Goal: Find contact information: Find contact information

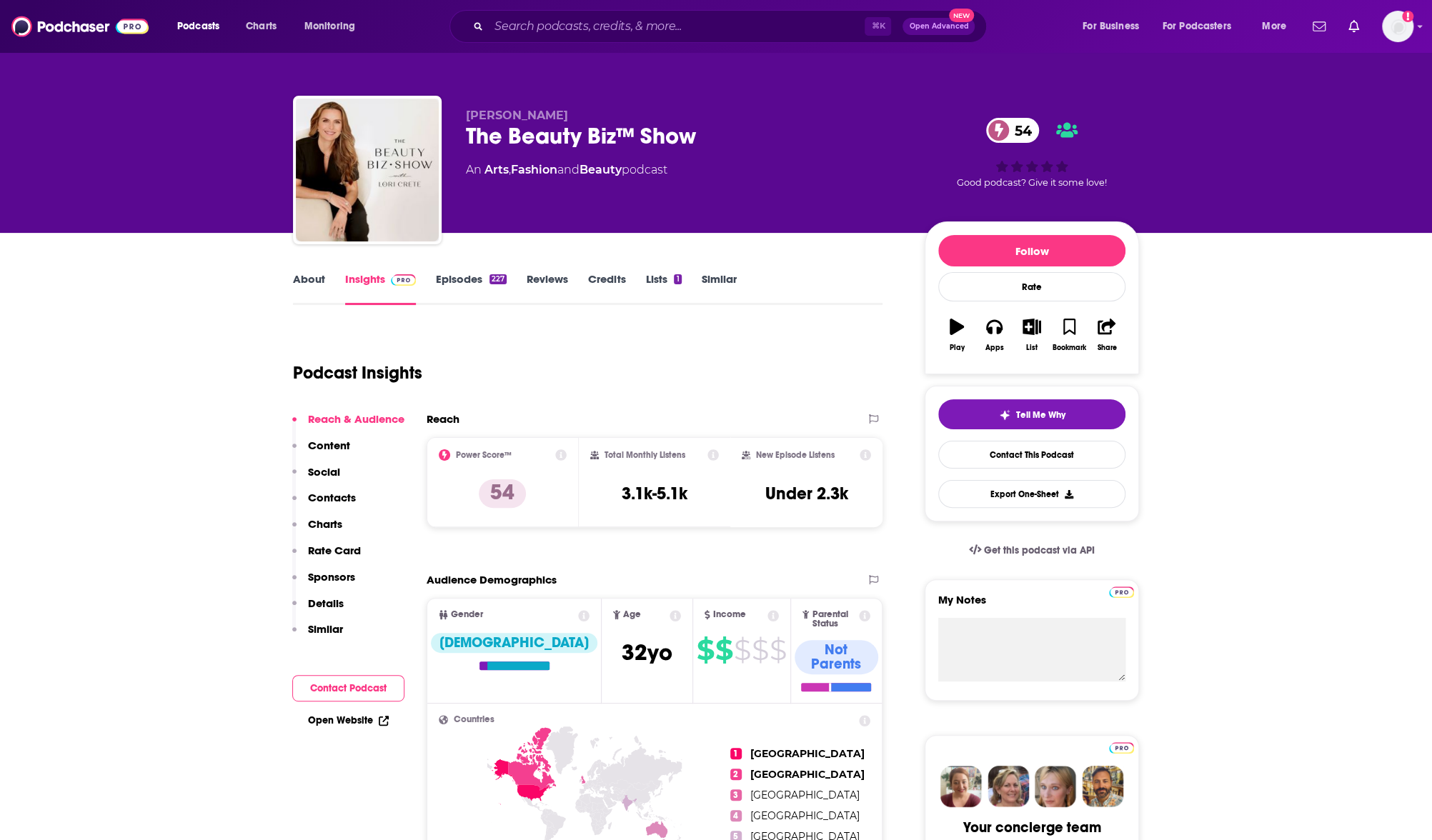
click at [312, 285] on link "About" at bounding box center [309, 288] width 32 height 33
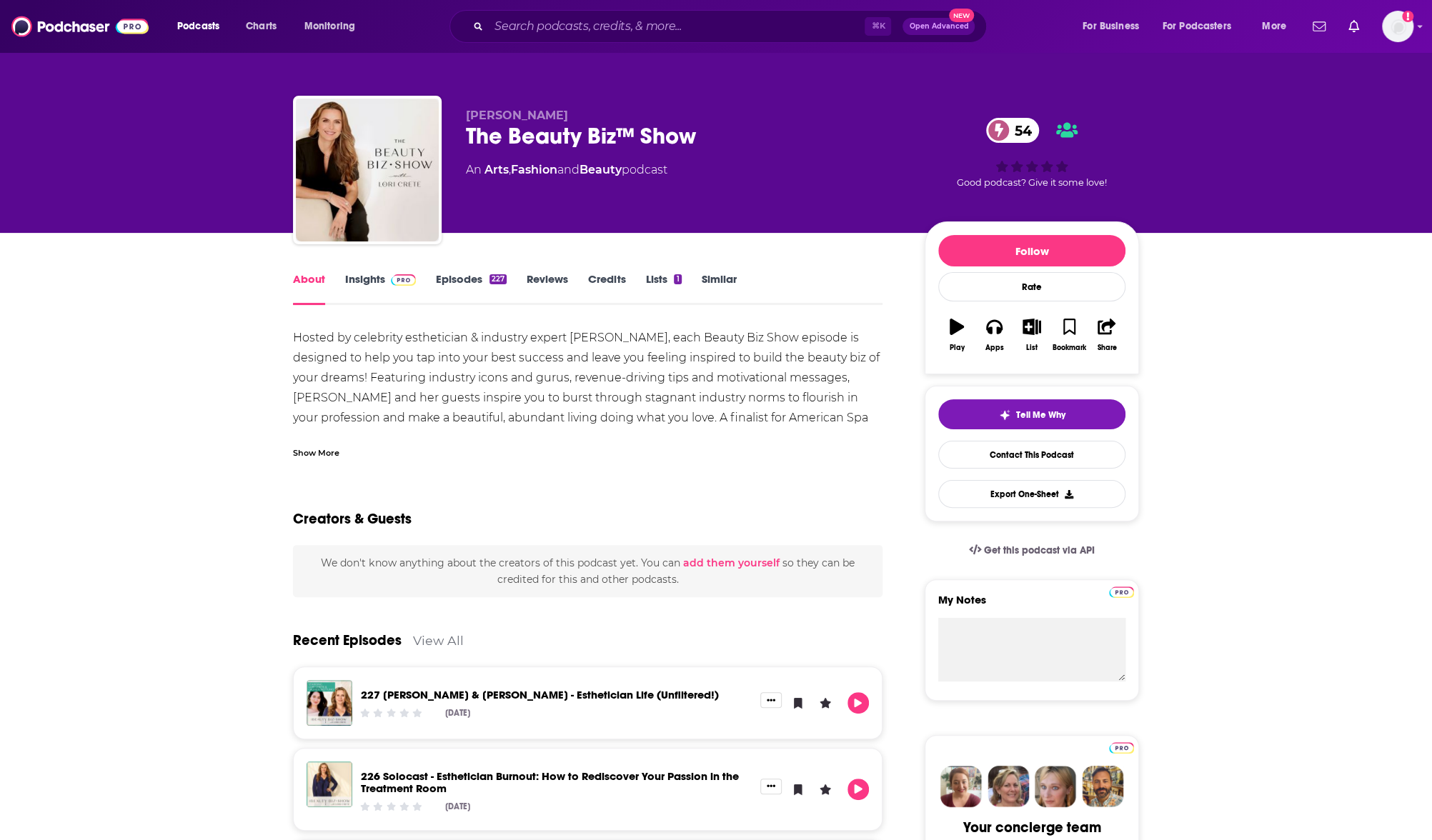
click at [397, 285] on img at bounding box center [404, 280] width 25 height 12
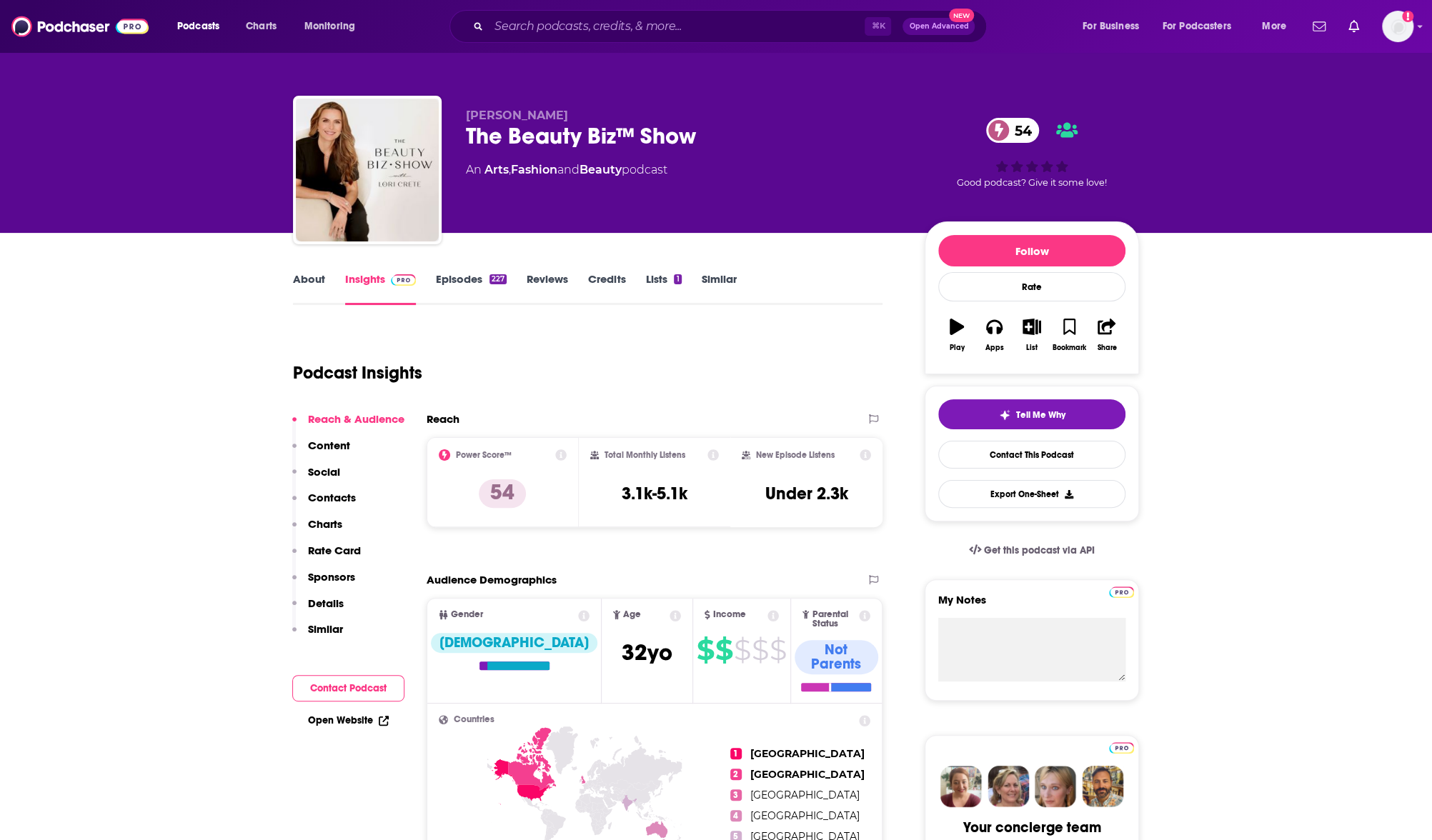
drag, startPoint x: 708, startPoint y: 121, endPoint x: 485, endPoint y: 122, distance: 223.0
click at [487, 122] on div "The Beauty Biz™ Show 54" at bounding box center [684, 136] width 436 height 28
drag, startPoint x: 460, startPoint y: 134, endPoint x: 794, endPoint y: 134, distance: 334.0
click at [794, 134] on div "Lori Crete The Beauty Biz™ Show 54 An Arts , Fashion and Beauty podcast 54 Good…" at bounding box center [716, 173] width 846 height 154
copy h2 "The Beauty Biz™ Show"
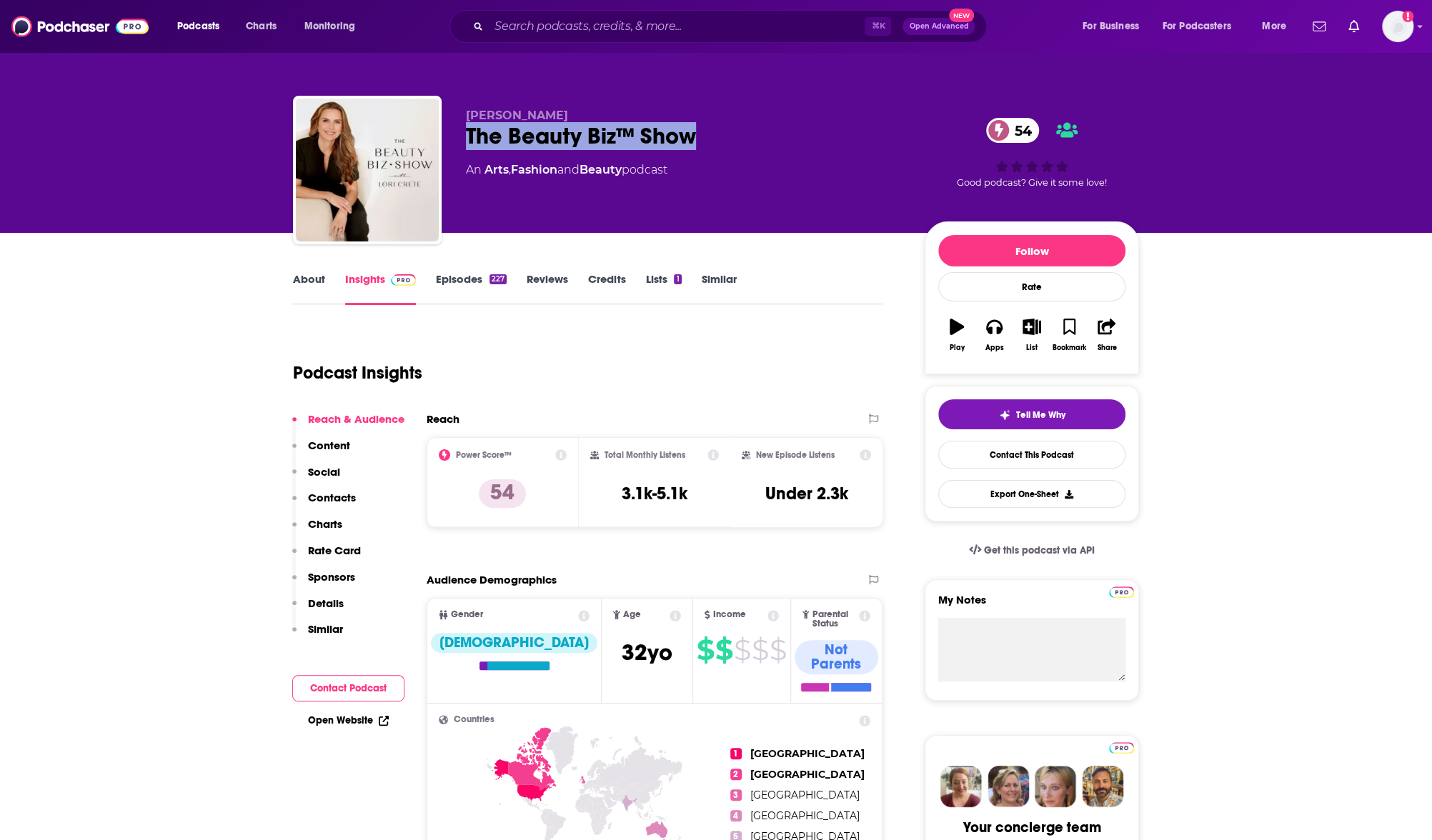
click at [343, 500] on p "Contacts" at bounding box center [332, 498] width 48 height 14
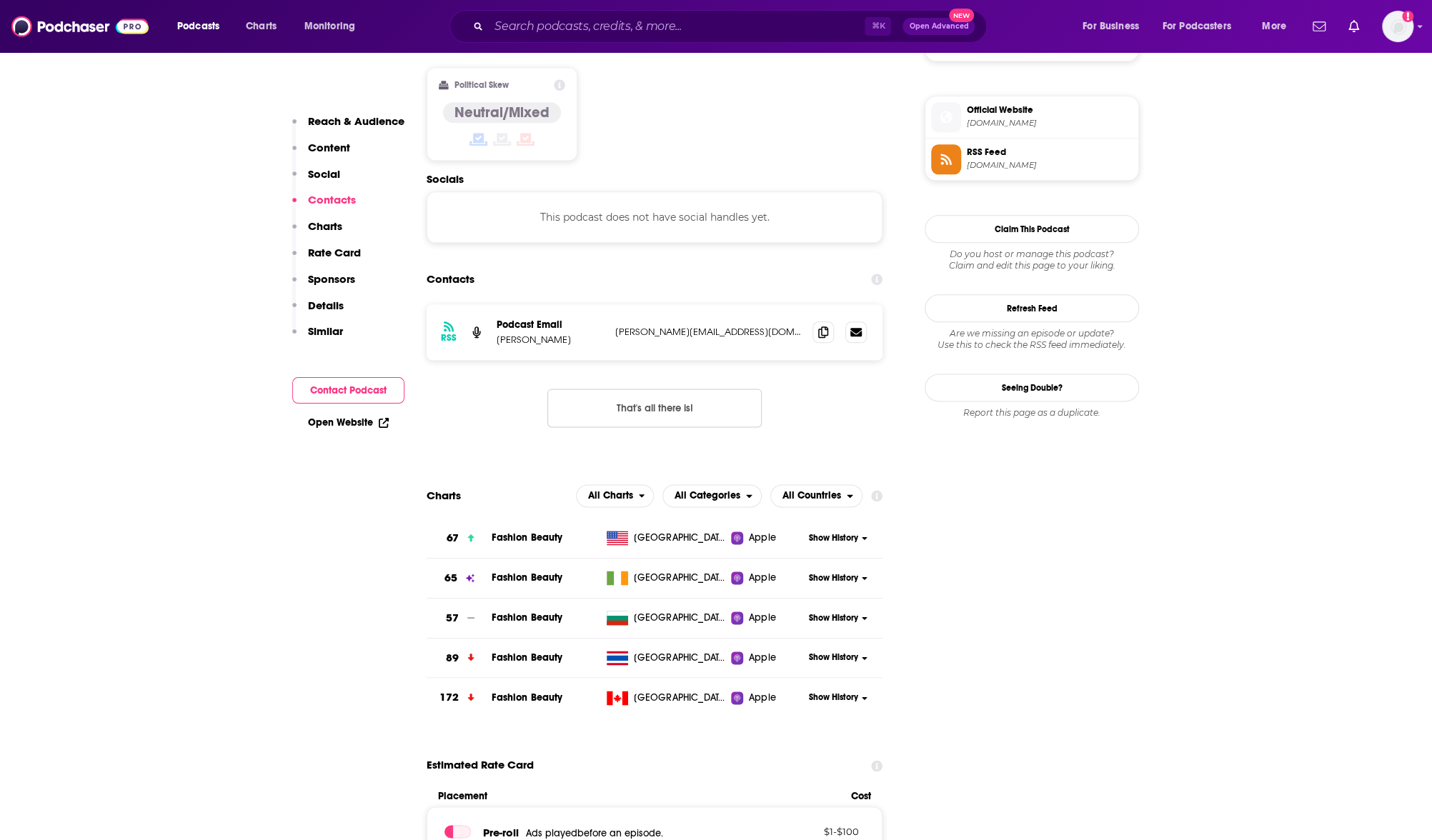
scroll to position [1135, 0]
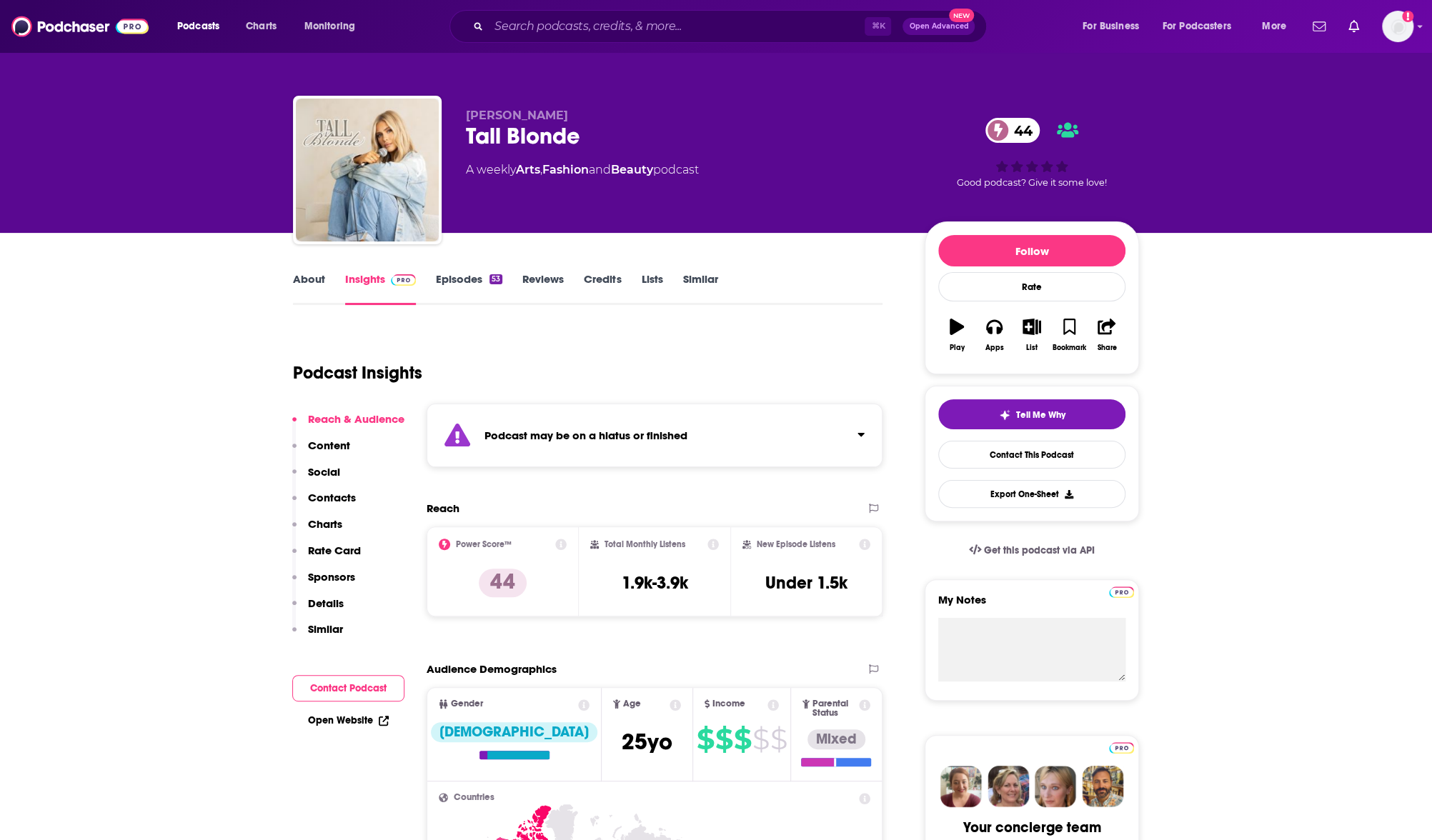
click at [453, 280] on link "Episodes 53" at bounding box center [469, 288] width 66 height 33
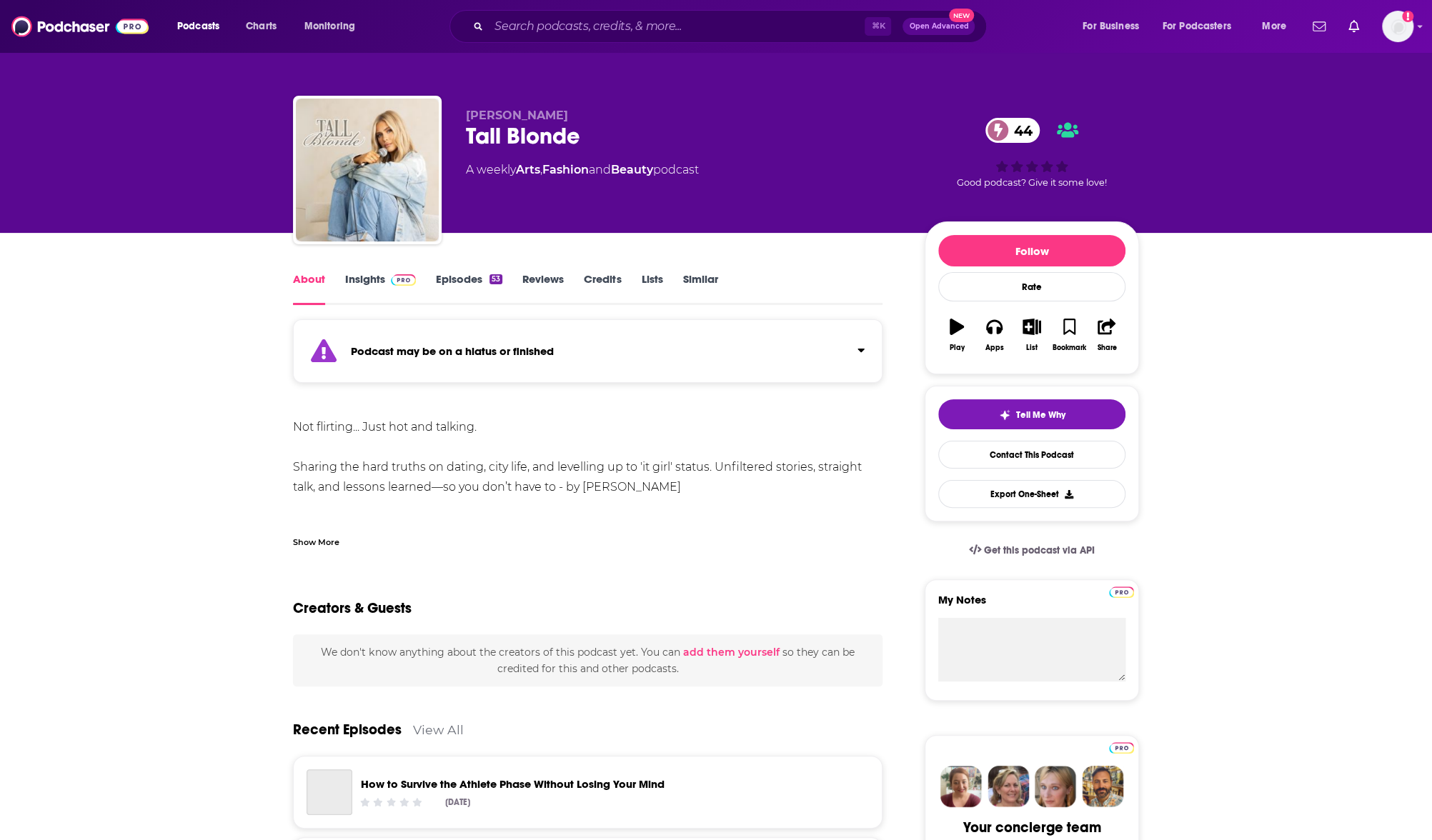
click at [397, 292] on link "Insights" at bounding box center [380, 288] width 71 height 33
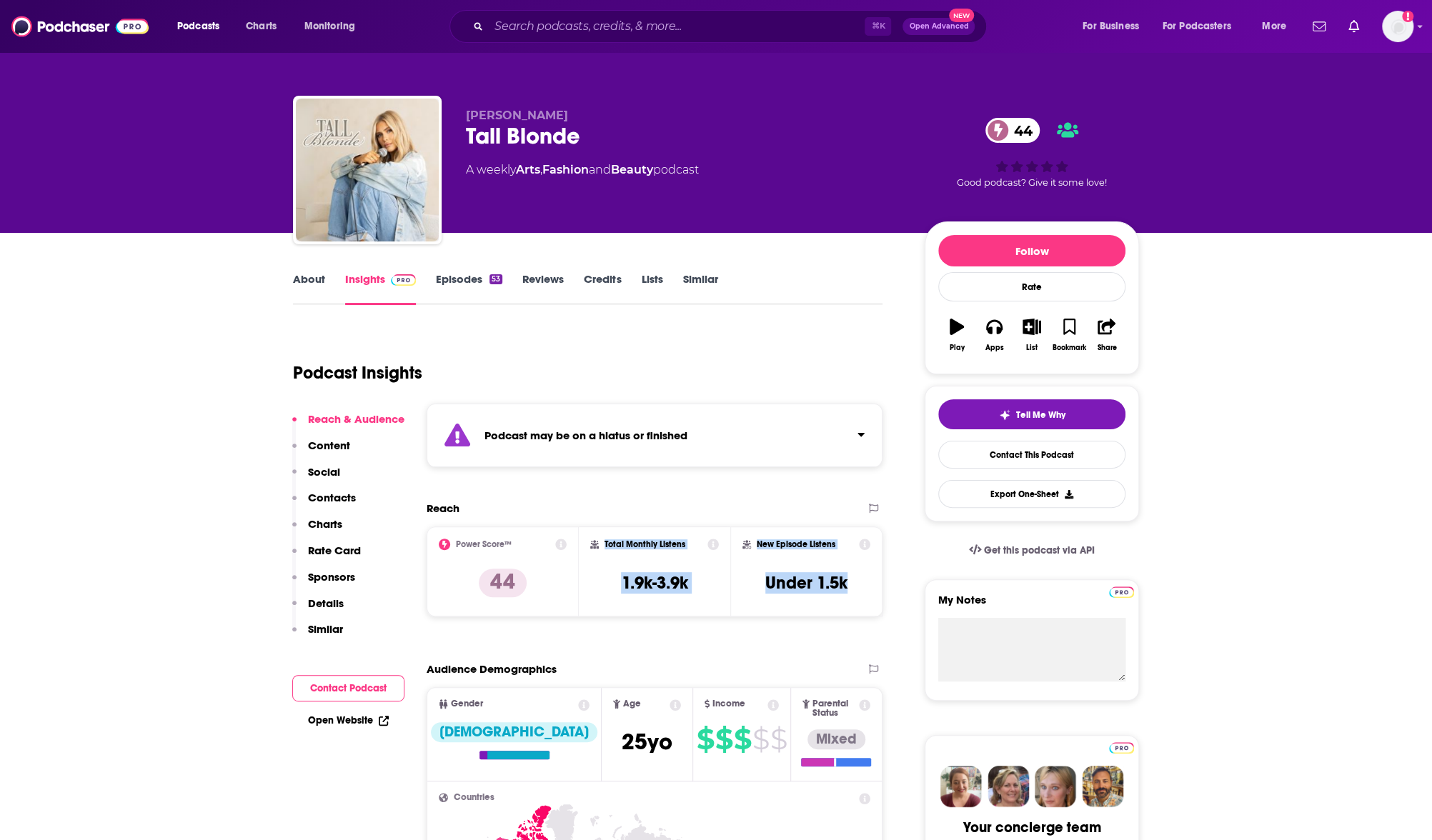
drag, startPoint x: 866, startPoint y: 586, endPoint x: 350, endPoint y: 252, distance: 614.7
click at [601, 543] on div "Power Score™ 44 Total Monthly Listens 1.9k-3.9k New Episode Listens Under 1.5k" at bounding box center [654, 572] width 456 height 90
copy div "Total Monthly Listens 1.9k-3.9k New Episode Listens Under 1.5k"
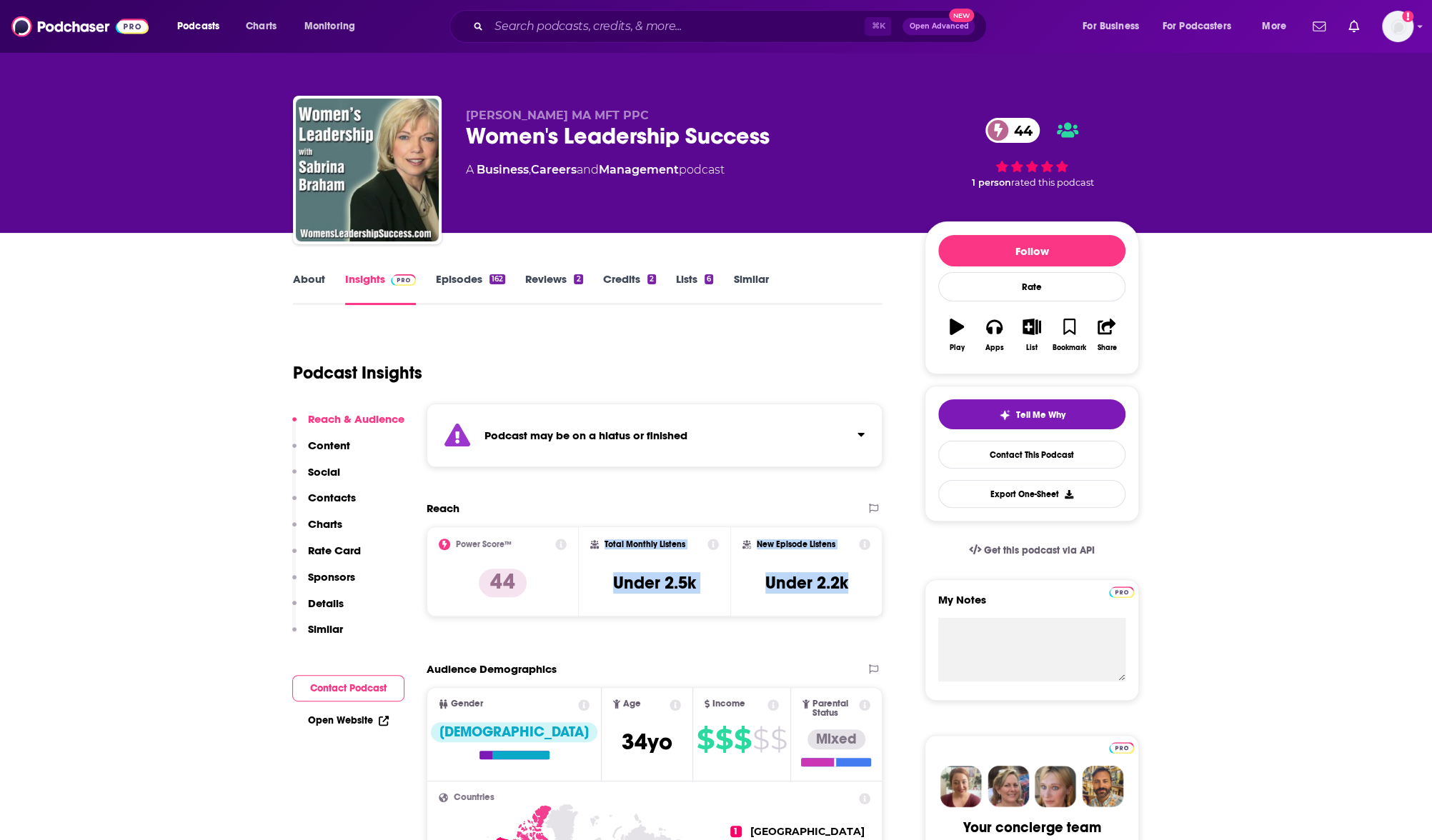
drag, startPoint x: 866, startPoint y: 606, endPoint x: 160, endPoint y: 12, distance: 922.6
click at [597, 544] on div "Power Score™ 44 Total Monthly Listens Under 2.5k New Episode Listens Under 2.2k" at bounding box center [654, 572] width 456 height 90
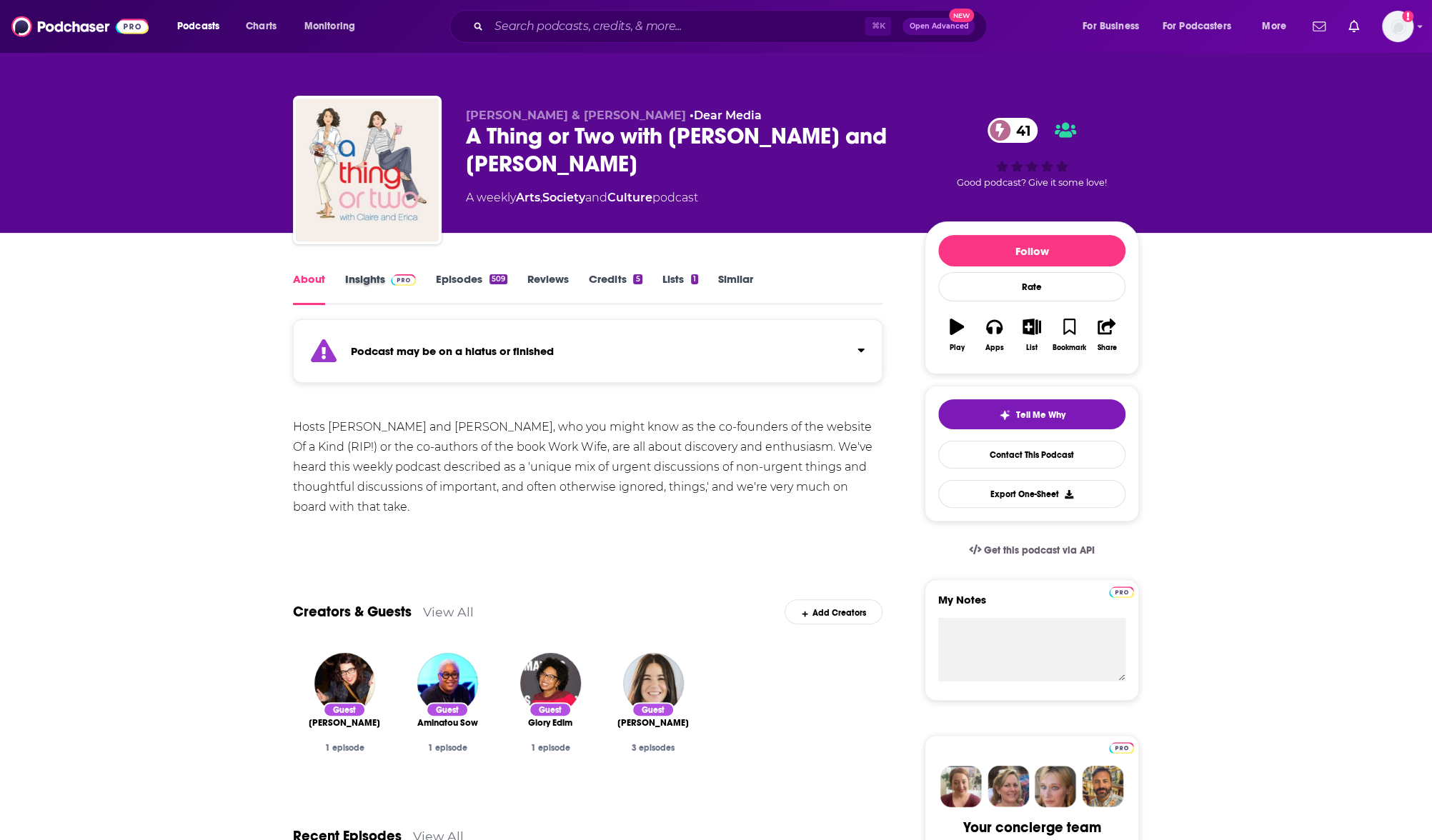
click at [459, 288] on div "About Insights Episodes 509 Reviews Credits 5 Lists 1 Similar" at bounding box center [588, 287] width 589 height 35
click at [501, 270] on div "About Insights Episodes 509 Reviews Credits 5 Lists 1 Similar" at bounding box center [588, 287] width 589 height 35
click at [493, 275] on div "509" at bounding box center [498, 279] width 18 height 10
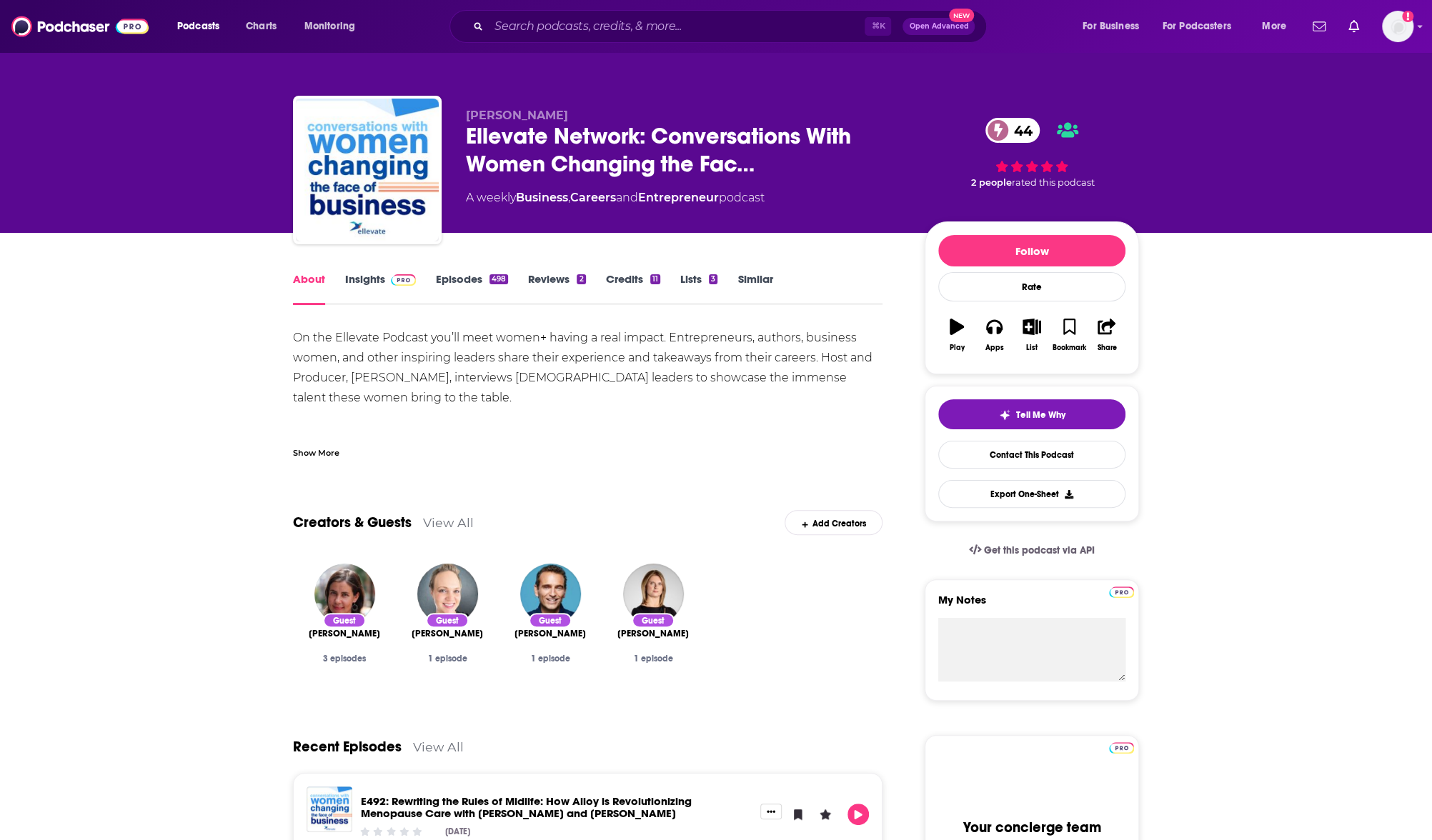
click at [357, 281] on link "Insights" at bounding box center [380, 288] width 71 height 33
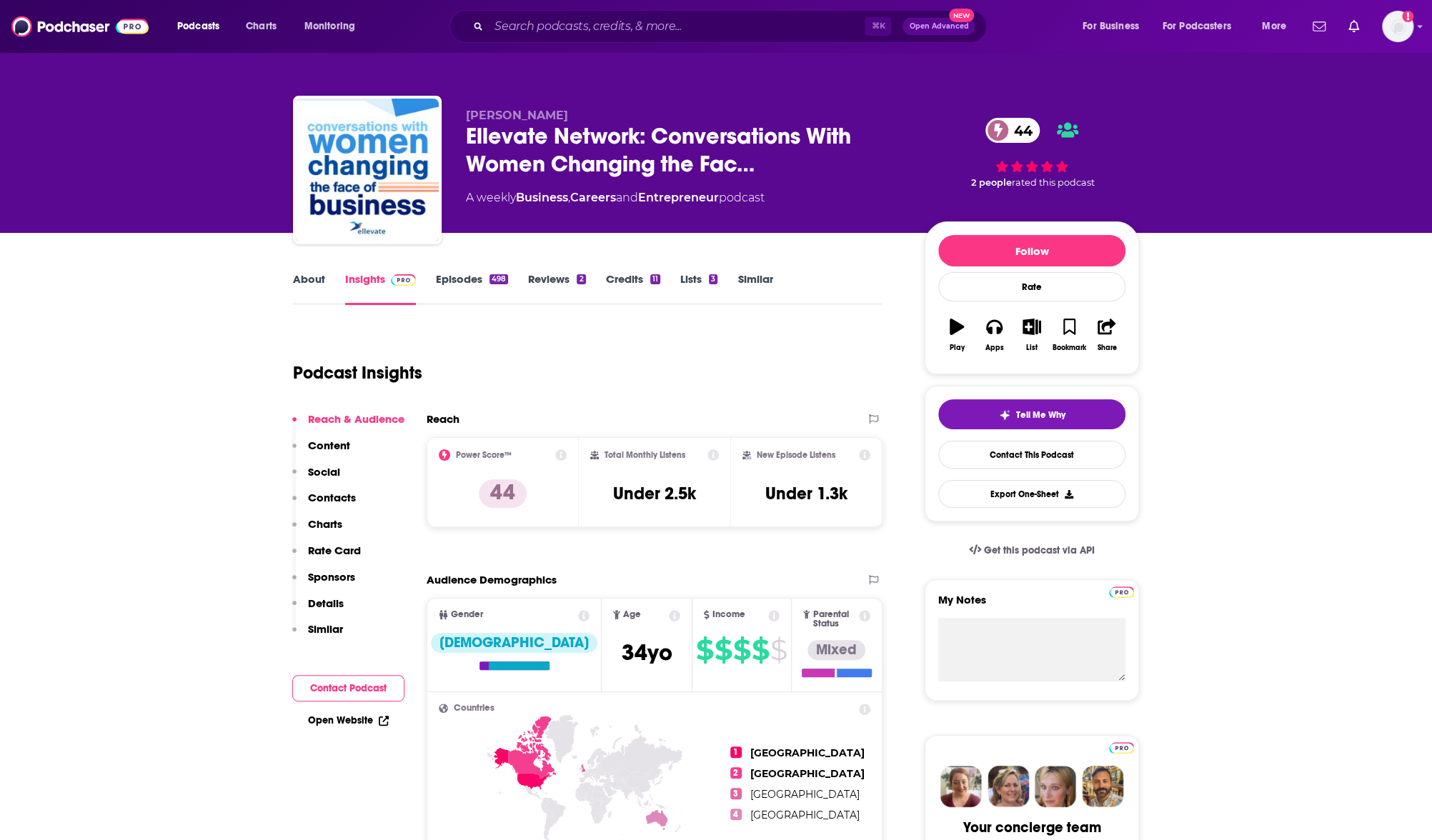
click at [604, 443] on div "Power Score™ 44 Total Monthly Listens Under 2.5k New Episode Listens Under 1.3k" at bounding box center [654, 482] width 456 height 90
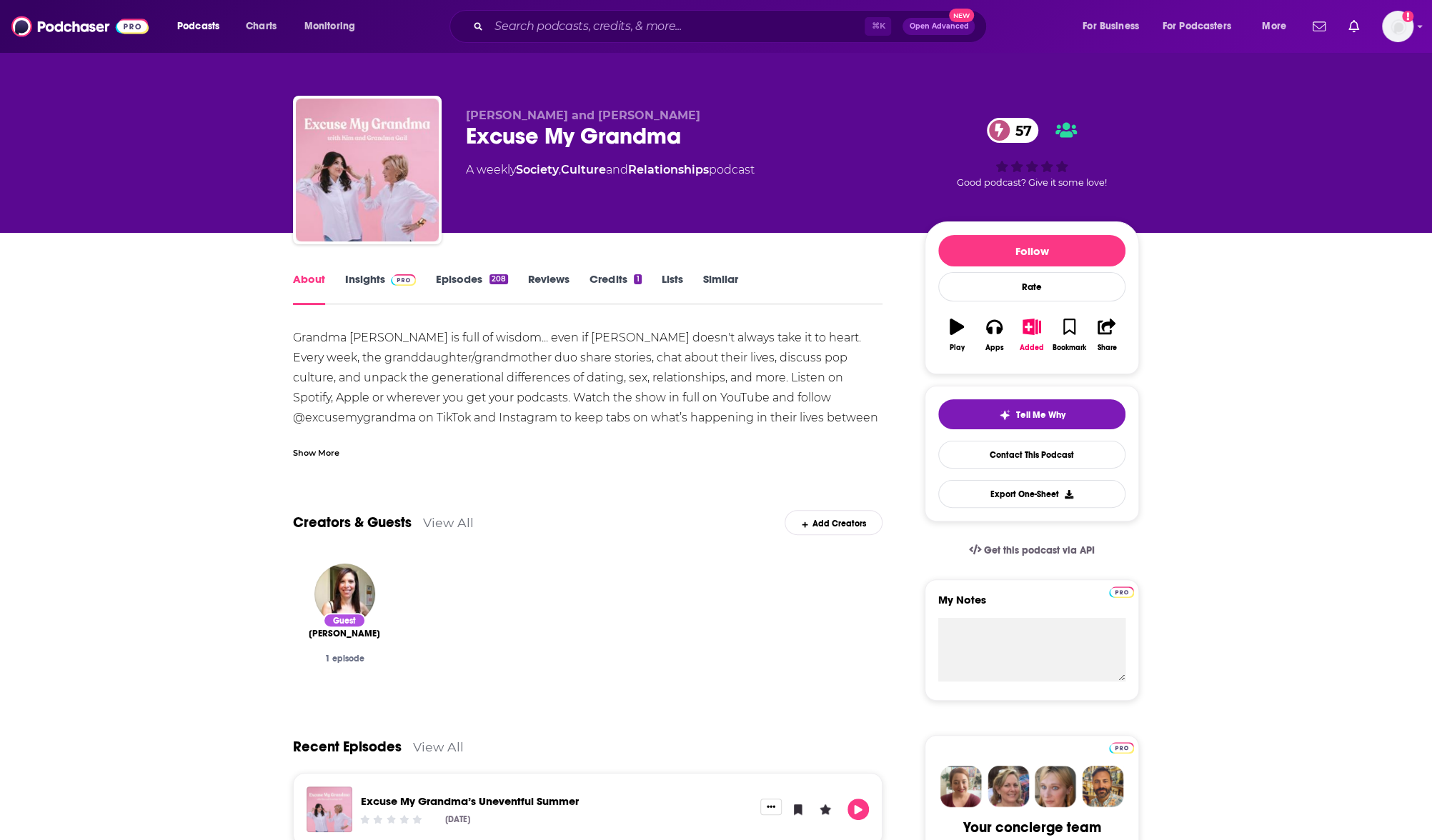
click at [360, 284] on link "Insights" at bounding box center [380, 288] width 71 height 33
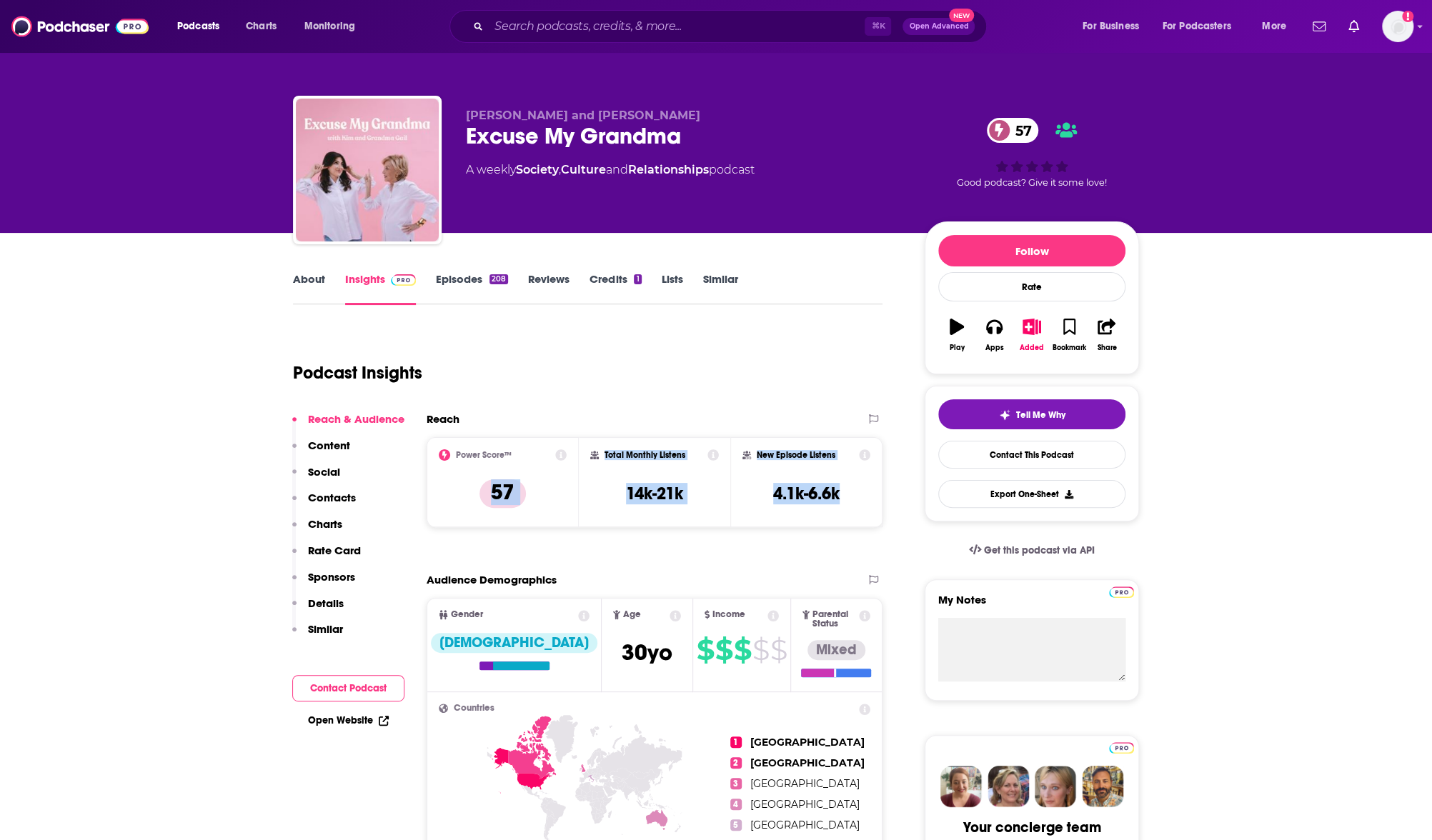
drag, startPoint x: 857, startPoint y: 494, endPoint x: 524, endPoint y: 390, distance: 348.9
click at [572, 445] on div "Power Score™ 57 Total Monthly Listens 14k-21k New Episode Listens 4.1k-6.6k" at bounding box center [654, 482] width 456 height 90
click at [327, 495] on p "Contacts" at bounding box center [332, 498] width 48 height 14
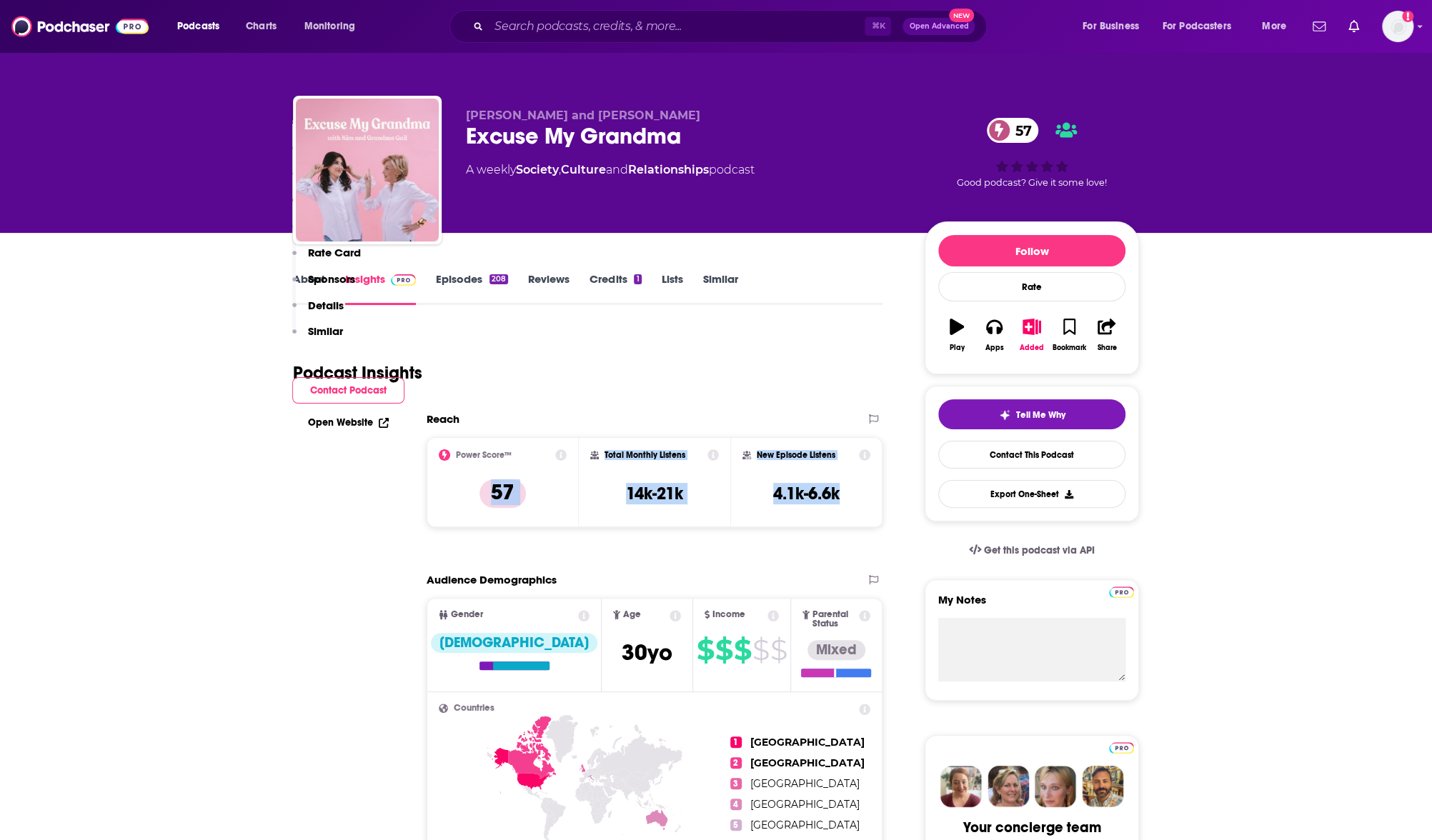
scroll to position [1243, 0]
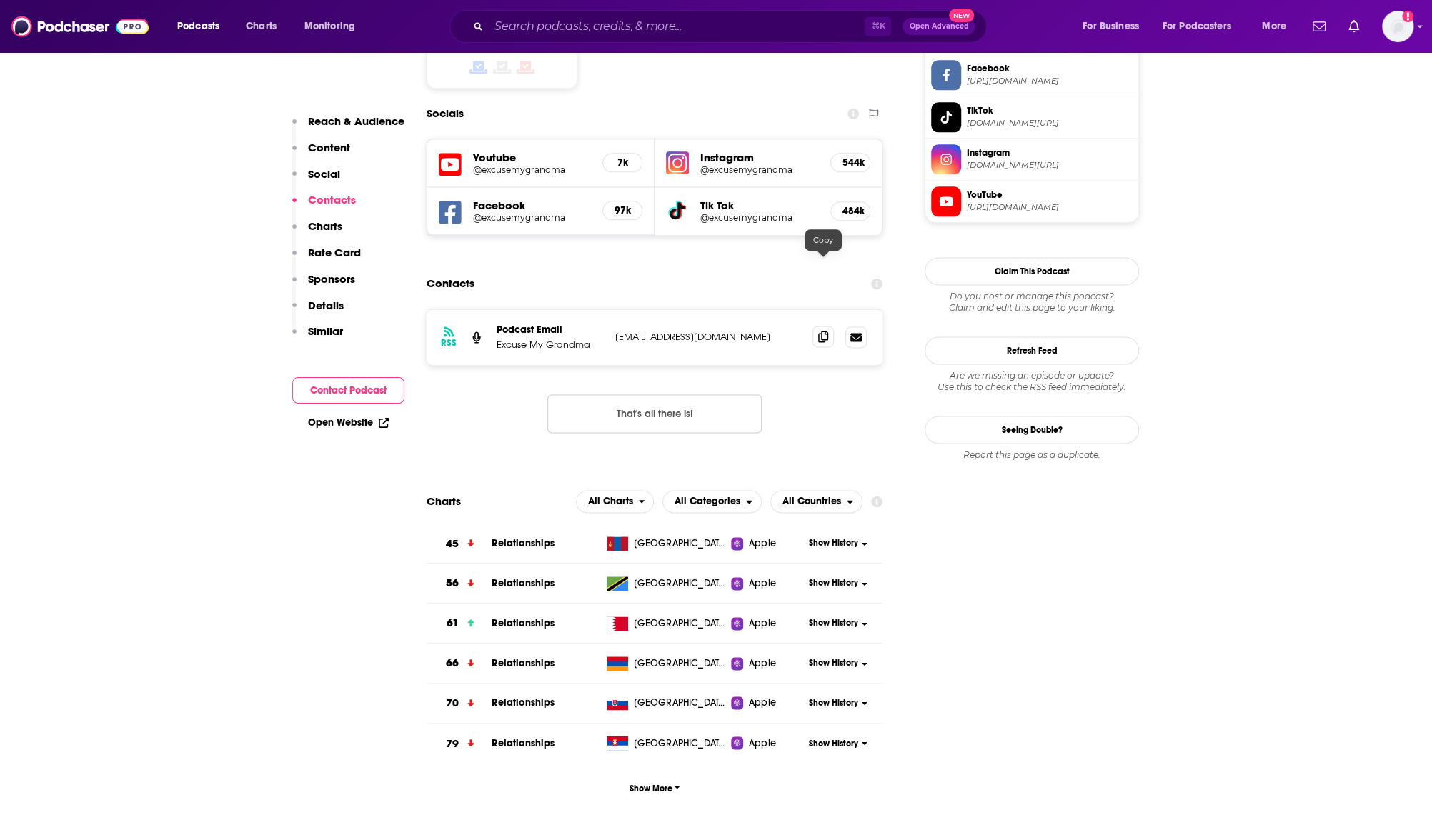
drag, startPoint x: 829, startPoint y: 266, endPoint x: 821, endPoint y: 265, distance: 8.1
click at [829, 326] on span at bounding box center [823, 336] width 22 height 22
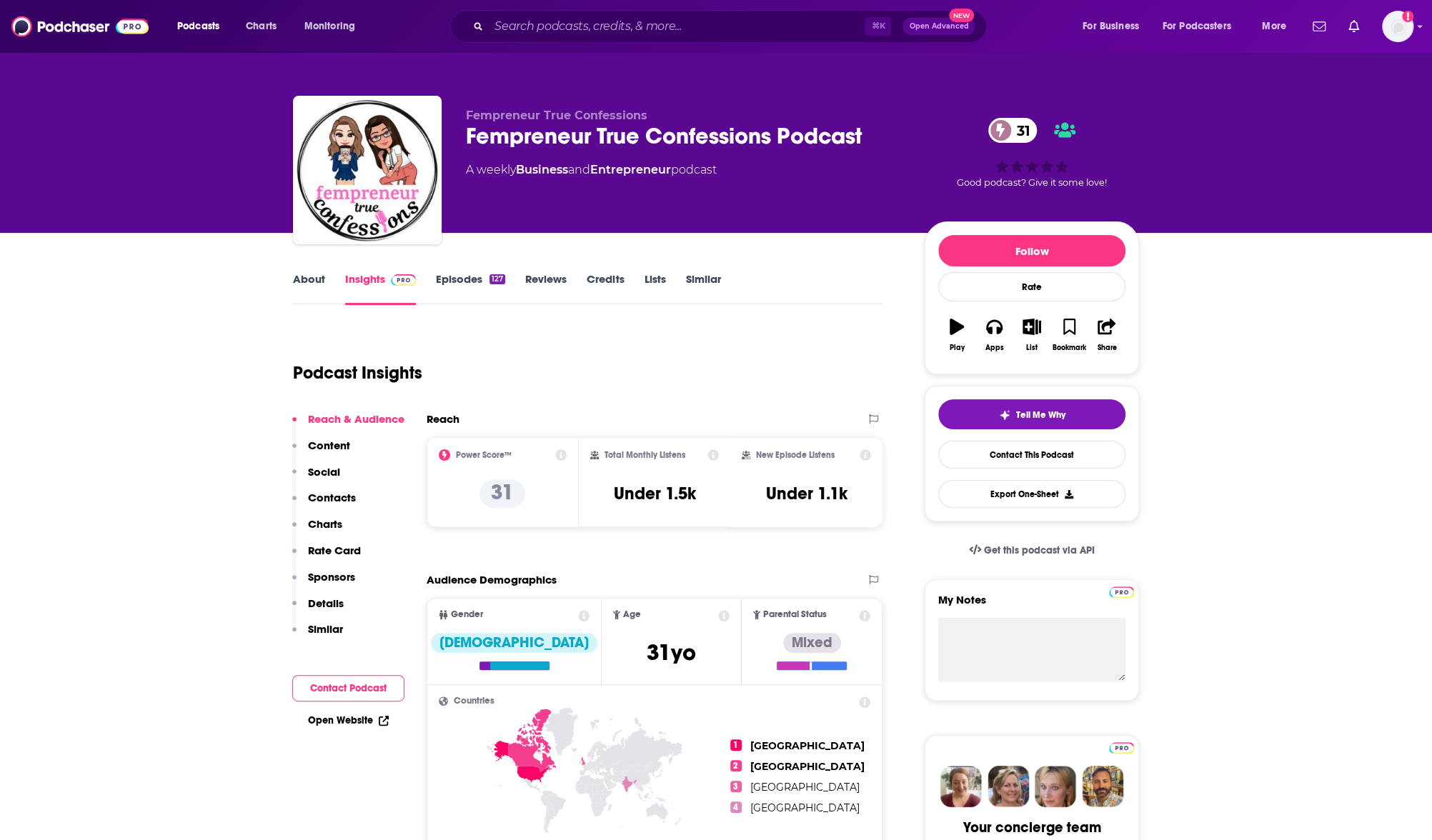
drag, startPoint x: 794, startPoint y: 499, endPoint x: 606, endPoint y: 457, distance: 192.6
click at [606, 457] on div "Power Score™ 31 Total Monthly Listens Under 1.5k New Episode Listens Under 1.1k" at bounding box center [654, 482] width 456 height 90
copy div "Total Monthly Listens Under 1.5k New Episode Listens Under 1.1k"
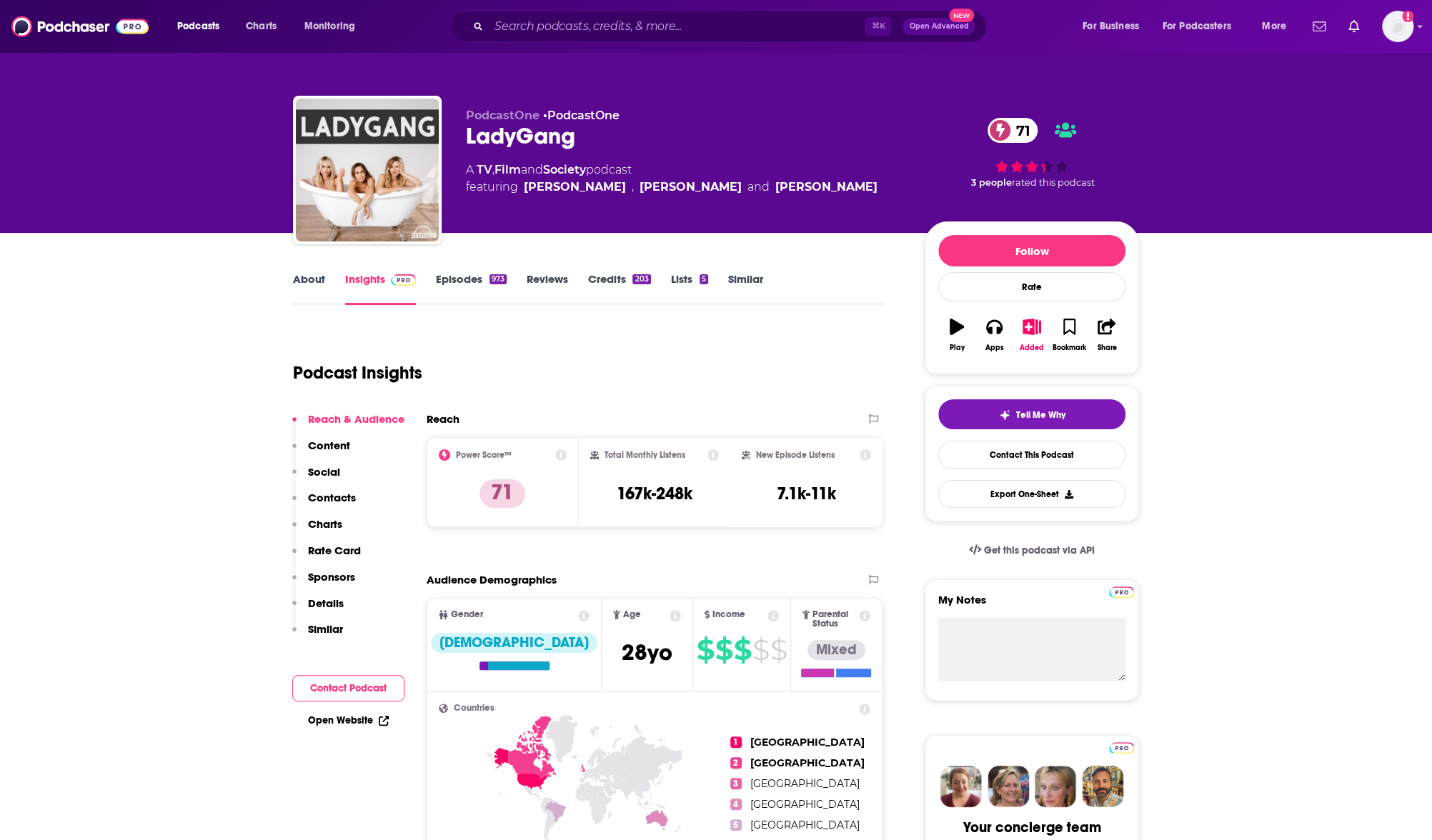
click at [347, 498] on p "Contacts" at bounding box center [332, 498] width 48 height 14
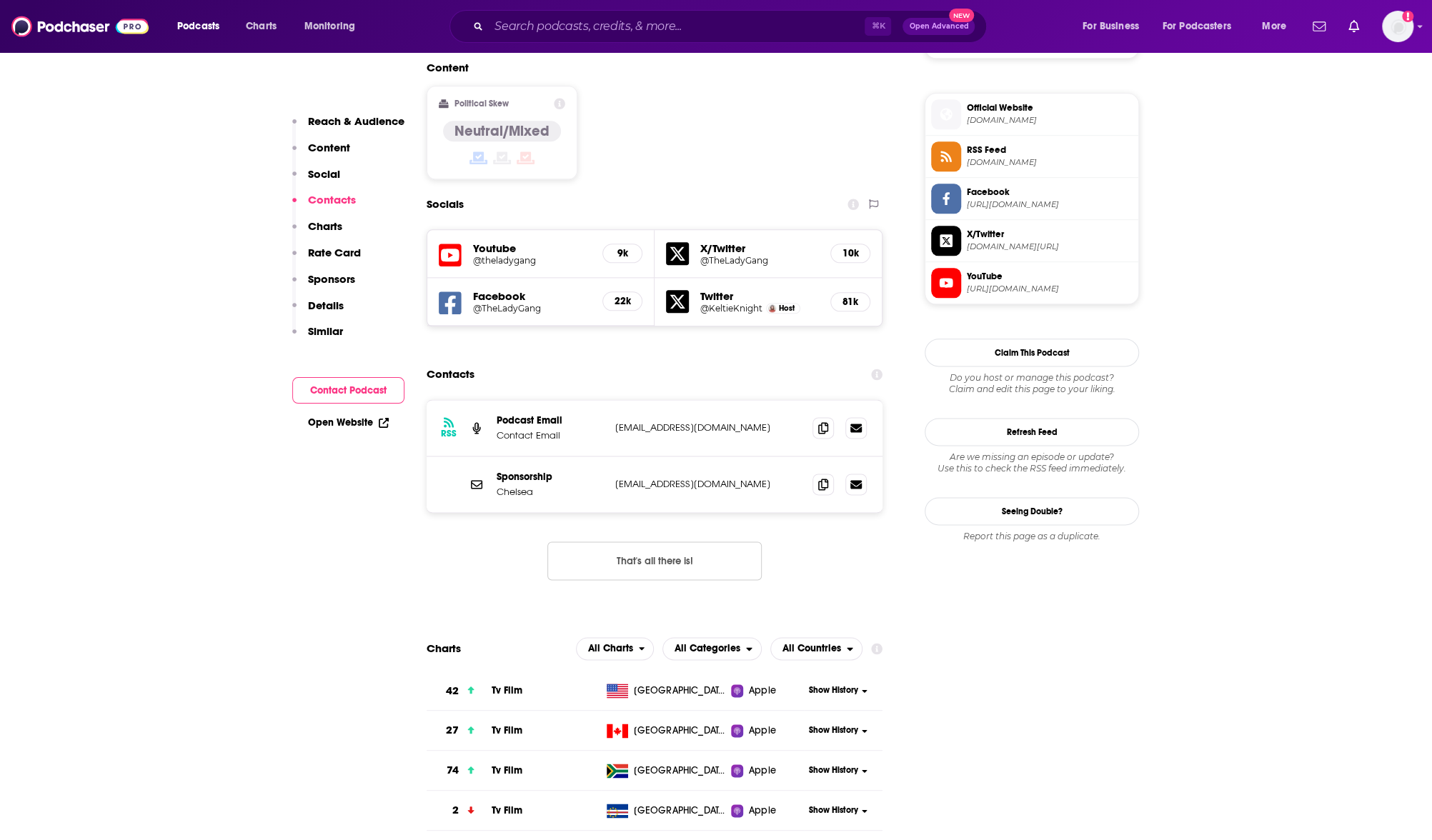
scroll to position [1193, 0]
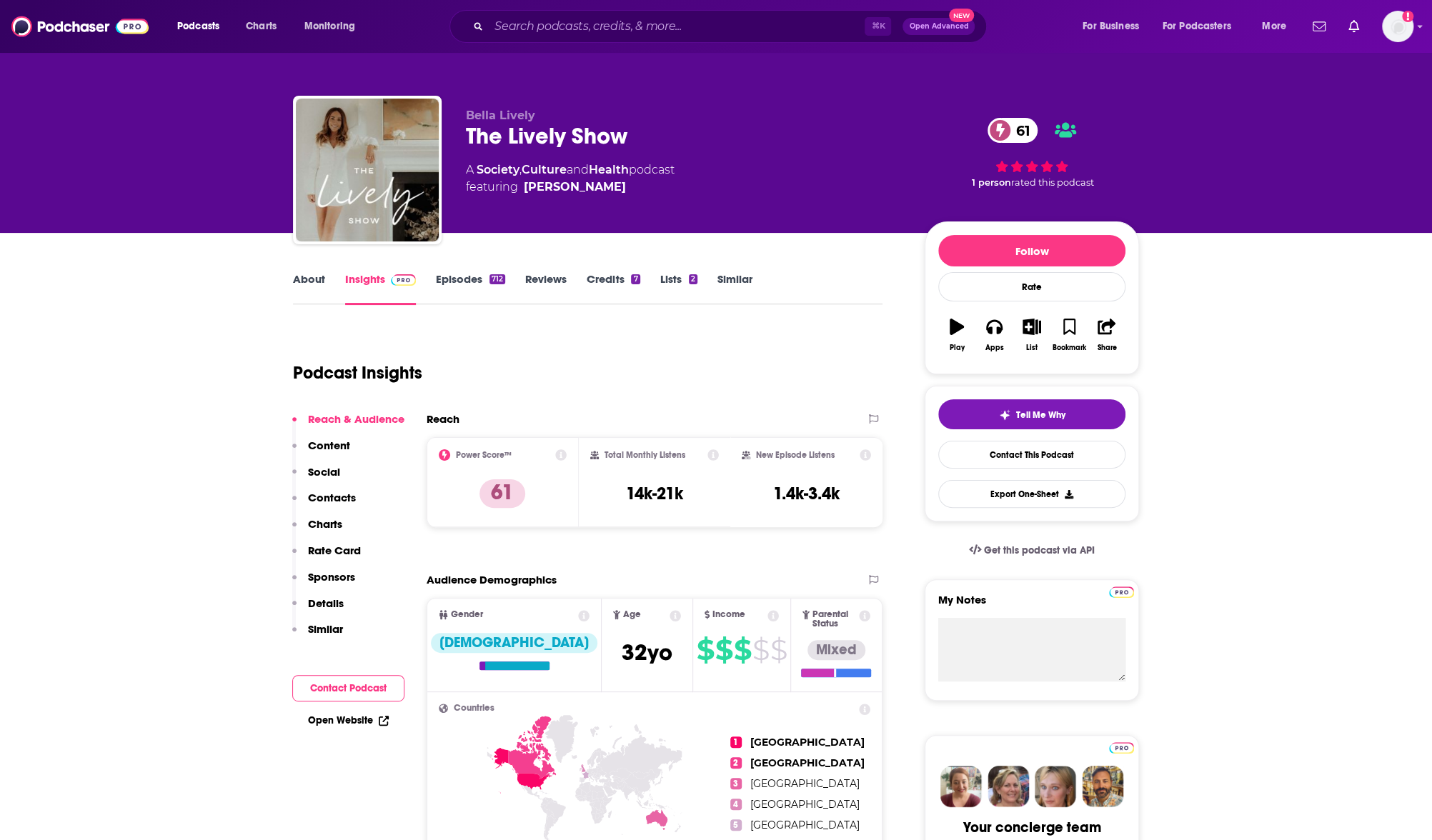
click at [309, 282] on link "About" at bounding box center [309, 288] width 32 height 33
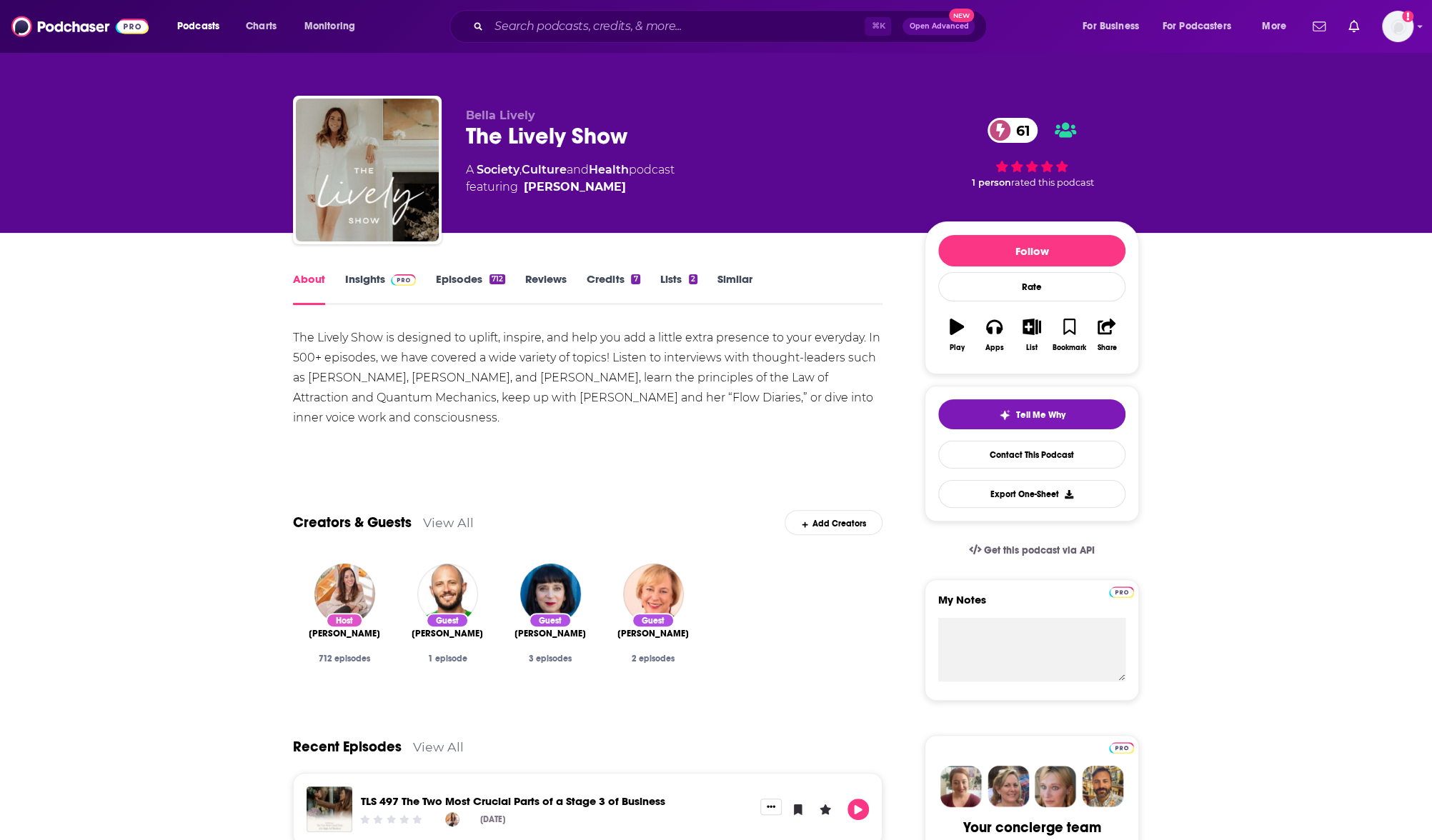
click at [378, 285] on link "Insights" at bounding box center [380, 288] width 71 height 33
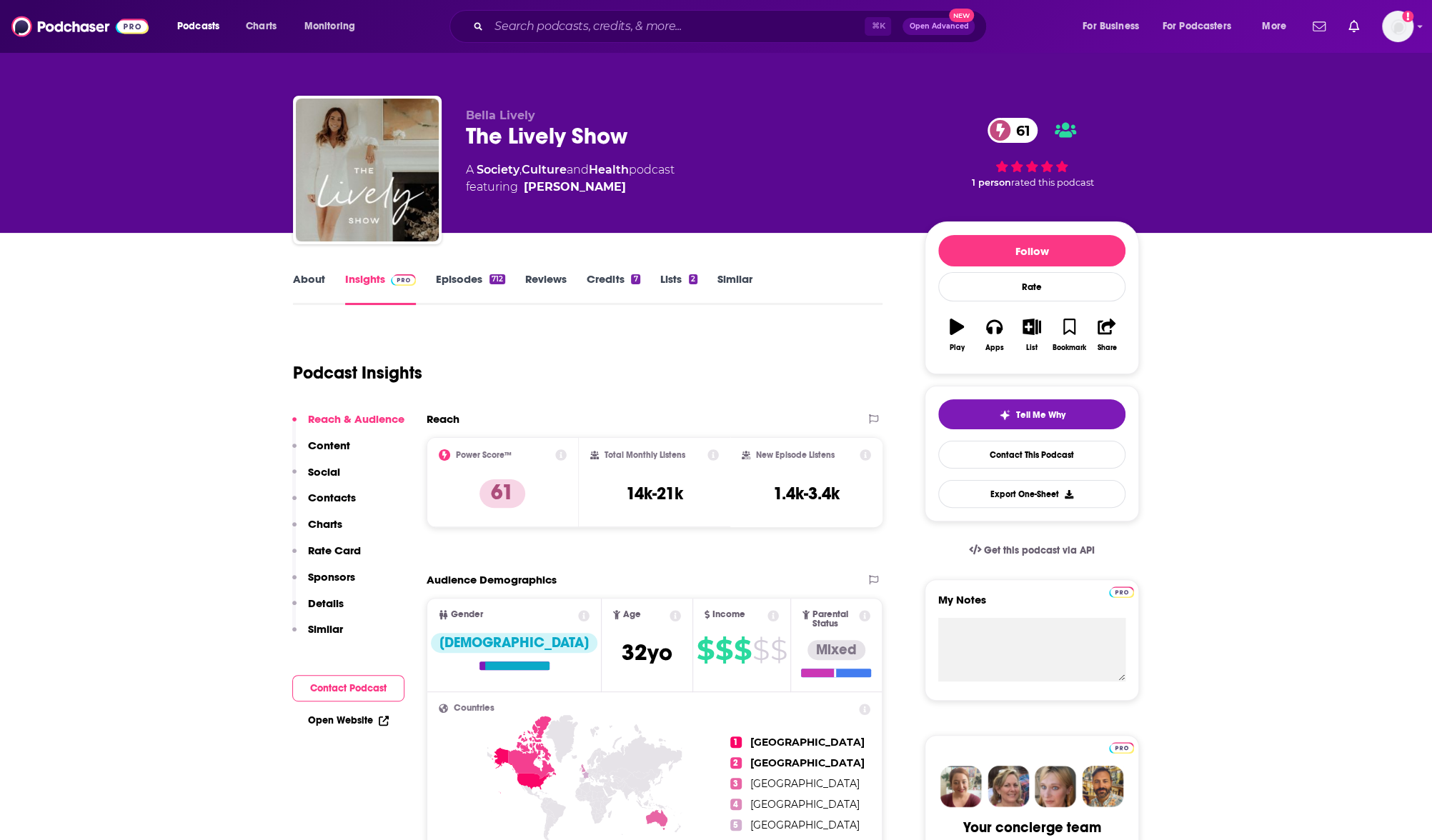
click at [314, 285] on link "About" at bounding box center [309, 288] width 32 height 33
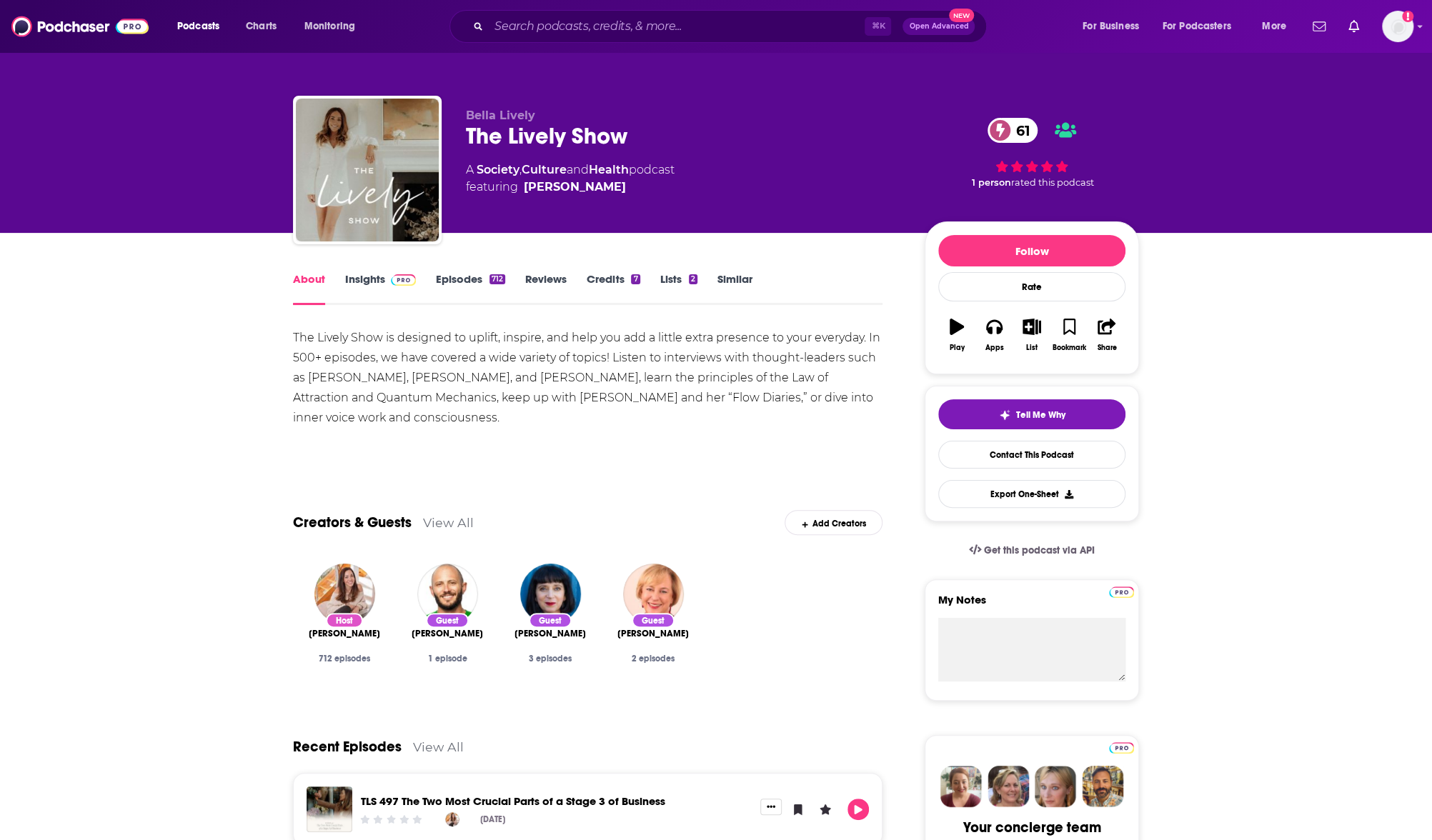
click at [372, 286] on link "Insights" at bounding box center [380, 288] width 71 height 33
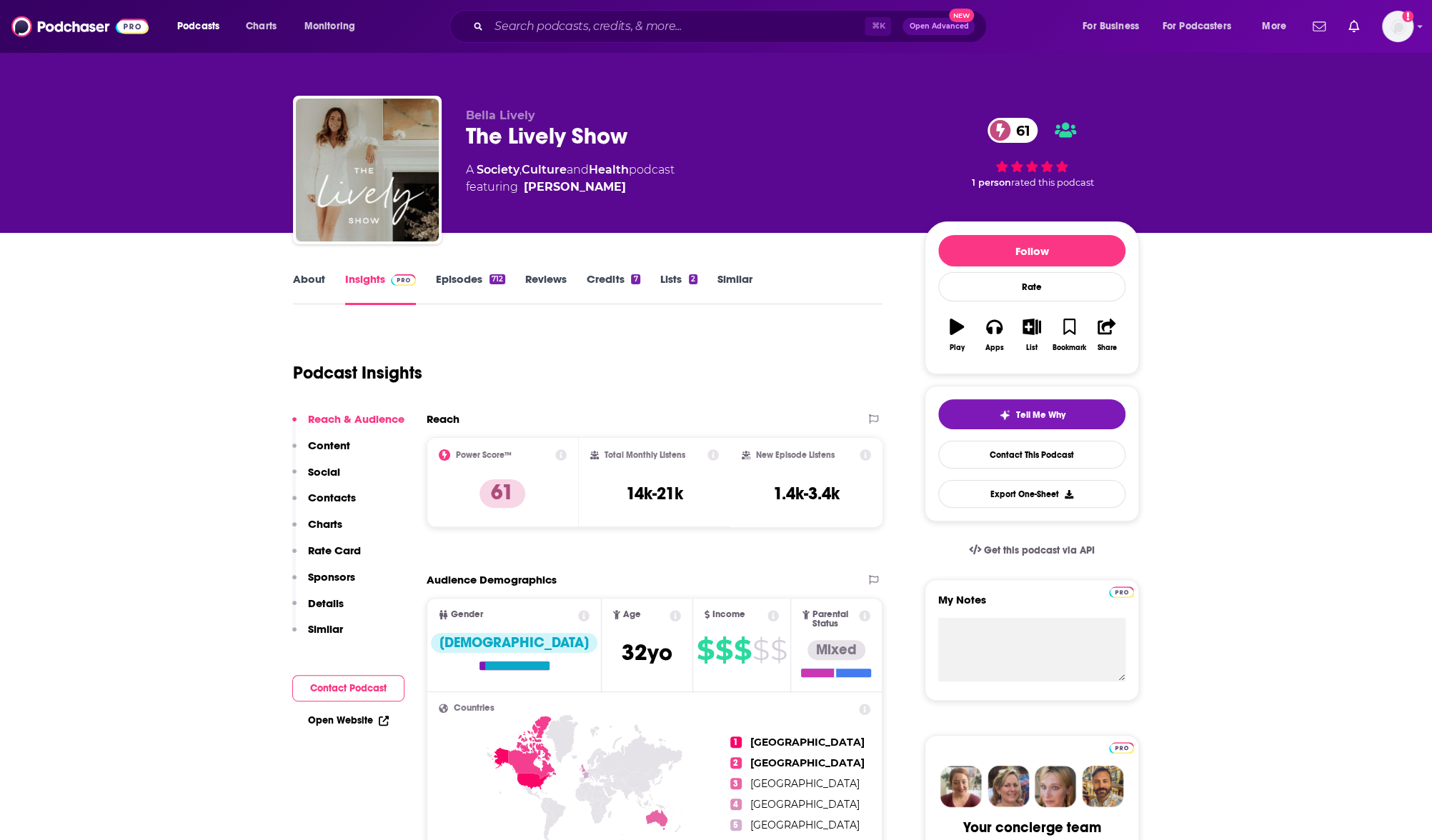
click at [350, 495] on p "Contacts" at bounding box center [332, 498] width 48 height 14
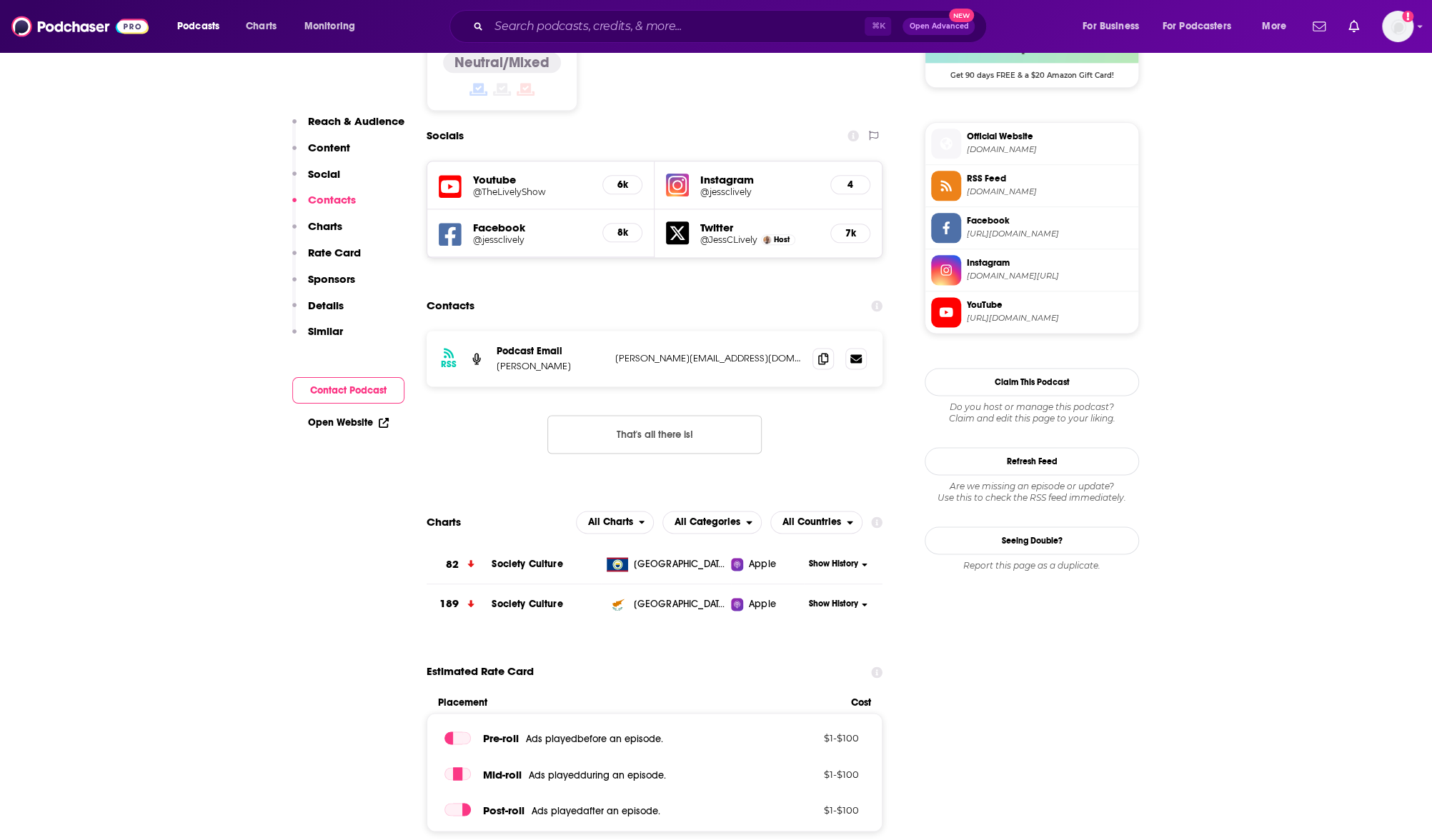
scroll to position [1226, 0]
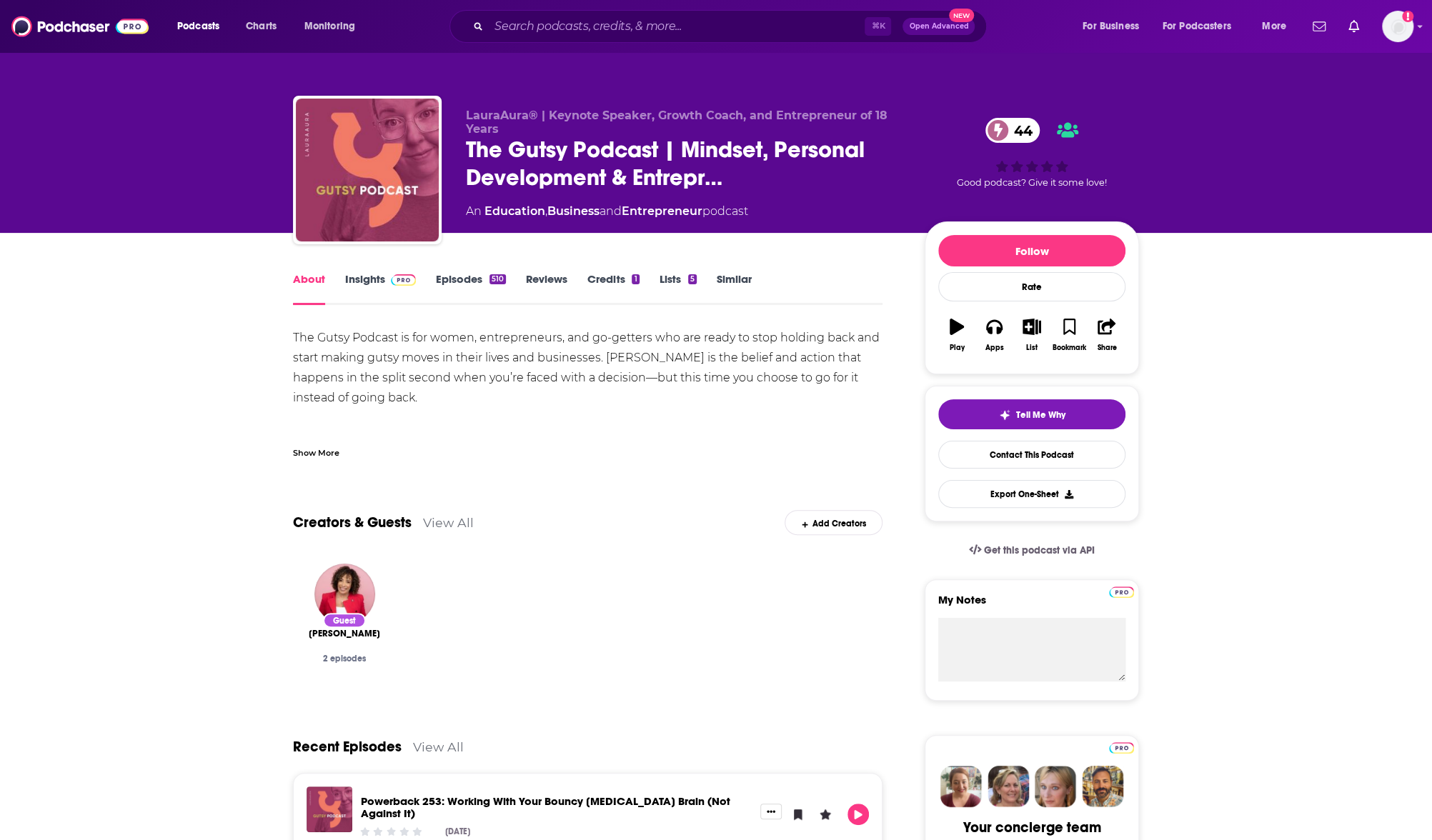
drag, startPoint x: 303, startPoint y: 287, endPoint x: 316, endPoint y: 285, distance: 13.2
click at [303, 287] on link "About" at bounding box center [309, 288] width 32 height 33
click at [372, 283] on link "Insights" at bounding box center [380, 288] width 71 height 33
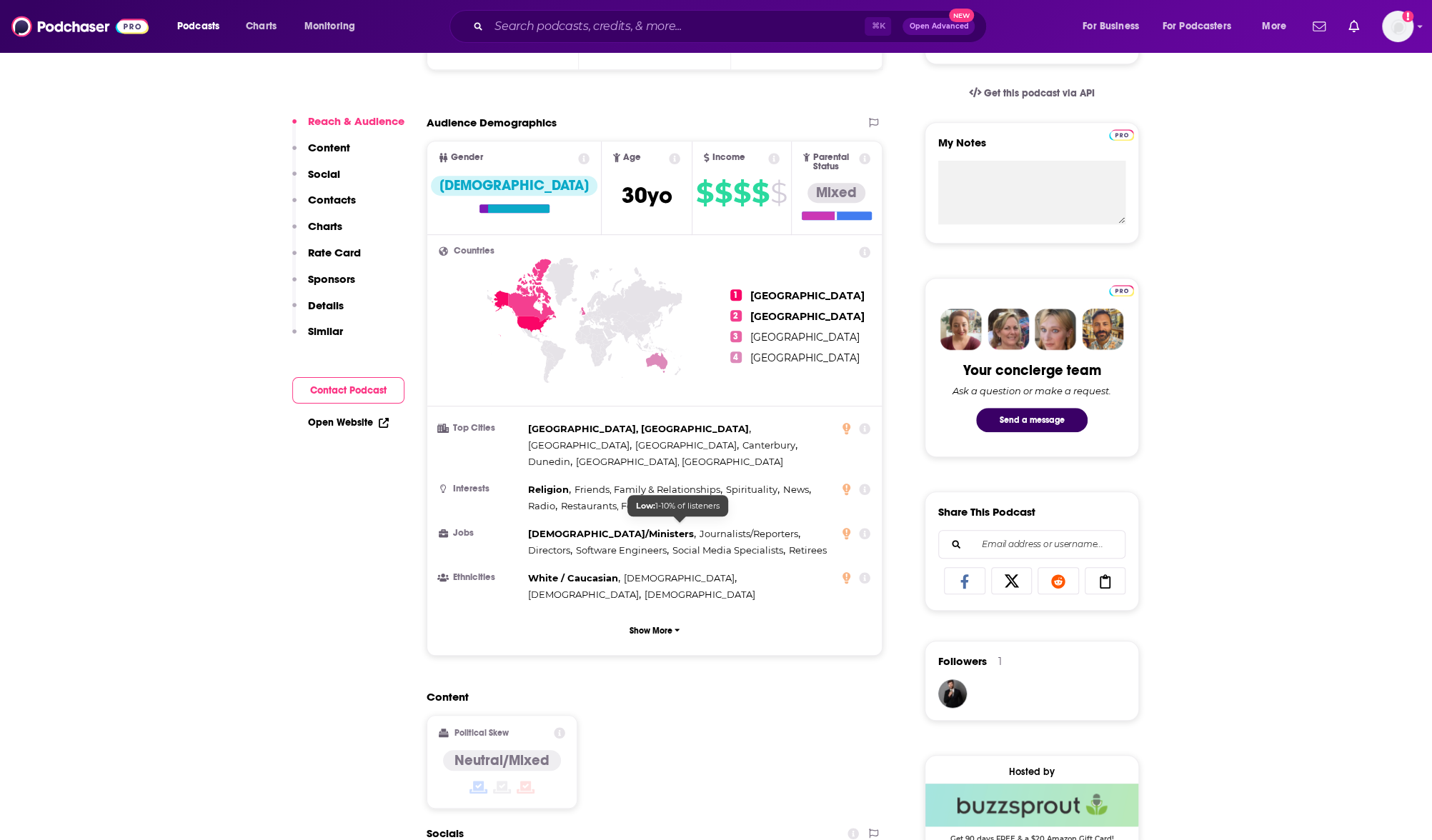
scroll to position [2, 0]
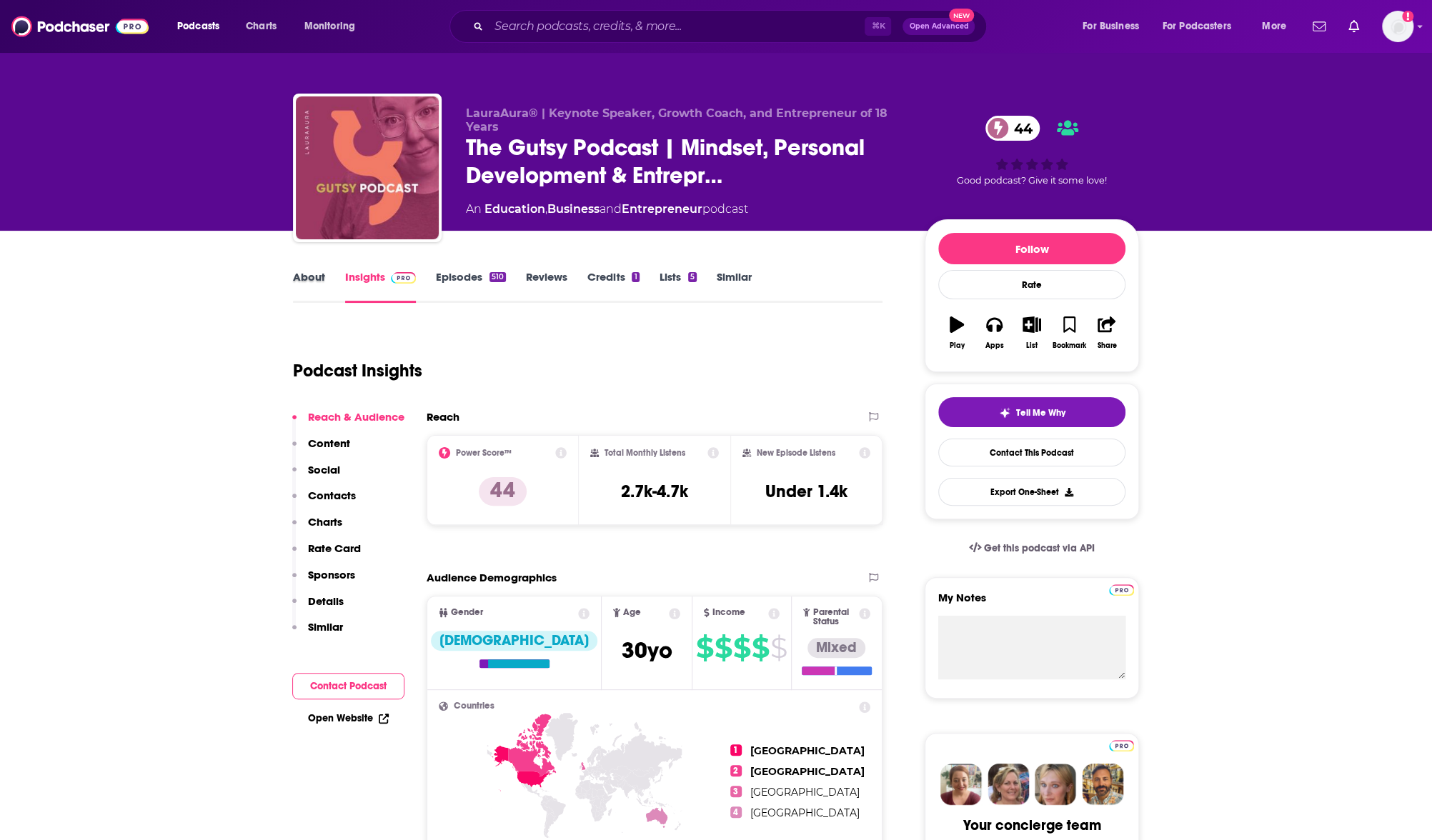
click at [328, 278] on div "About" at bounding box center [319, 286] width 52 height 33
click at [316, 278] on link "About" at bounding box center [309, 286] width 32 height 33
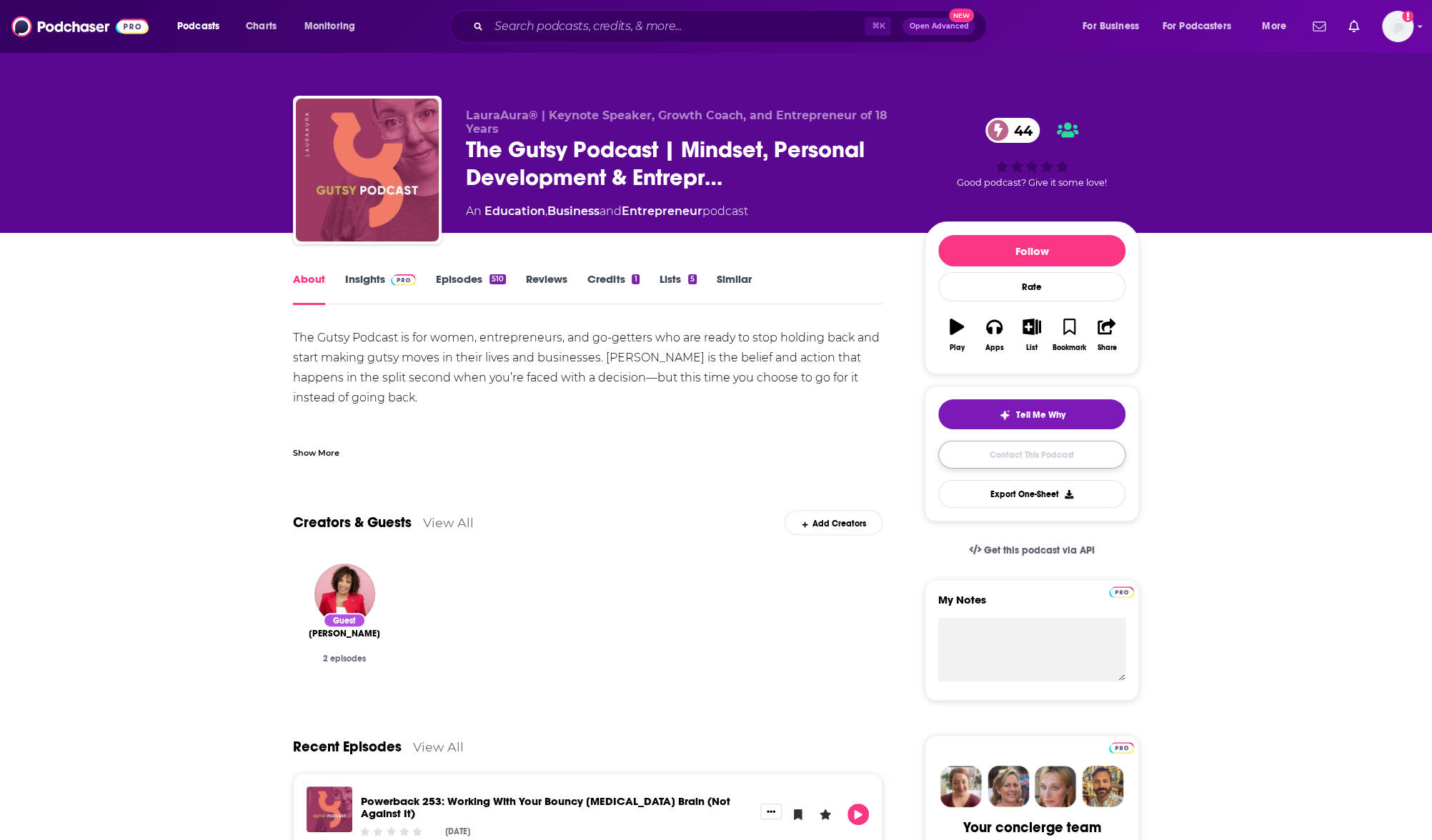
click at [1068, 453] on link "Contact This Podcast" at bounding box center [1032, 454] width 187 height 28
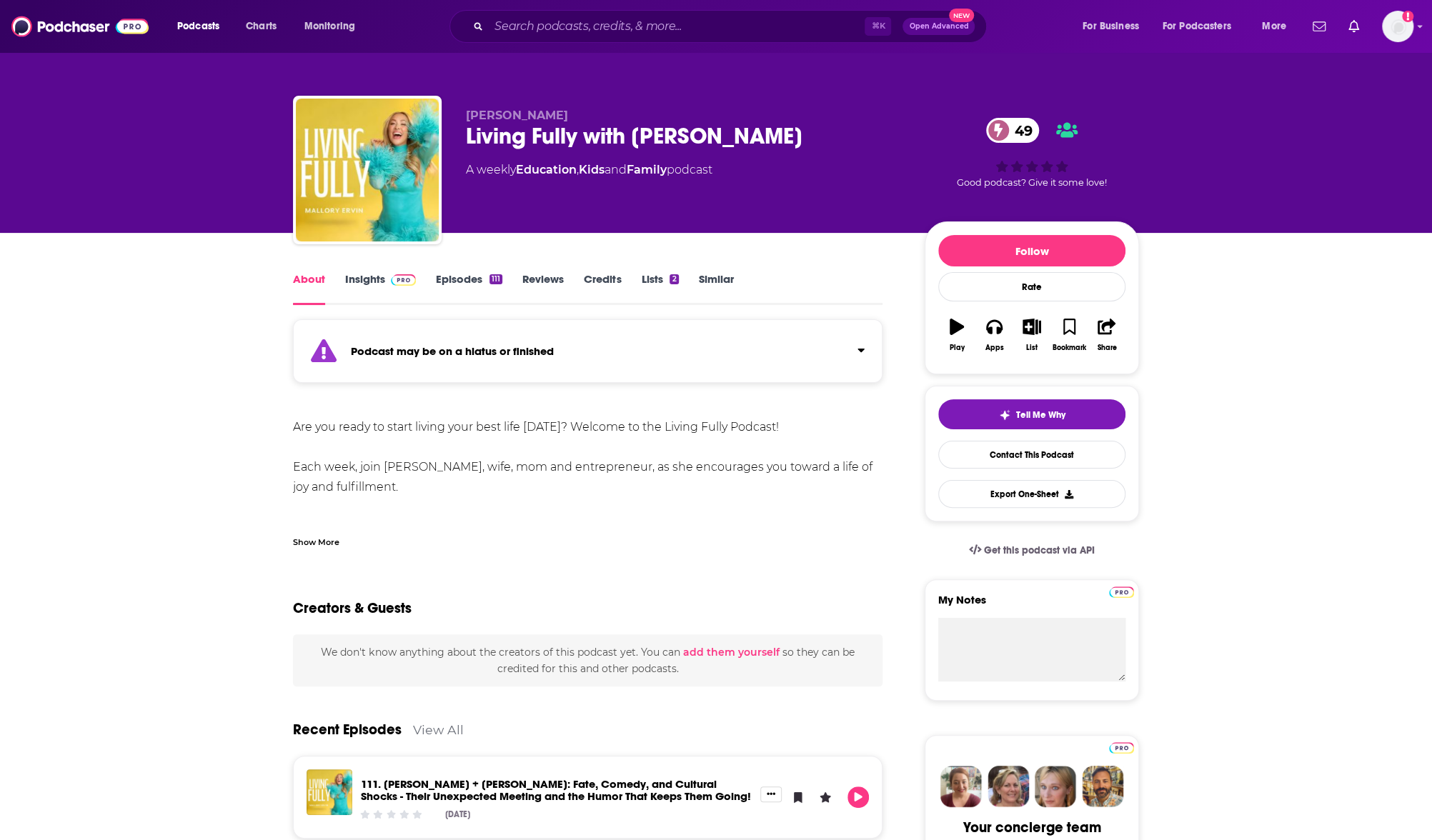
click at [458, 275] on link "Episodes 111" at bounding box center [469, 288] width 66 height 33
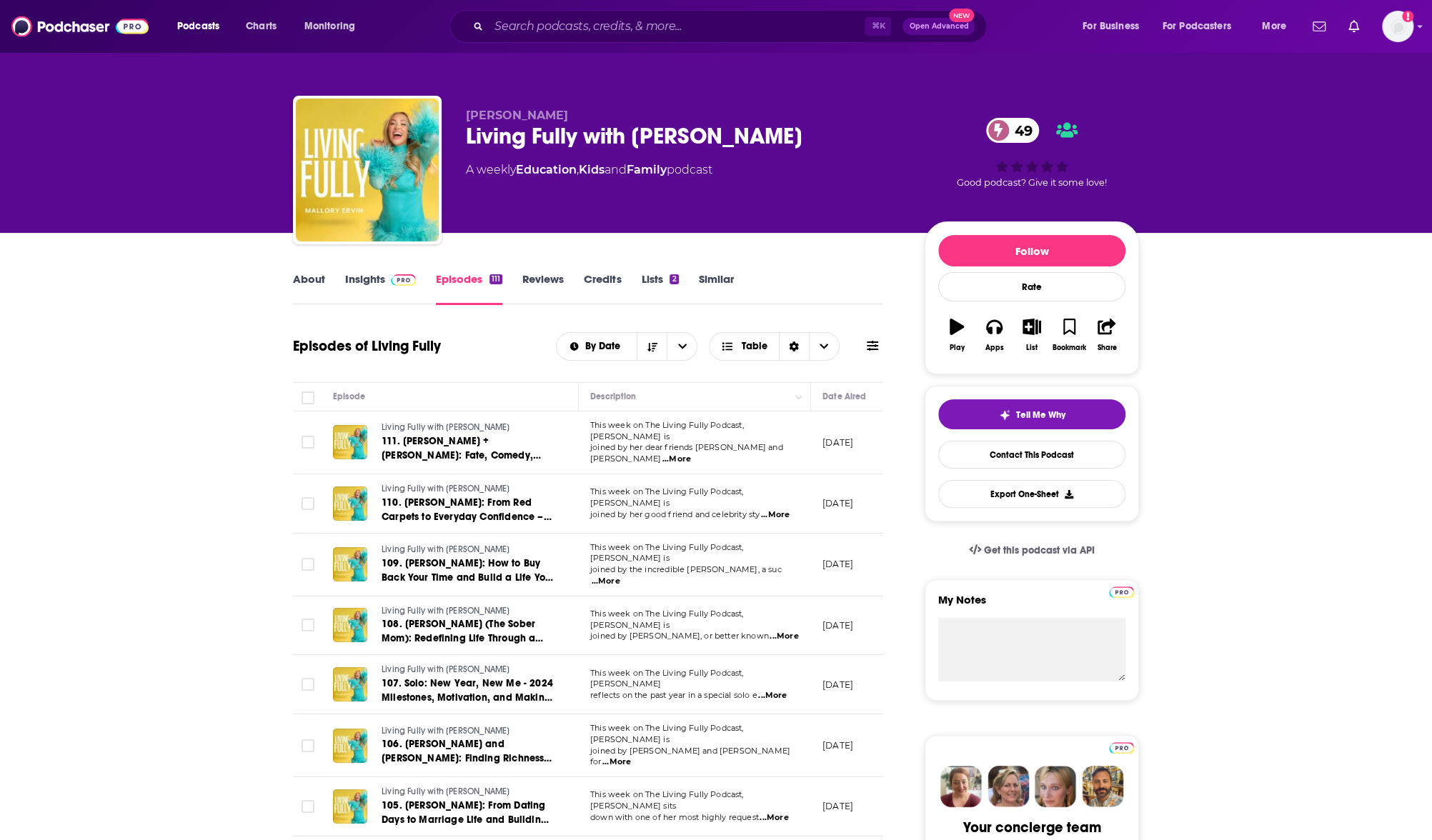
click at [320, 278] on link "About" at bounding box center [309, 288] width 32 height 33
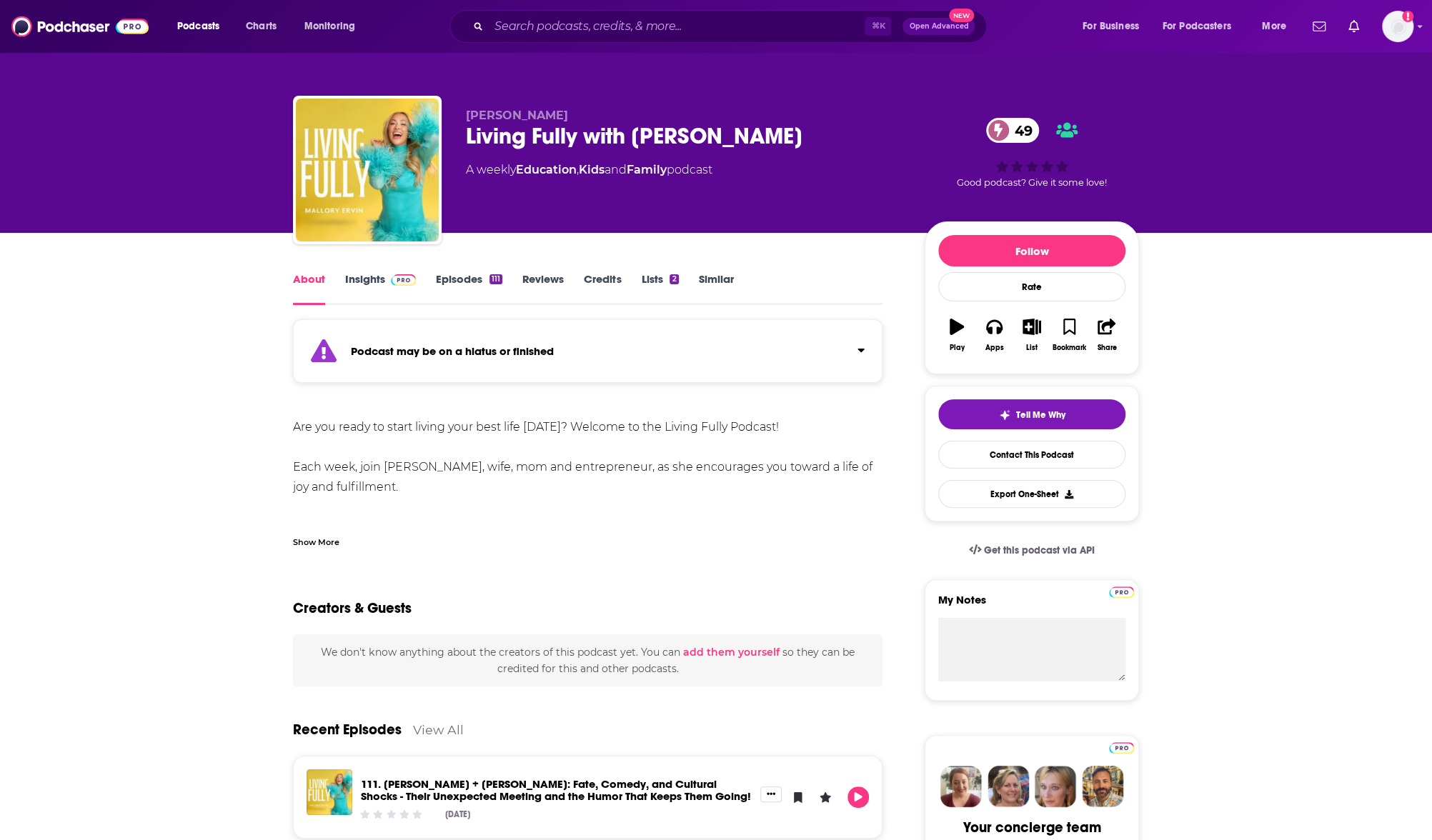
drag, startPoint x: 326, startPoint y: 541, endPoint x: 373, endPoint y: 570, distance: 55.2
click at [326, 541] on div "Show More" at bounding box center [316, 541] width 46 height 14
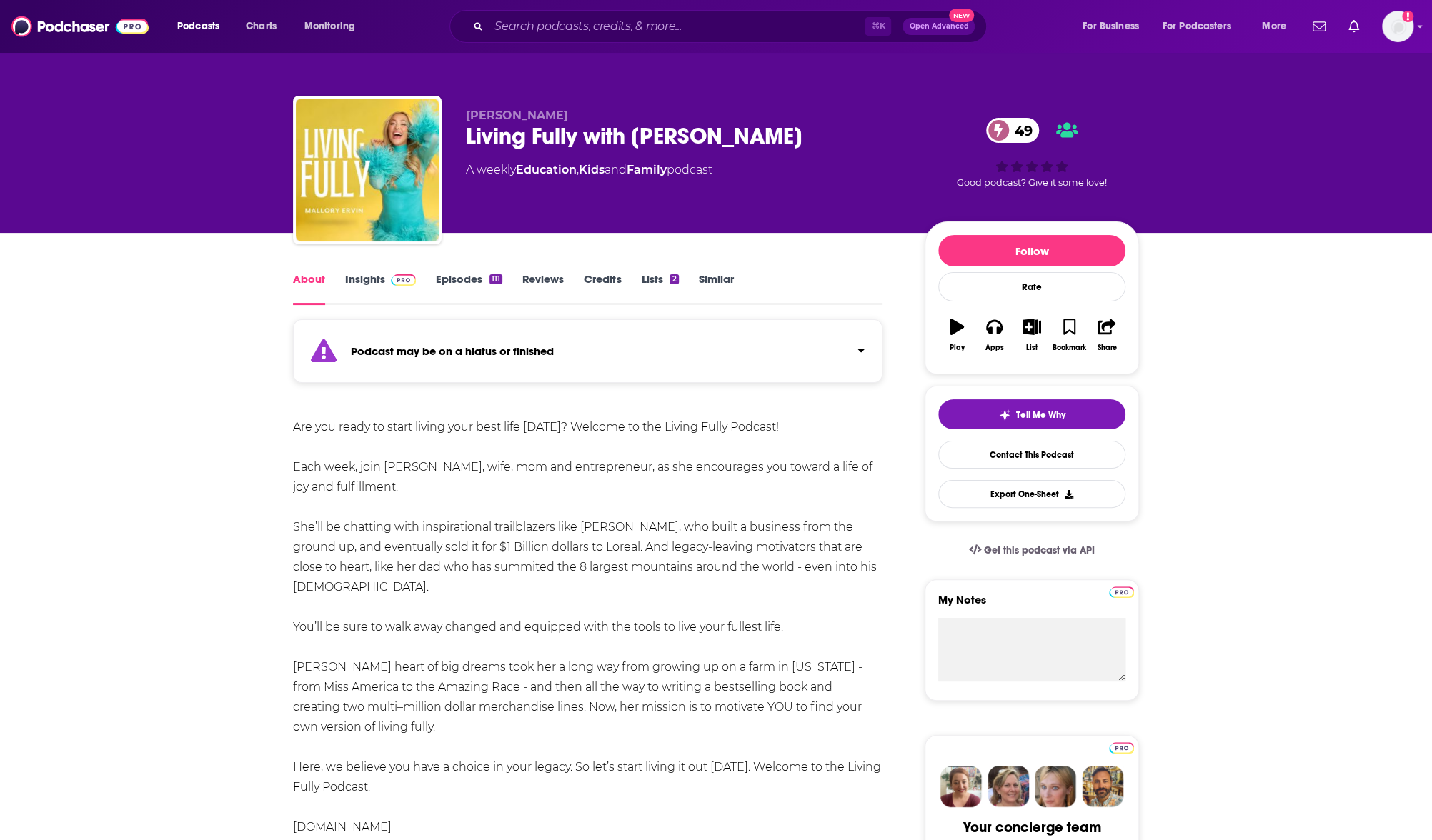
click at [393, 279] on img at bounding box center [404, 280] width 25 height 12
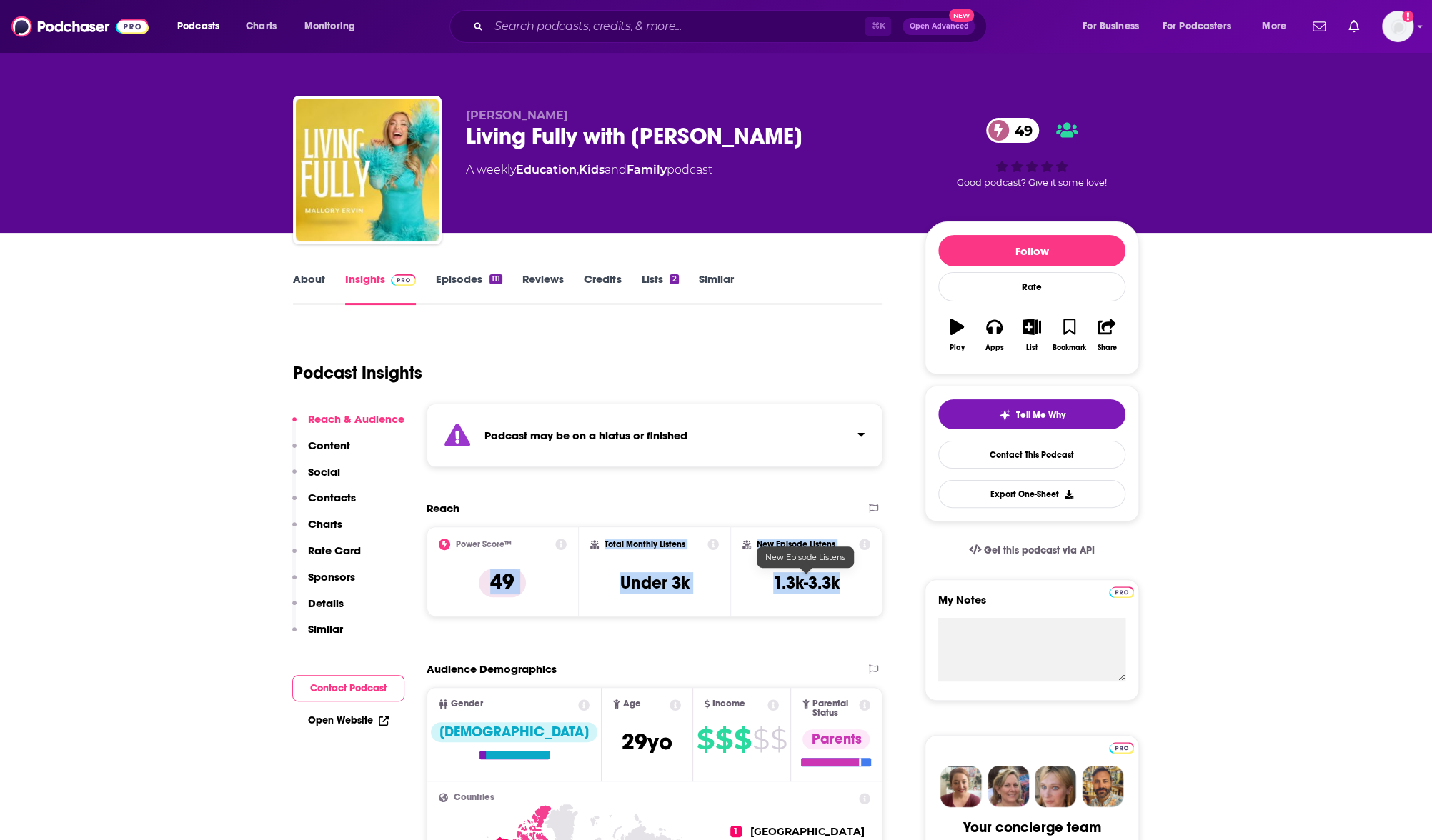
drag, startPoint x: 848, startPoint y: 589, endPoint x: 576, endPoint y: 545, distance: 275.5
click at [576, 545] on div "Power Score™ 49 Total Monthly Listens Under 3k New Episode Listens 1.3k-3.3k" at bounding box center [654, 572] width 456 height 90
copy div "49 Total Monthly Listens Under 3k New Episode Listens 1.3k-3.3k"
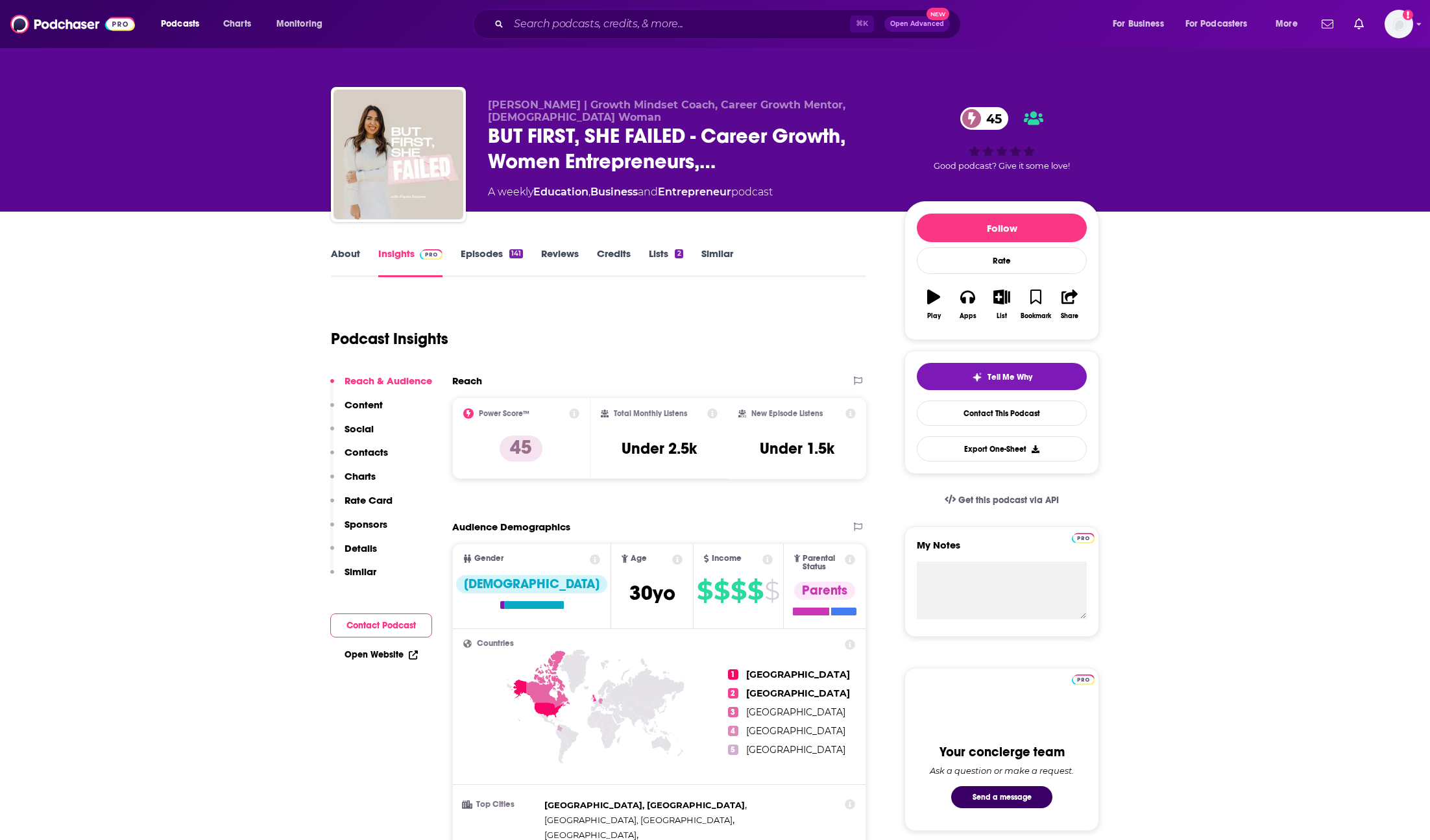
drag, startPoint x: 776, startPoint y: 453, endPoint x: 532, endPoint y: 414, distance: 247.1
click at [532, 414] on div "Power Score™ 45 Total Monthly Listens Under 2.5k New Episode Listens Under 1.5k" at bounding box center [659, 438] width 414 height 82
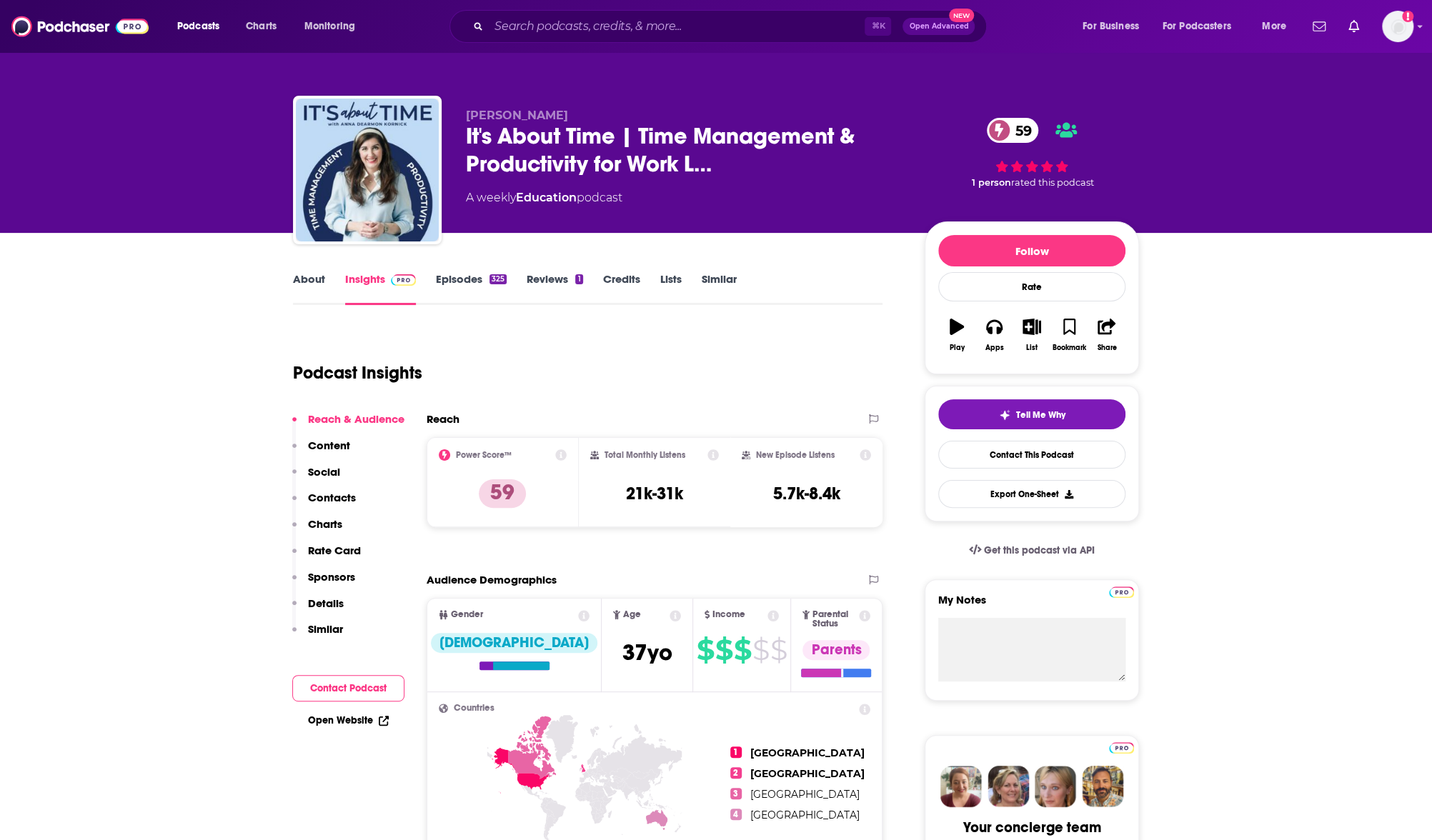
click at [310, 276] on link "About" at bounding box center [309, 288] width 32 height 33
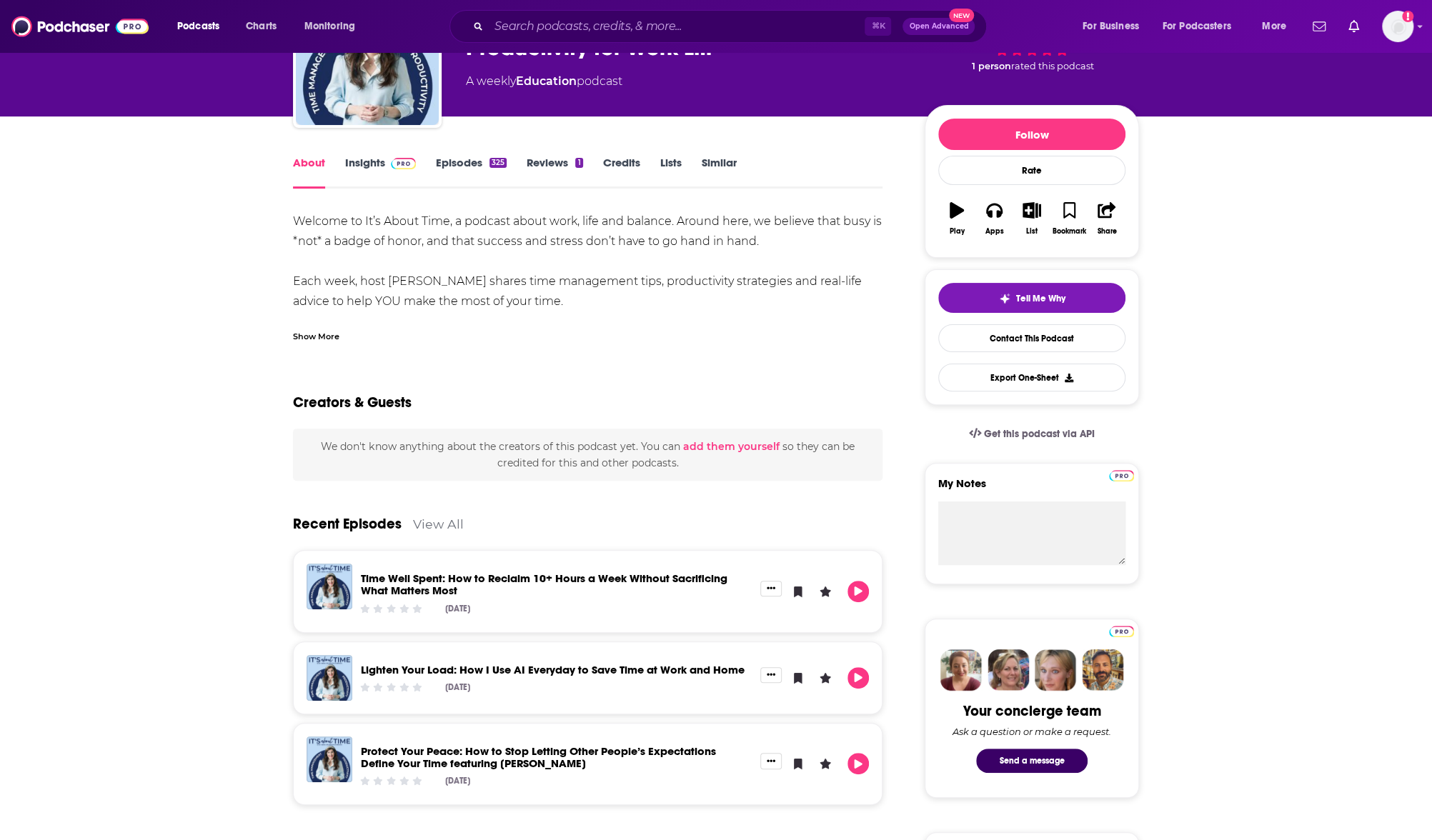
scroll to position [405, 0]
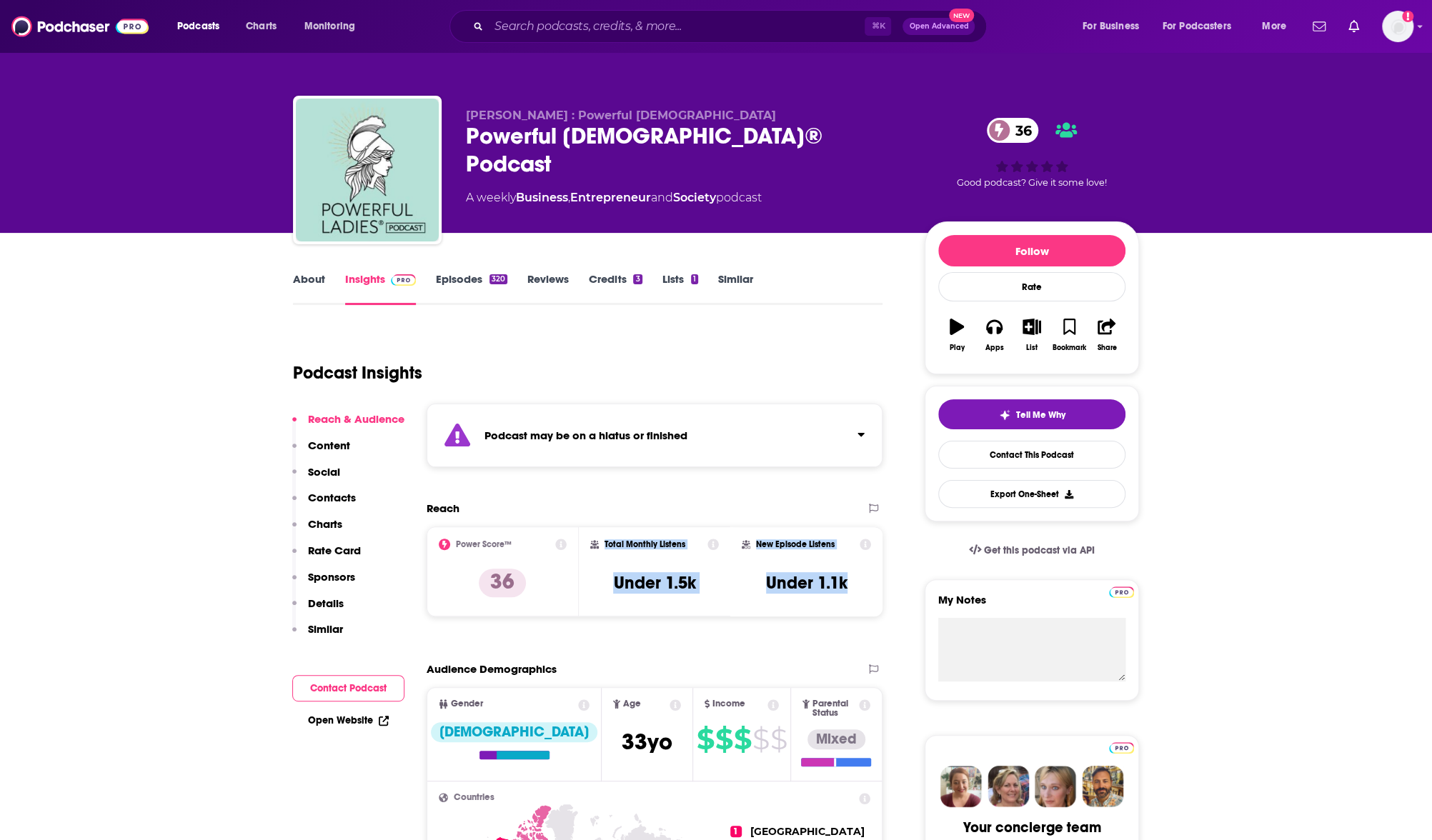
drag, startPoint x: 845, startPoint y: 586, endPoint x: 272, endPoint y: 147, distance: 721.8
click at [583, 540] on div "Power Score™ 36 Total Monthly Listens Under 1.5k New Episode Listens Under 1.1k" at bounding box center [654, 572] width 456 height 90
copy div "Total Monthly Listens Under 1.5k New Episode Listens Under 1.1k"
click at [664, 38] on div "⌘ K Open Advanced New" at bounding box center [718, 26] width 538 height 33
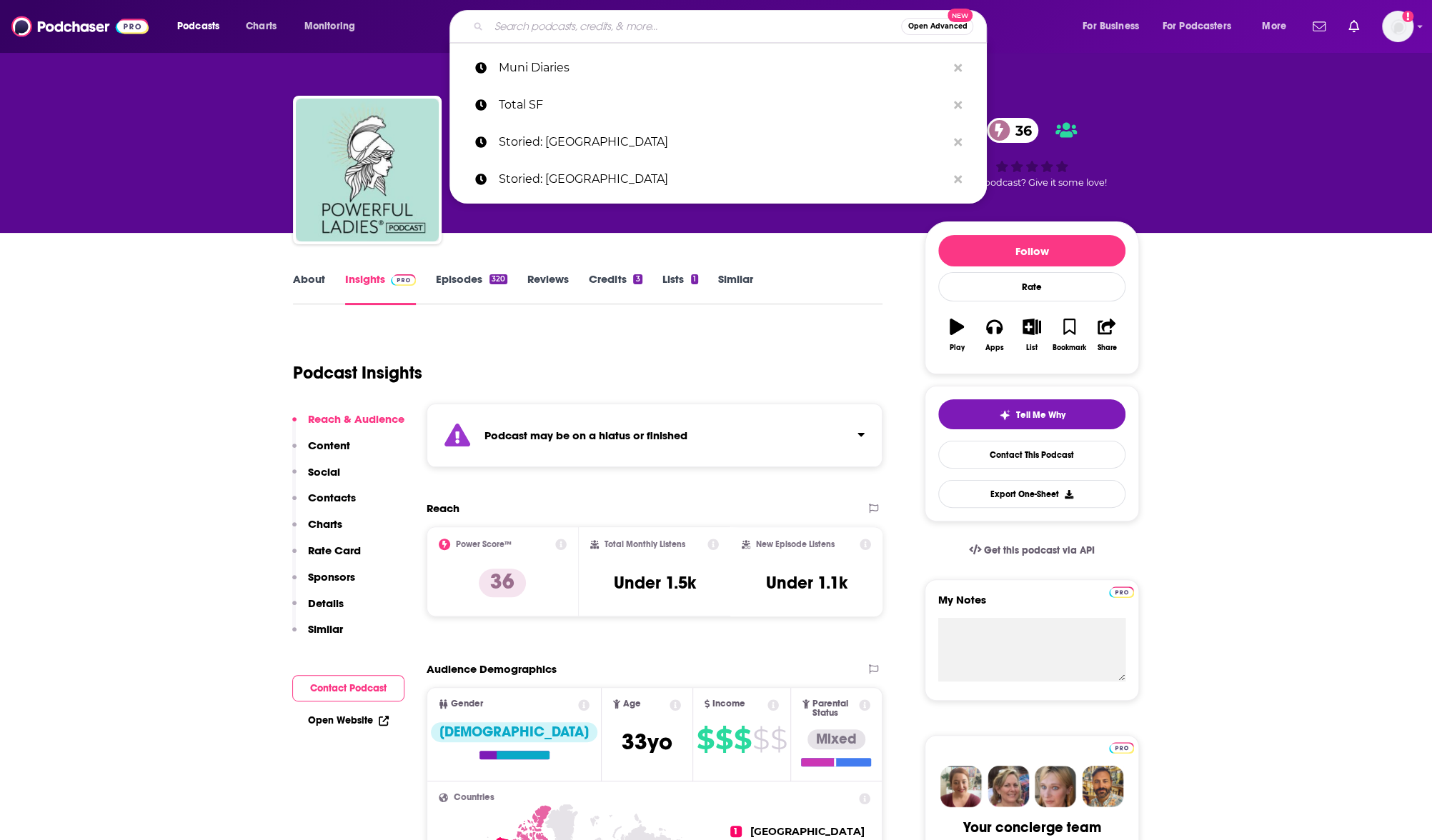
click at [656, 29] on input "Search podcasts, credits, & more..." at bounding box center [695, 26] width 412 height 23
paste input "Pivot Jenny Blake"
type input "Pivot Jenny Blake"
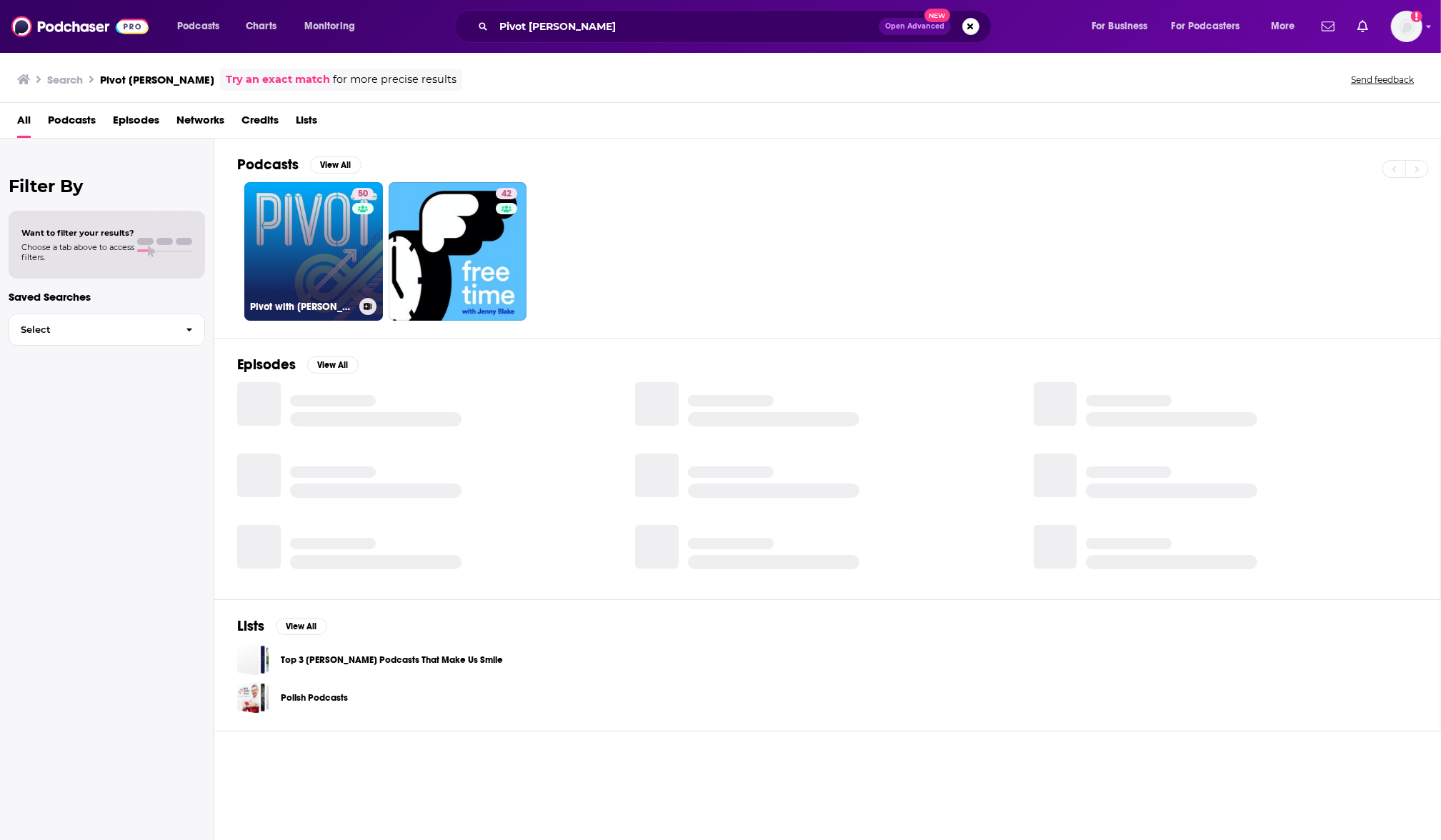
click at [269, 251] on link "50 Pivot with Jenny Blake" at bounding box center [314, 251] width 139 height 139
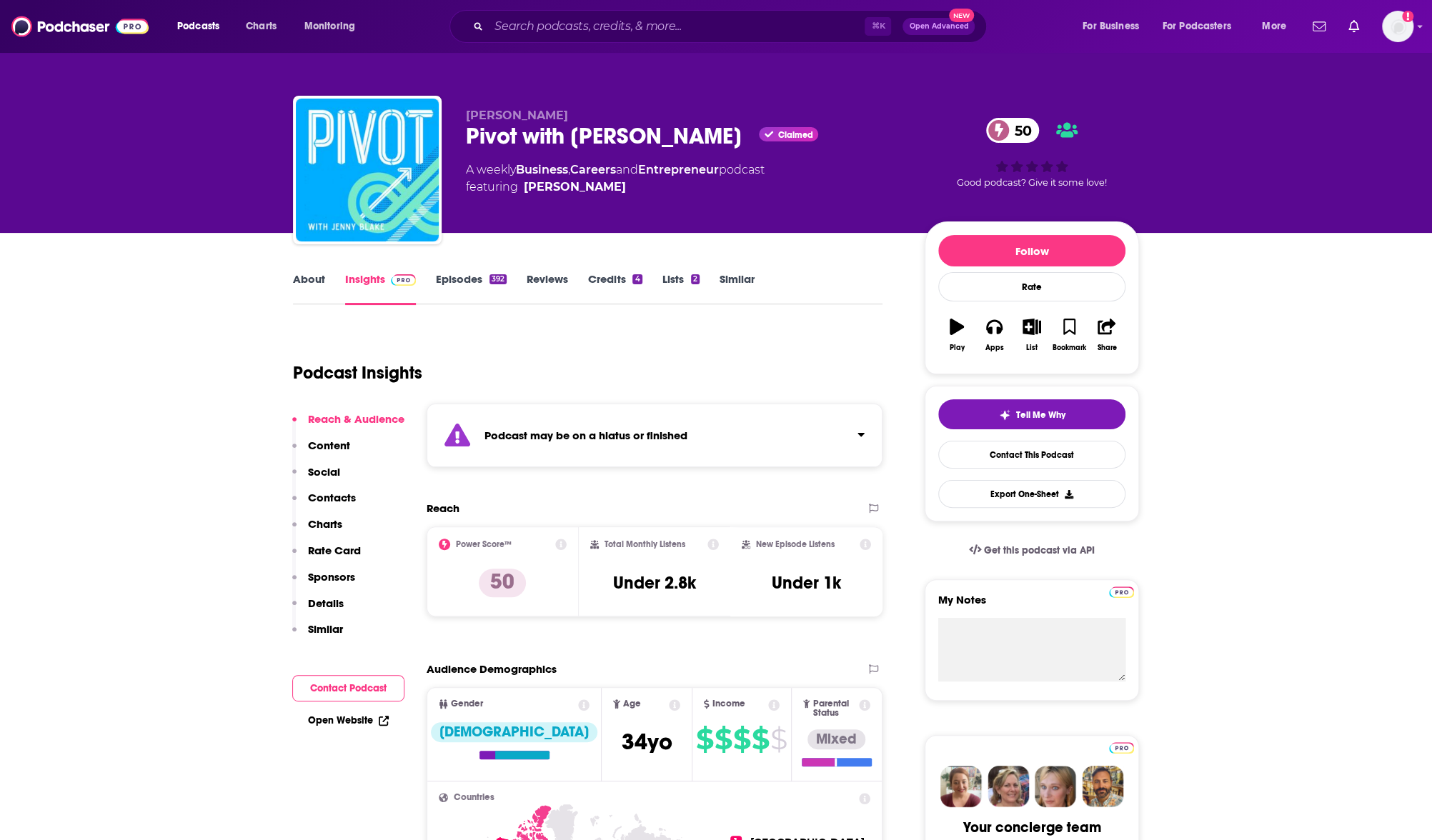
click at [467, 288] on link "Episodes 392" at bounding box center [471, 288] width 71 height 33
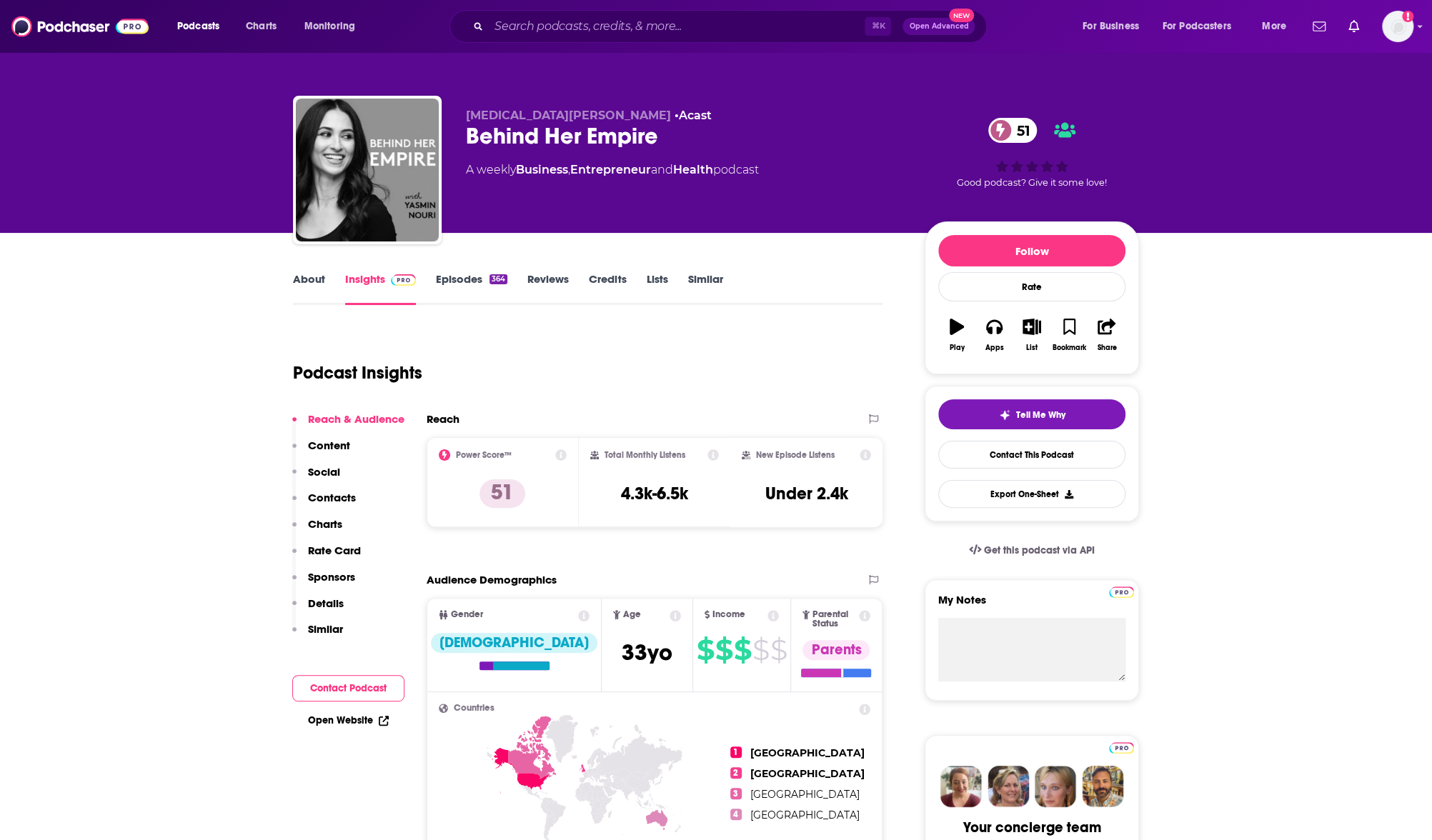
click at [305, 279] on link "About" at bounding box center [309, 288] width 32 height 33
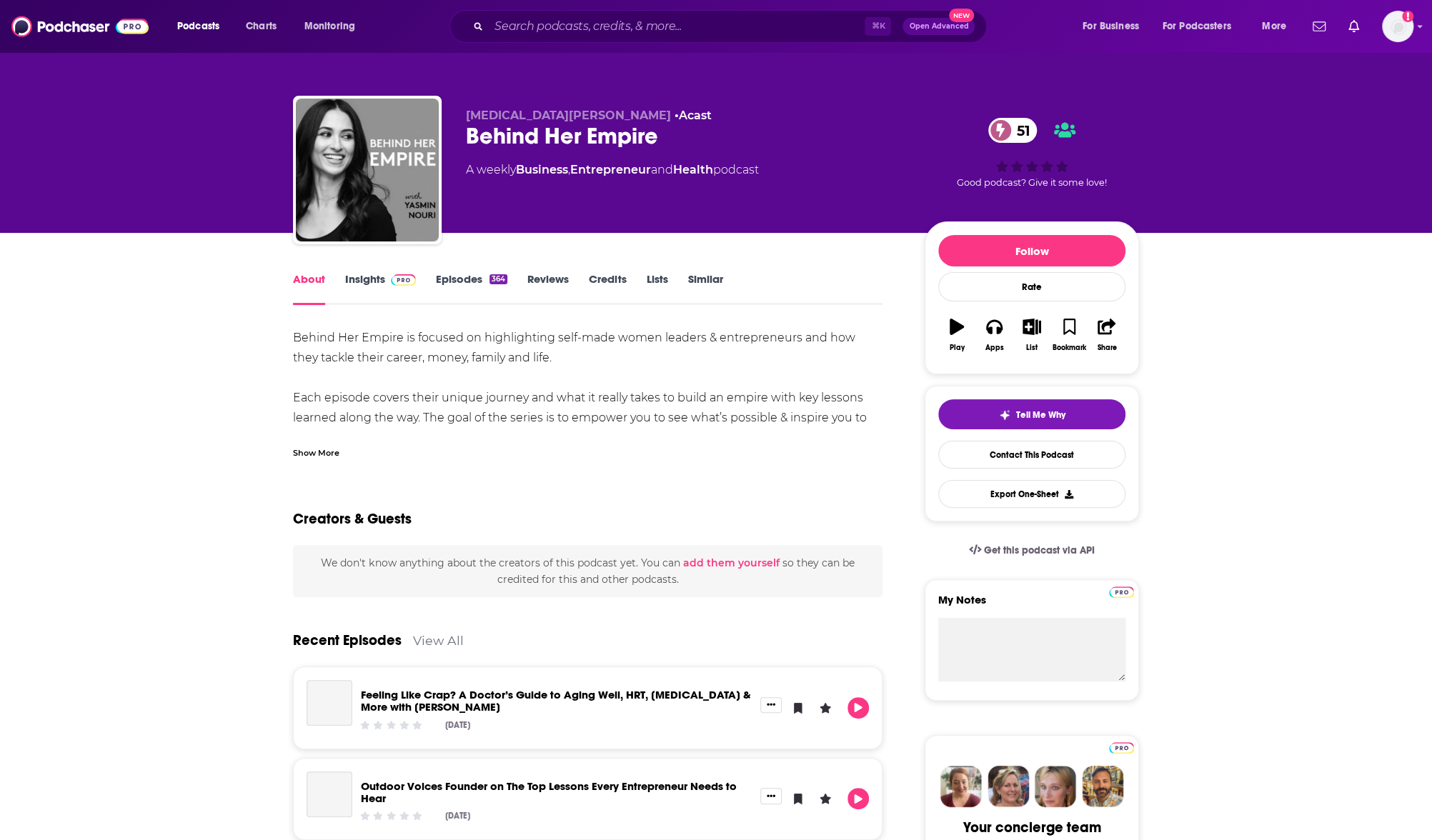
scroll to position [450, 0]
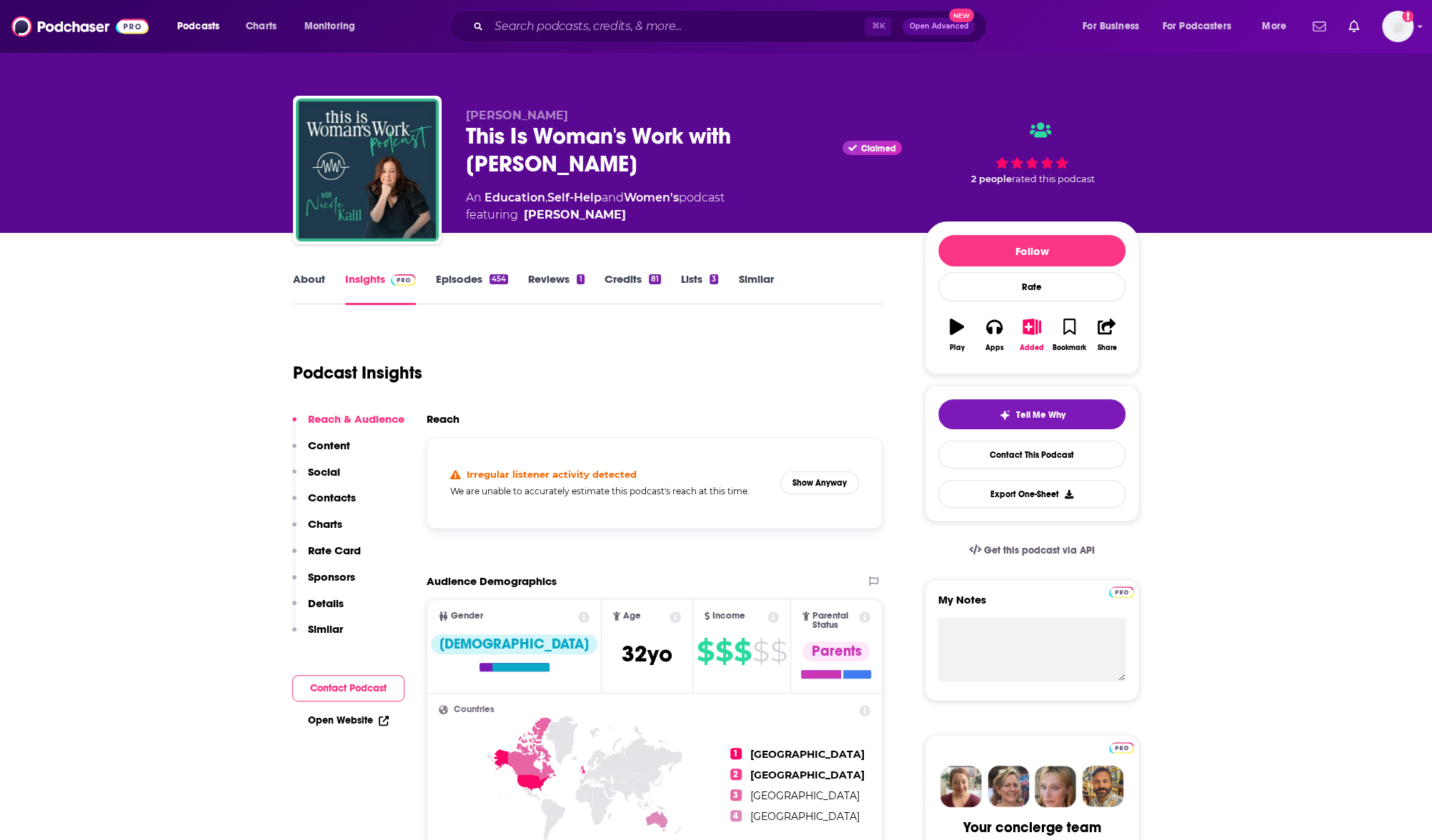
click at [547, 174] on div "Nicole Kalil This Is Woman's Work with Nicole Kalil Claimed An Education , Self…" at bounding box center [684, 166] width 436 height 115
click at [441, 282] on link "Episodes 454" at bounding box center [472, 288] width 73 height 33
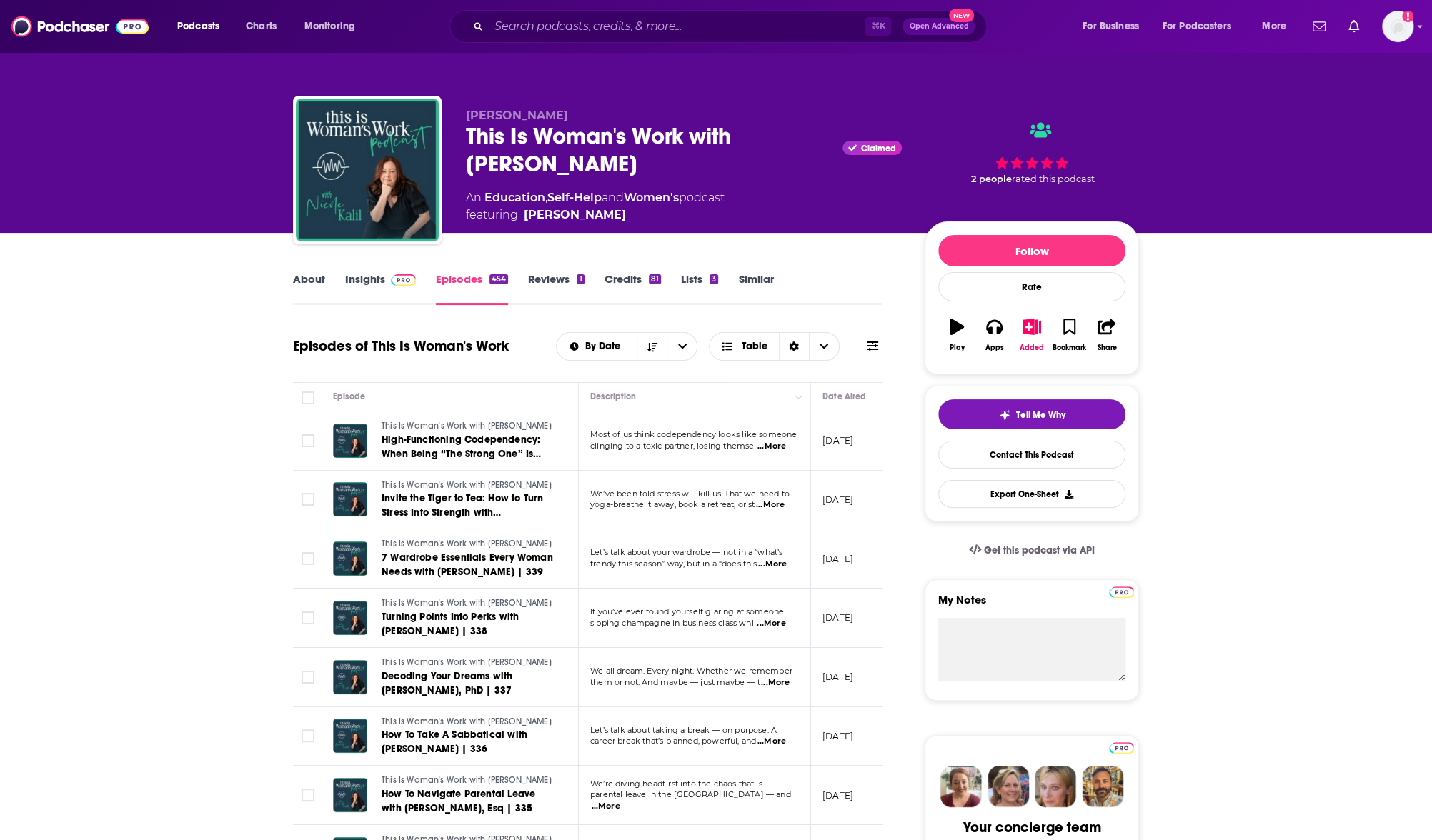
click at [350, 283] on link "Insights" at bounding box center [380, 288] width 71 height 33
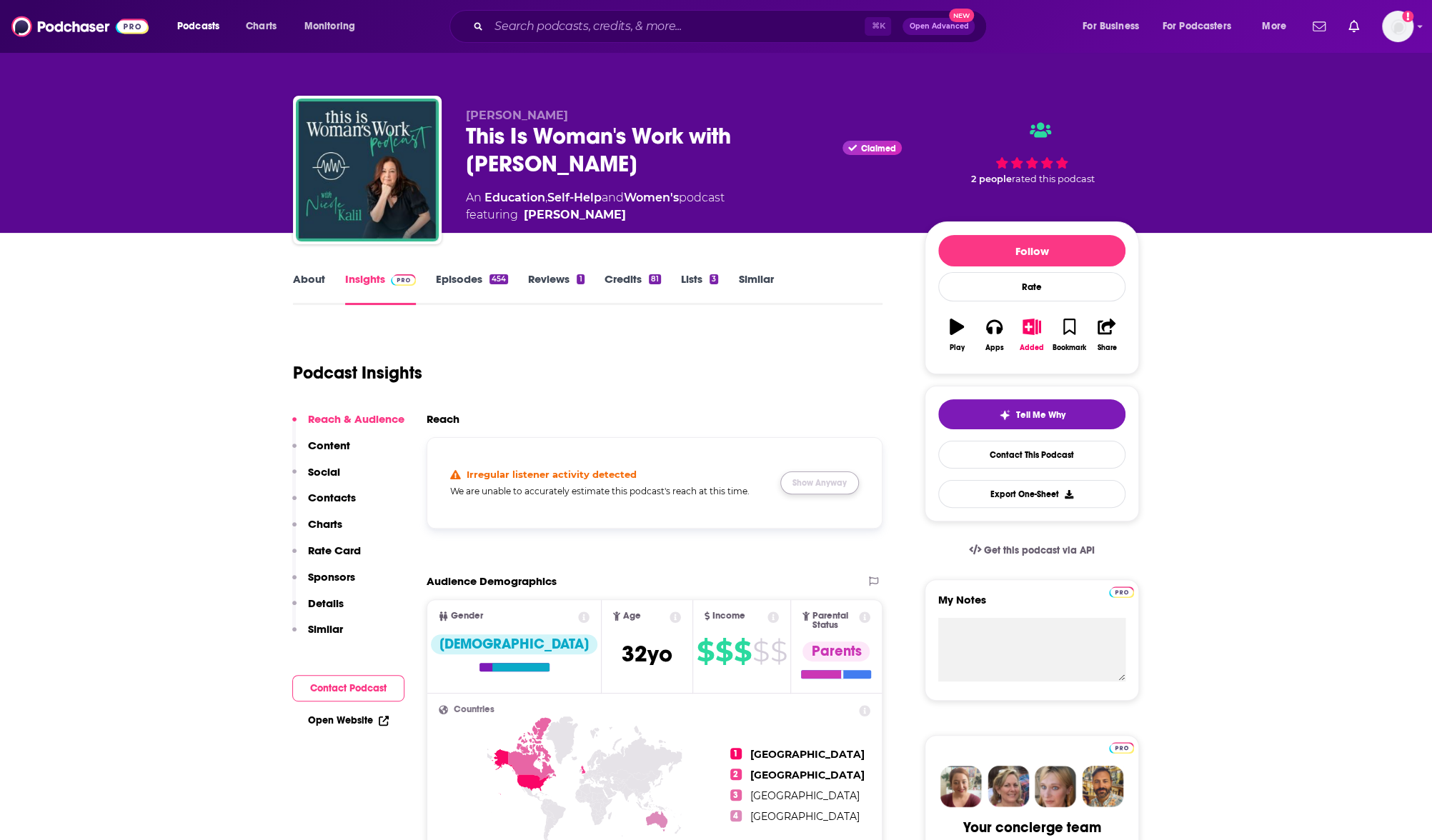
click at [816, 491] on button "Show Anyway" at bounding box center [819, 483] width 79 height 23
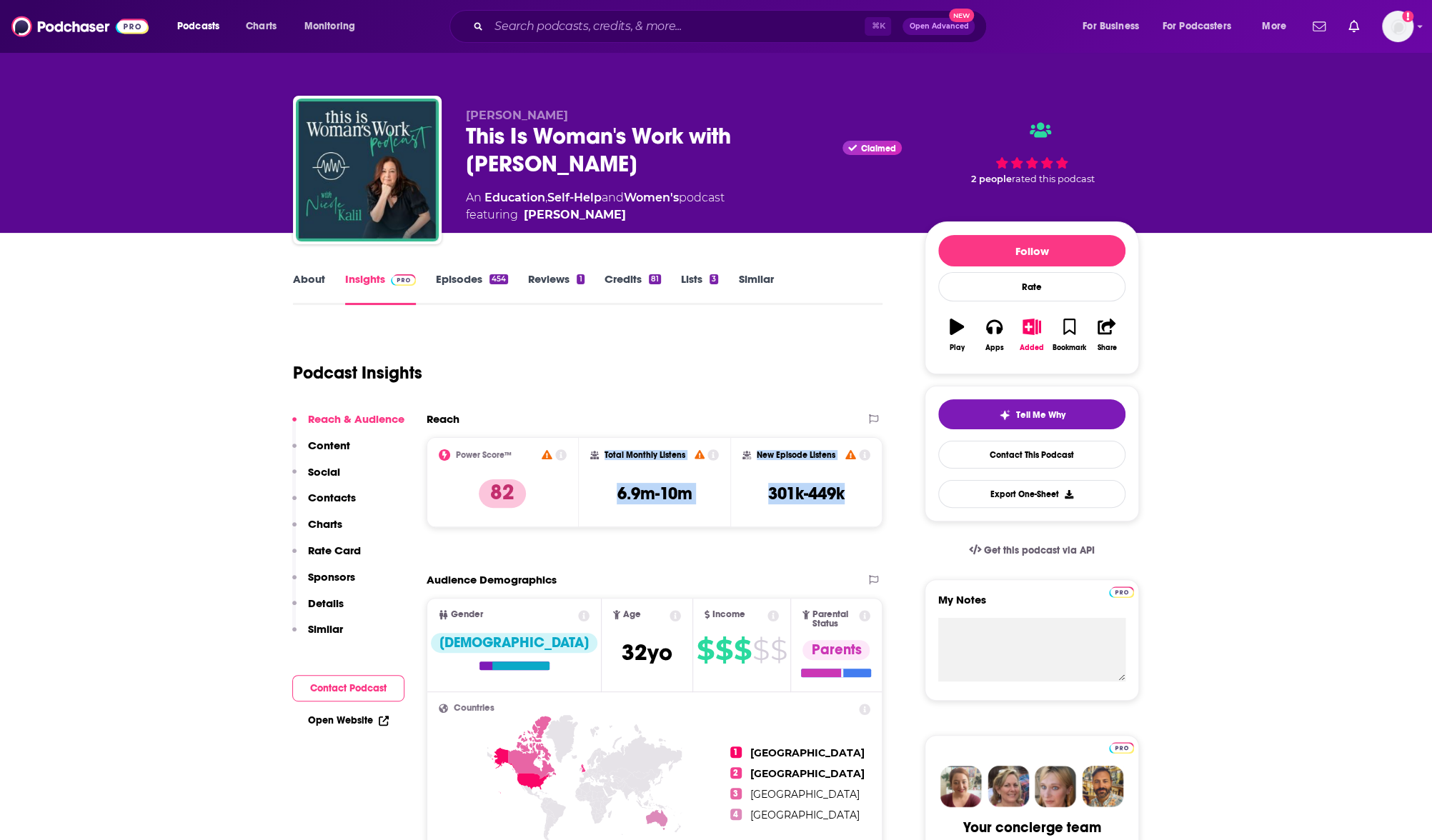
drag, startPoint x: 860, startPoint y: 502, endPoint x: 634, endPoint y: 447, distance: 232.6
click at [634, 447] on div "Power Score™ 82 Total Monthly Listens 6.9m-10m New Episode Listens 301k-449k" at bounding box center [654, 482] width 456 height 90
click at [332, 497] on p "Contacts" at bounding box center [332, 498] width 48 height 14
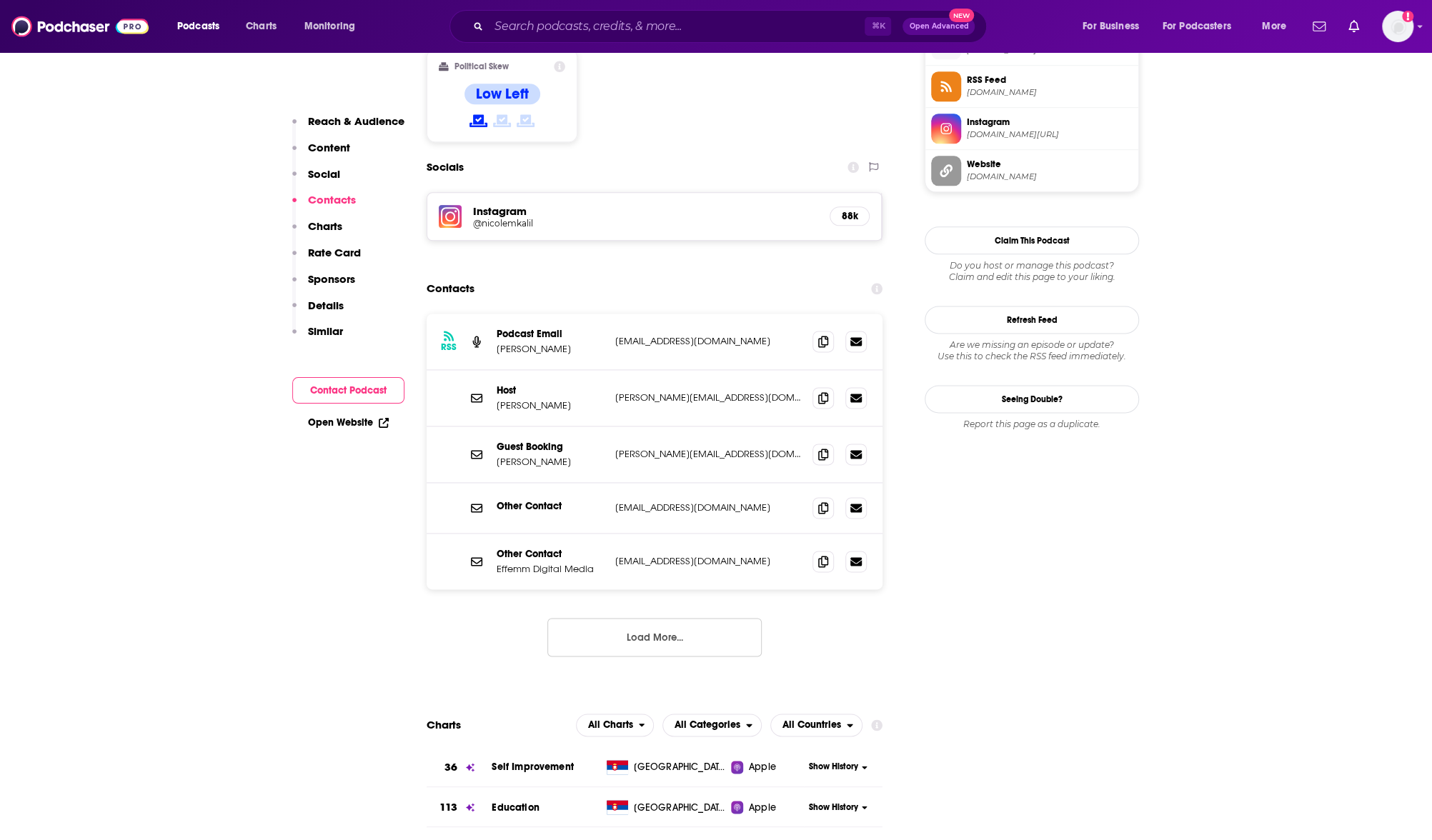
scroll to position [1194, 0]
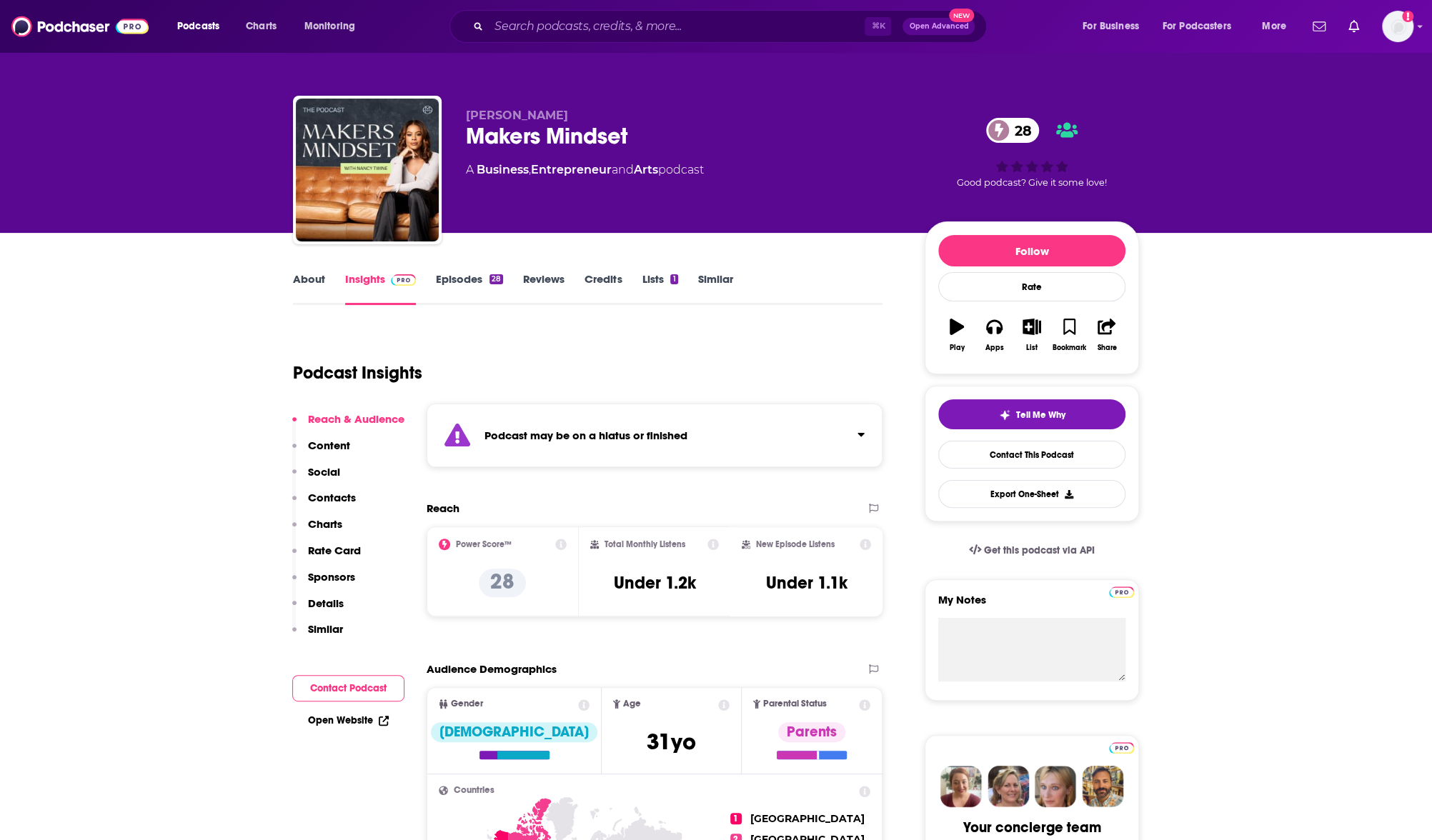
drag, startPoint x: 899, startPoint y: 566, endPoint x: 852, endPoint y: 568, distance: 47.0
click at [867, 595] on div "New Episode Listens Under 1.1k" at bounding box center [806, 571] width 130 height 66
drag, startPoint x: 620, startPoint y: 566, endPoint x: 583, endPoint y: 557, distance: 38.1
click at [583, 557] on div "Power Score™ 28 Total Monthly Listens Under 1.2k New Episode Listens Under 1.1k" at bounding box center [654, 572] width 456 height 90
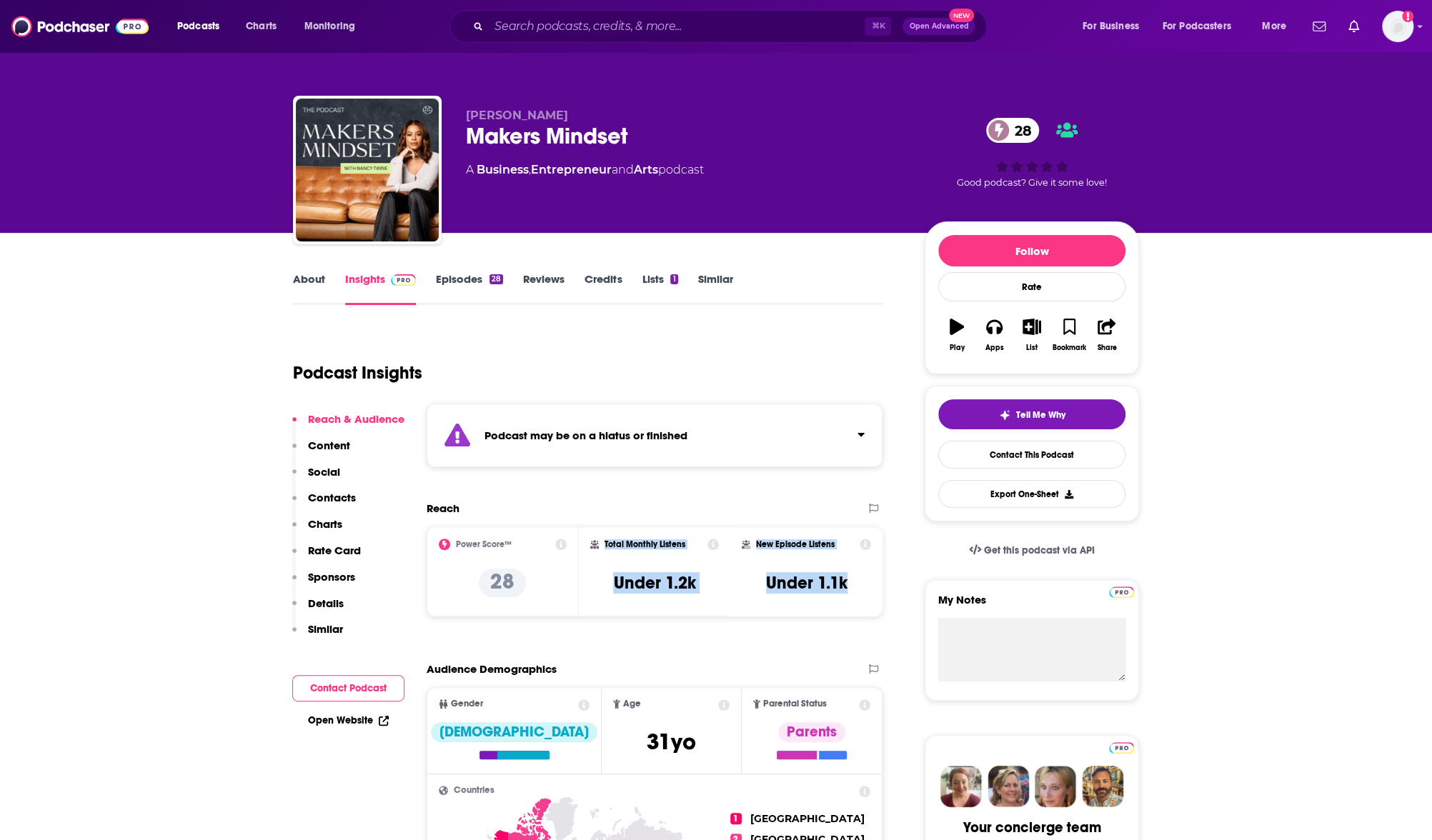
copy div "Total Monthly Listens Under 1.2k New Episode Listens Under 1.1k"
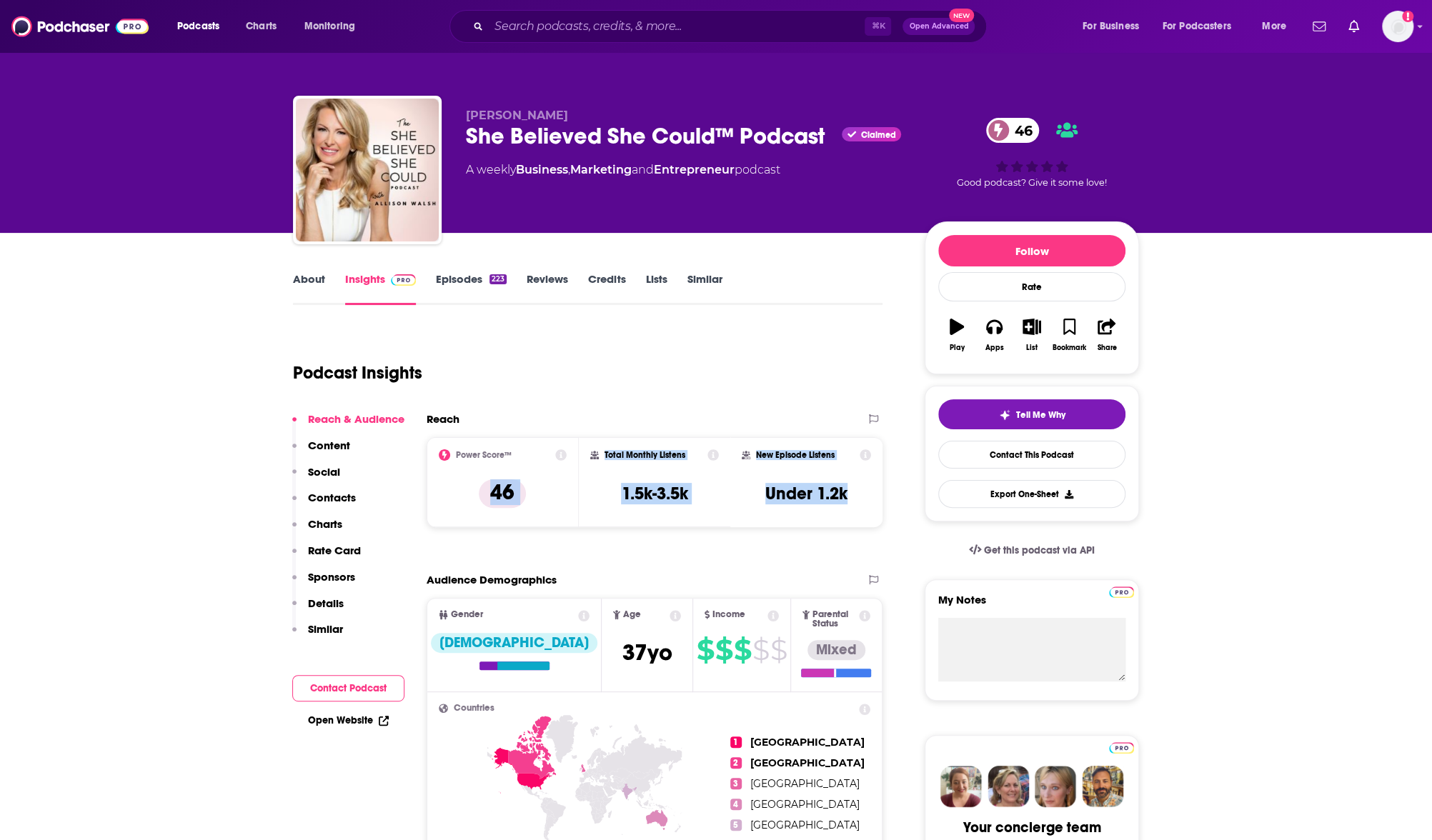
drag, startPoint x: 801, startPoint y: 487, endPoint x: 569, endPoint y: 443, distance: 236.1
click at [576, 457] on div "Power Score™ 46 Total Monthly Listens 1.5k-3.5k New Episode Listens Under 1.2k" at bounding box center [654, 482] width 456 height 90
copy div "46 Total Monthly Listens 1.5k-3.5k New Episode Listens Under 1.2k"
click at [477, 278] on link "Episodes 223" at bounding box center [471, 288] width 71 height 33
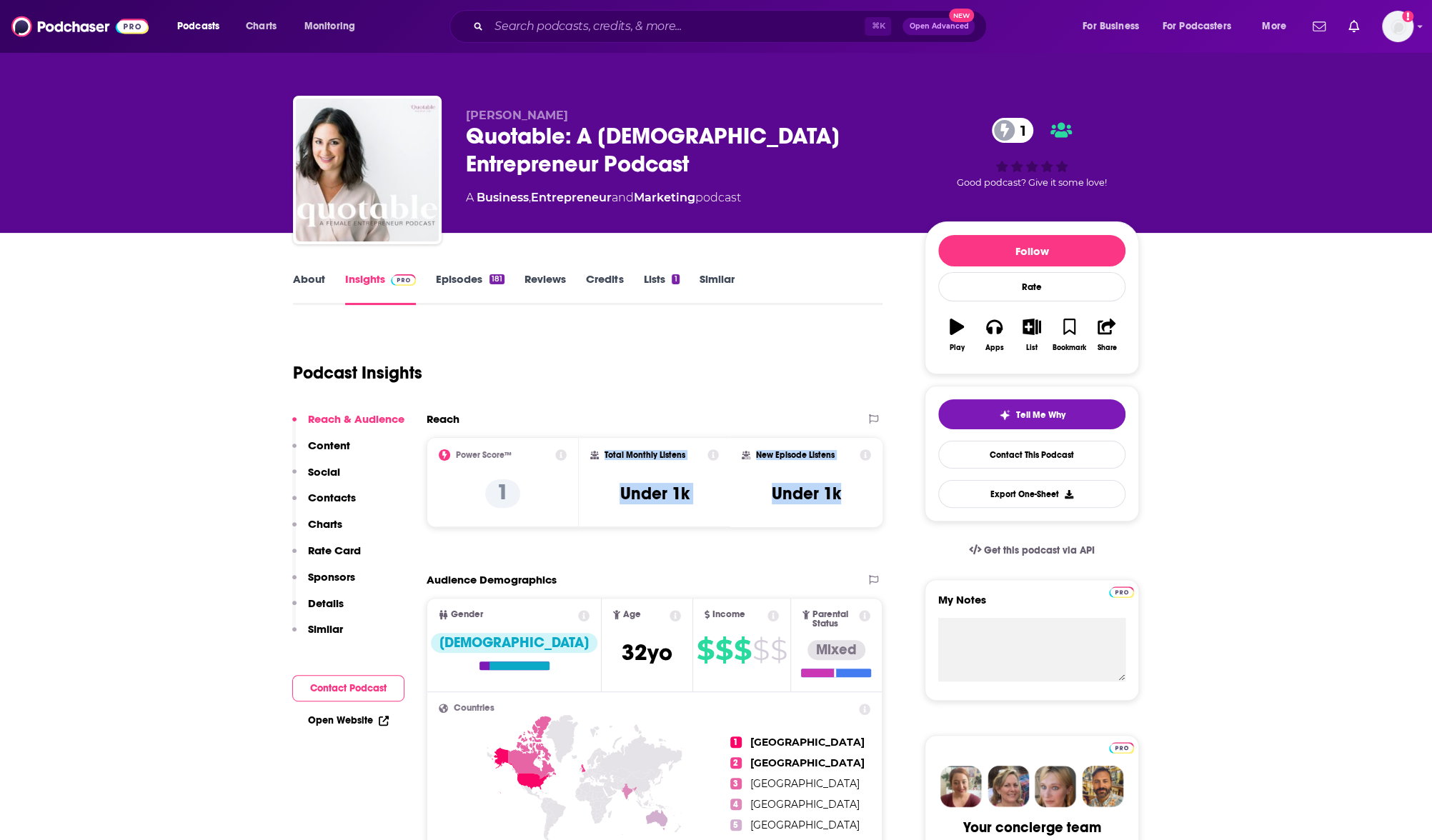
drag, startPoint x: 846, startPoint y: 508, endPoint x: 596, endPoint y: 454, distance: 255.8
click at [596, 454] on div "Power Score™ 1 Total Monthly Listens Under 1k New Episode Listens Under 1k" at bounding box center [654, 482] width 456 height 90
copy div "Total Monthly Listens Under 1k New Episode Listens Under 1k"
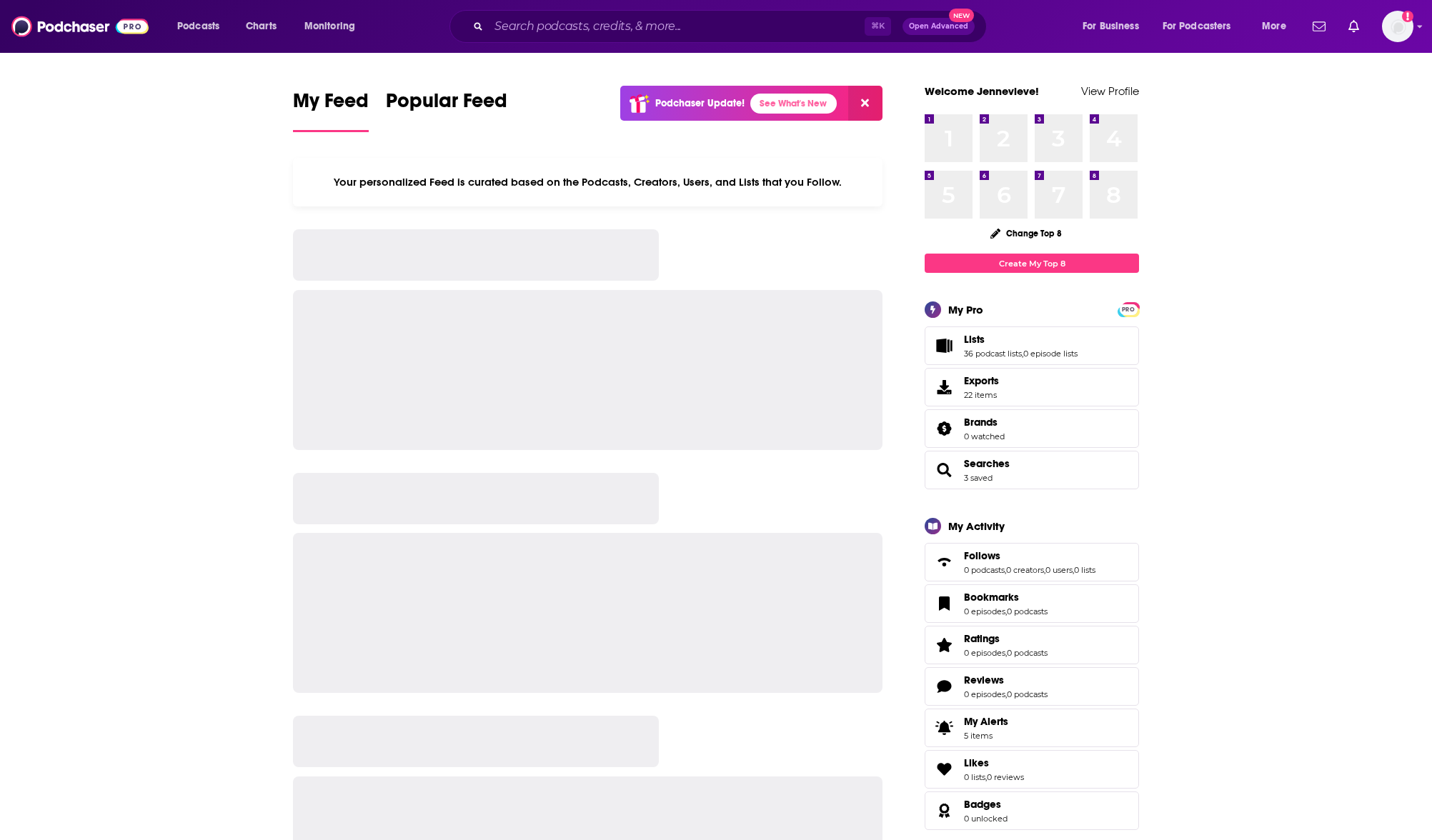
click at [626, 30] on input "Search podcasts, credits, & more..." at bounding box center [677, 26] width 376 height 23
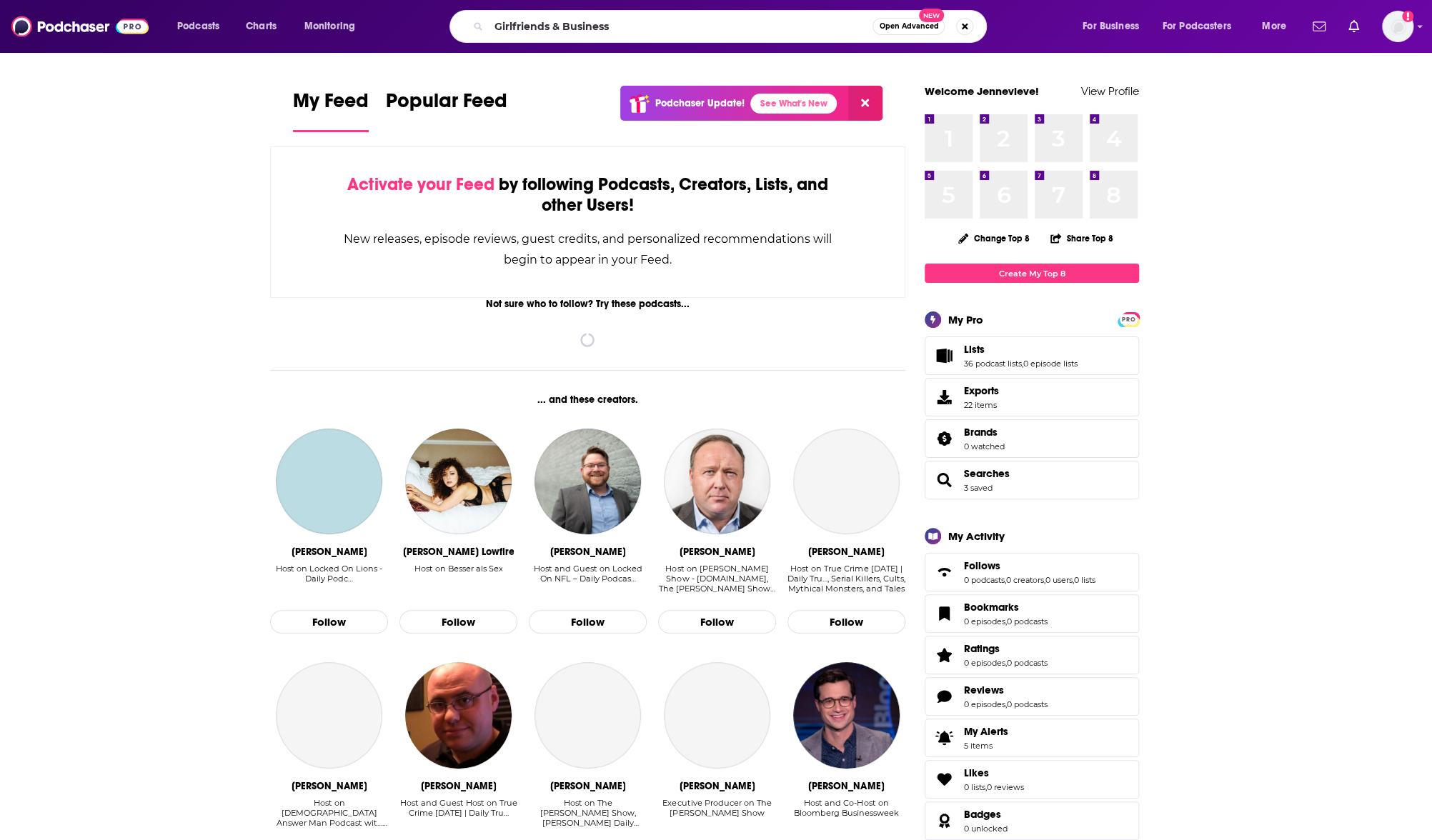
type input "Girlfriends & Business"
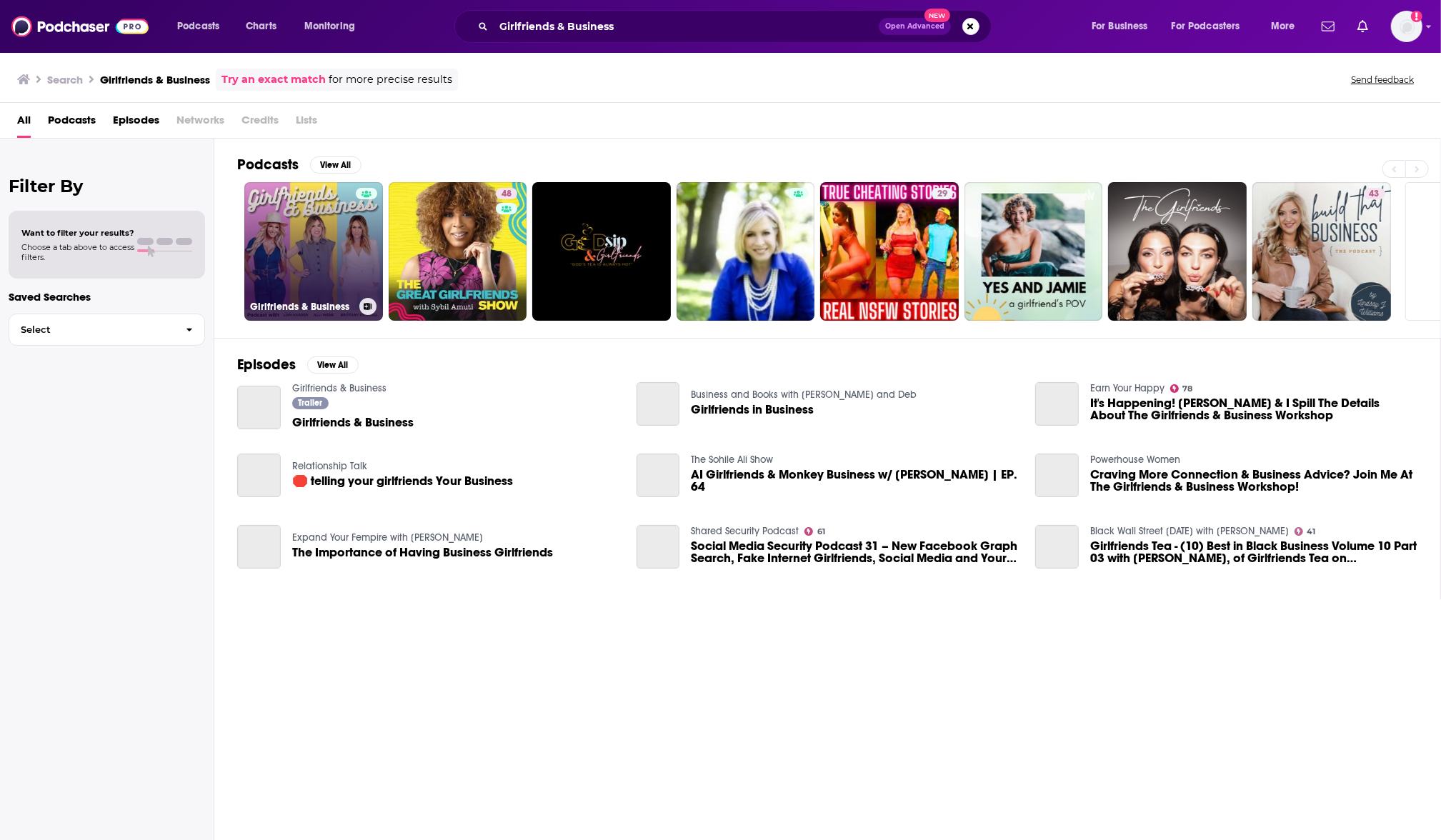
click at [288, 261] on link "Girlfriends & Business" at bounding box center [314, 251] width 139 height 139
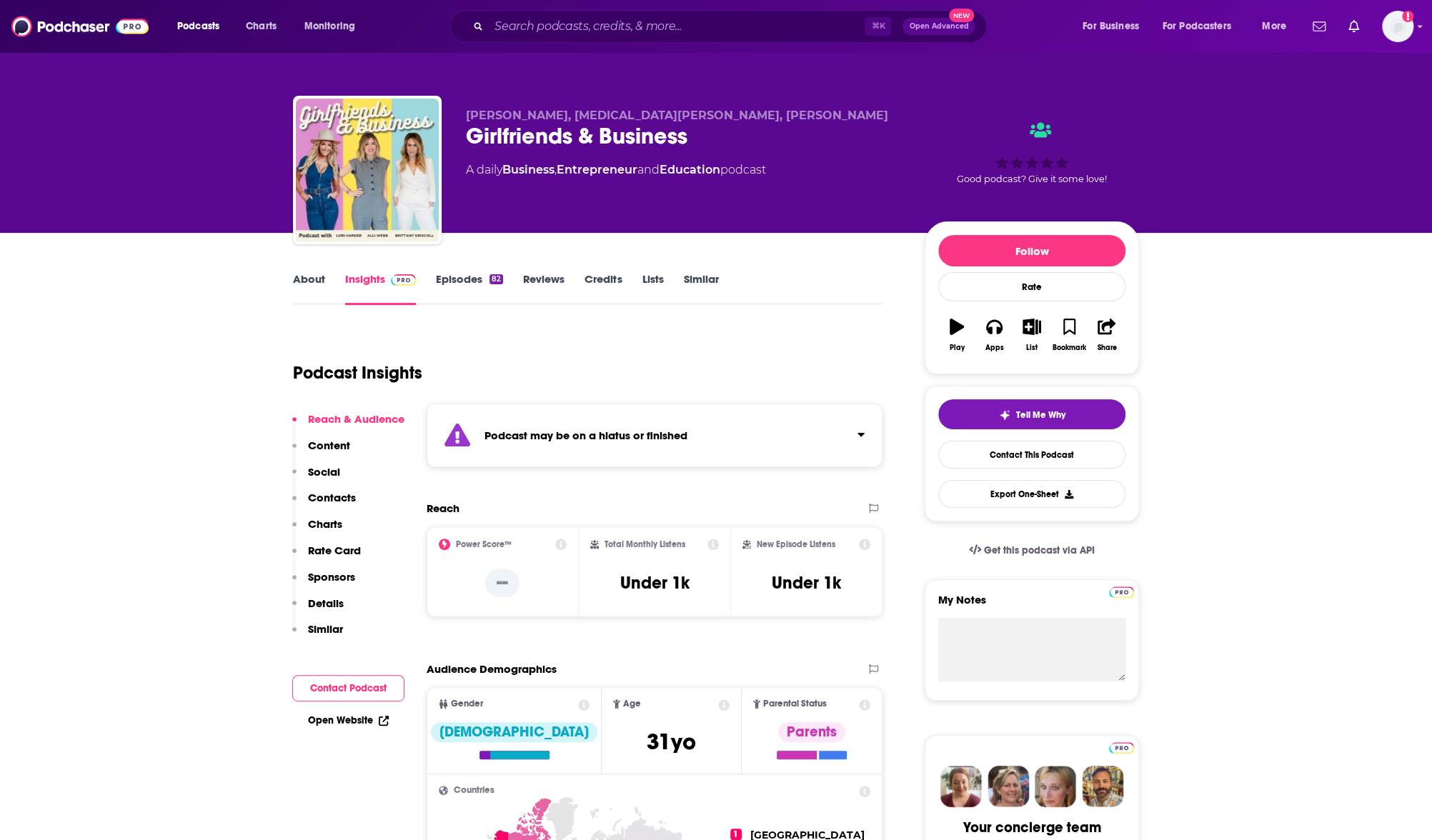
click at [575, 335] on div "Podcast Insights" at bounding box center [582, 364] width 578 height 73
click at [458, 288] on link "Episodes 82" at bounding box center [469, 288] width 67 height 33
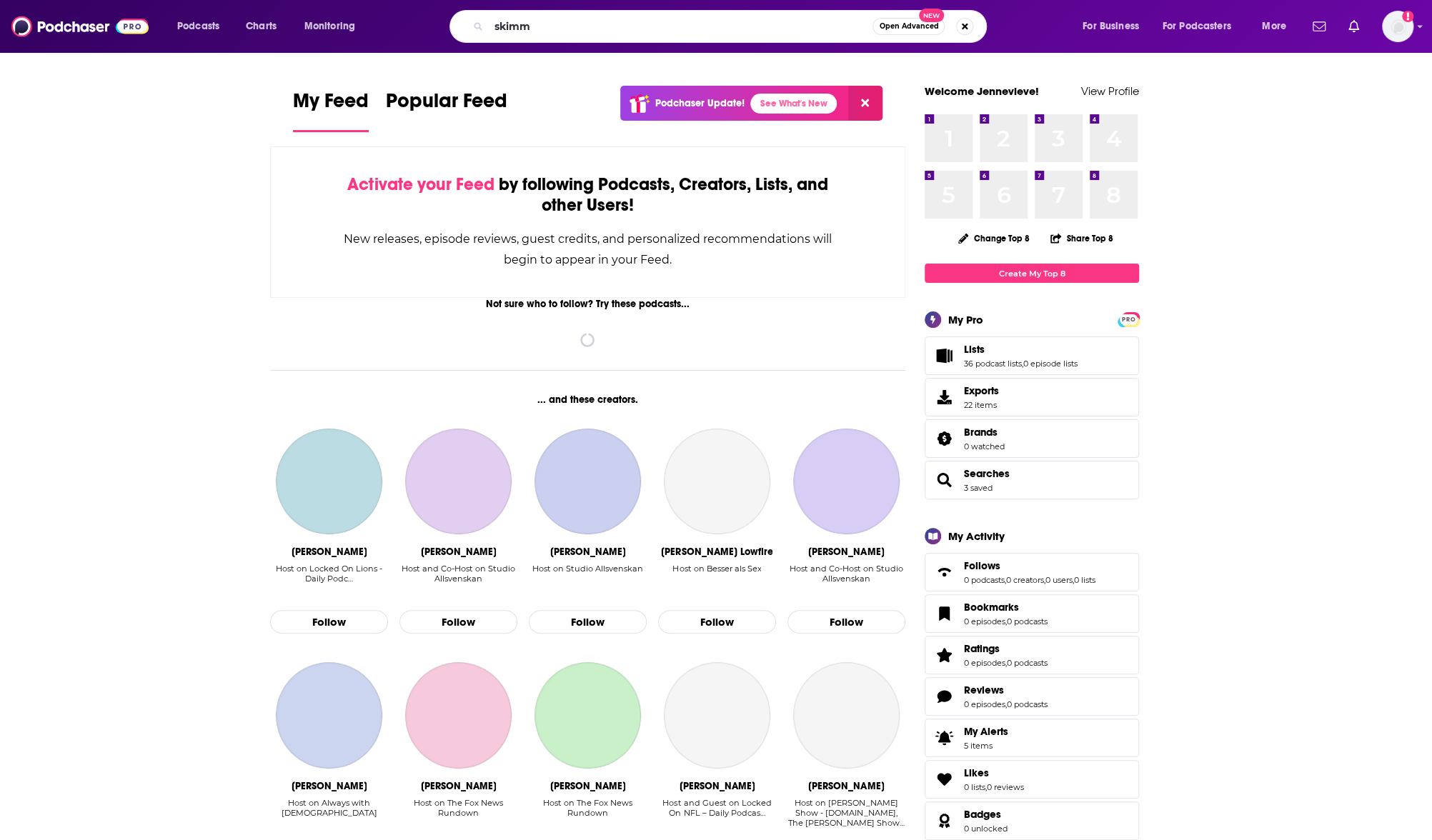
type input "skimm"
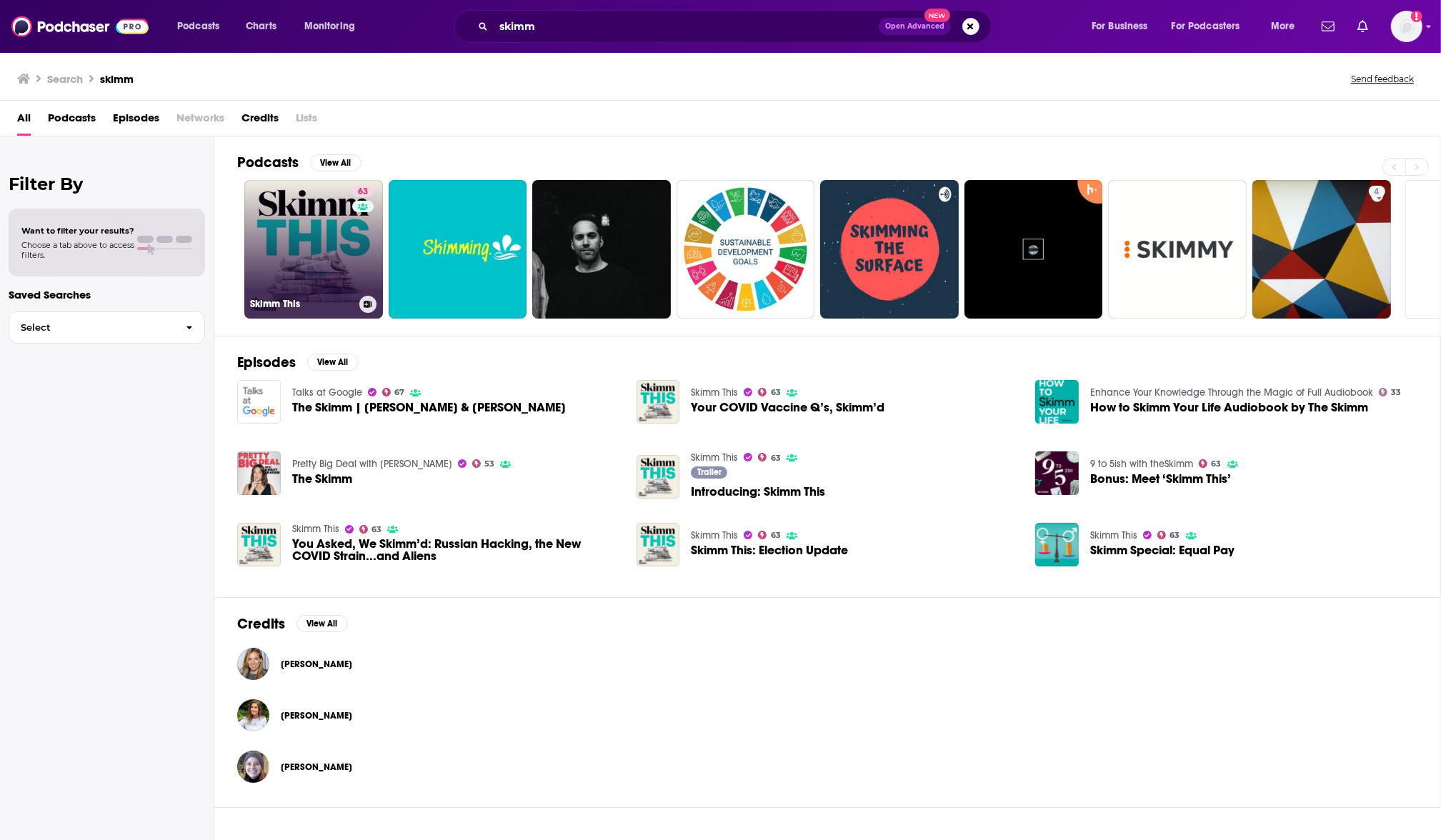
click at [337, 246] on link "63 Skimm This" at bounding box center [314, 249] width 139 height 139
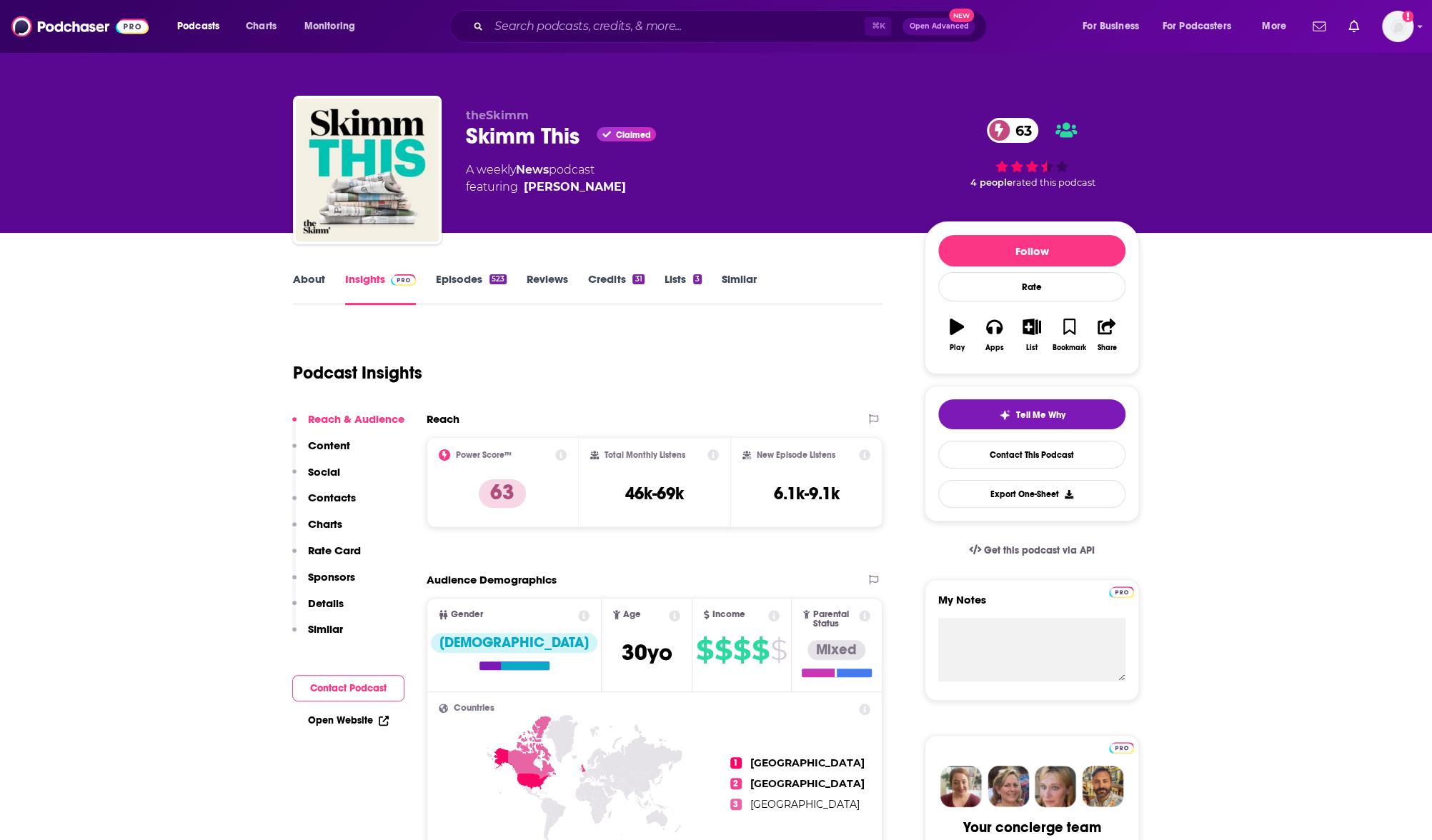
click at [309, 285] on link "About" at bounding box center [309, 288] width 32 height 33
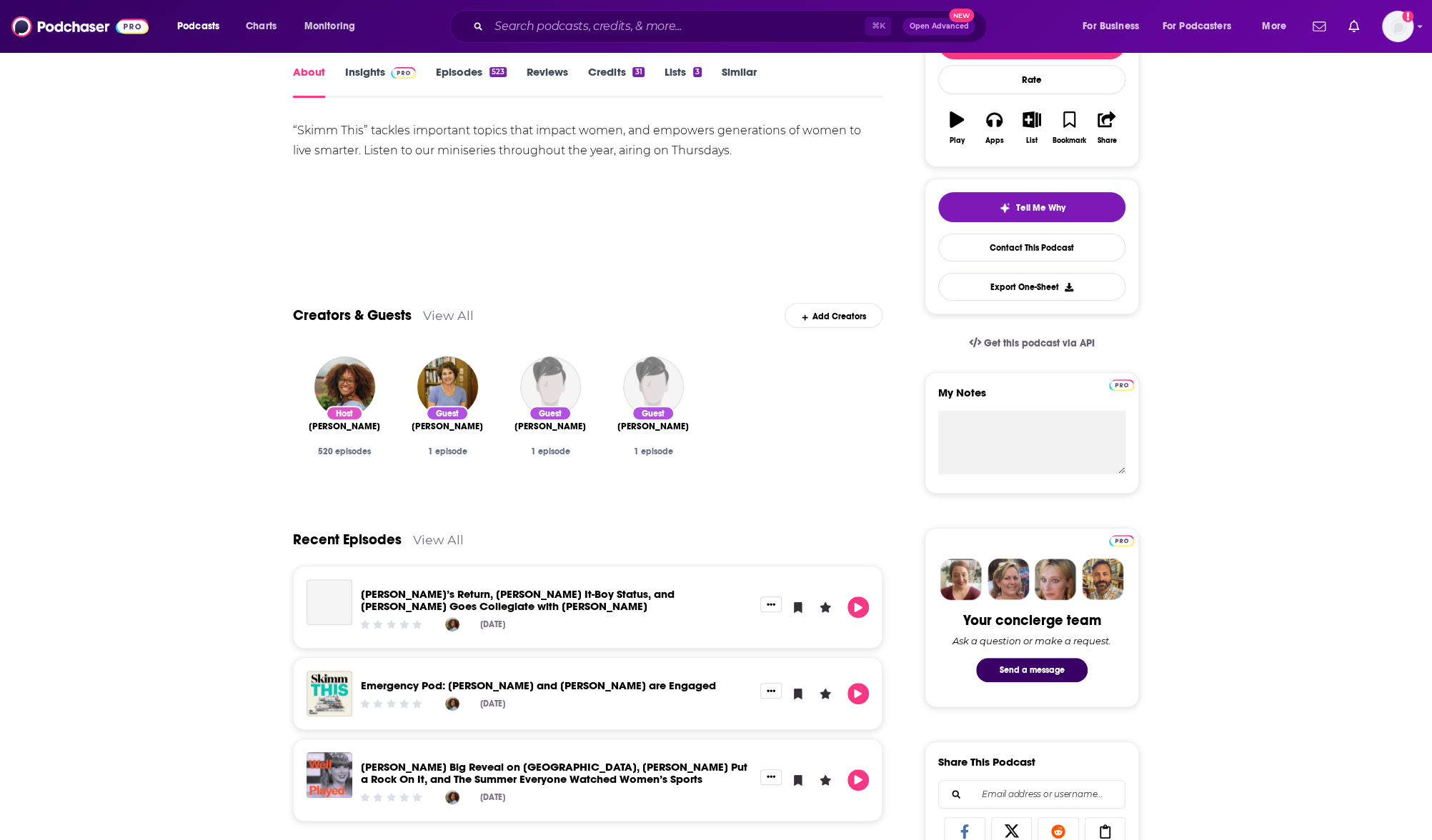
scroll to position [135, 0]
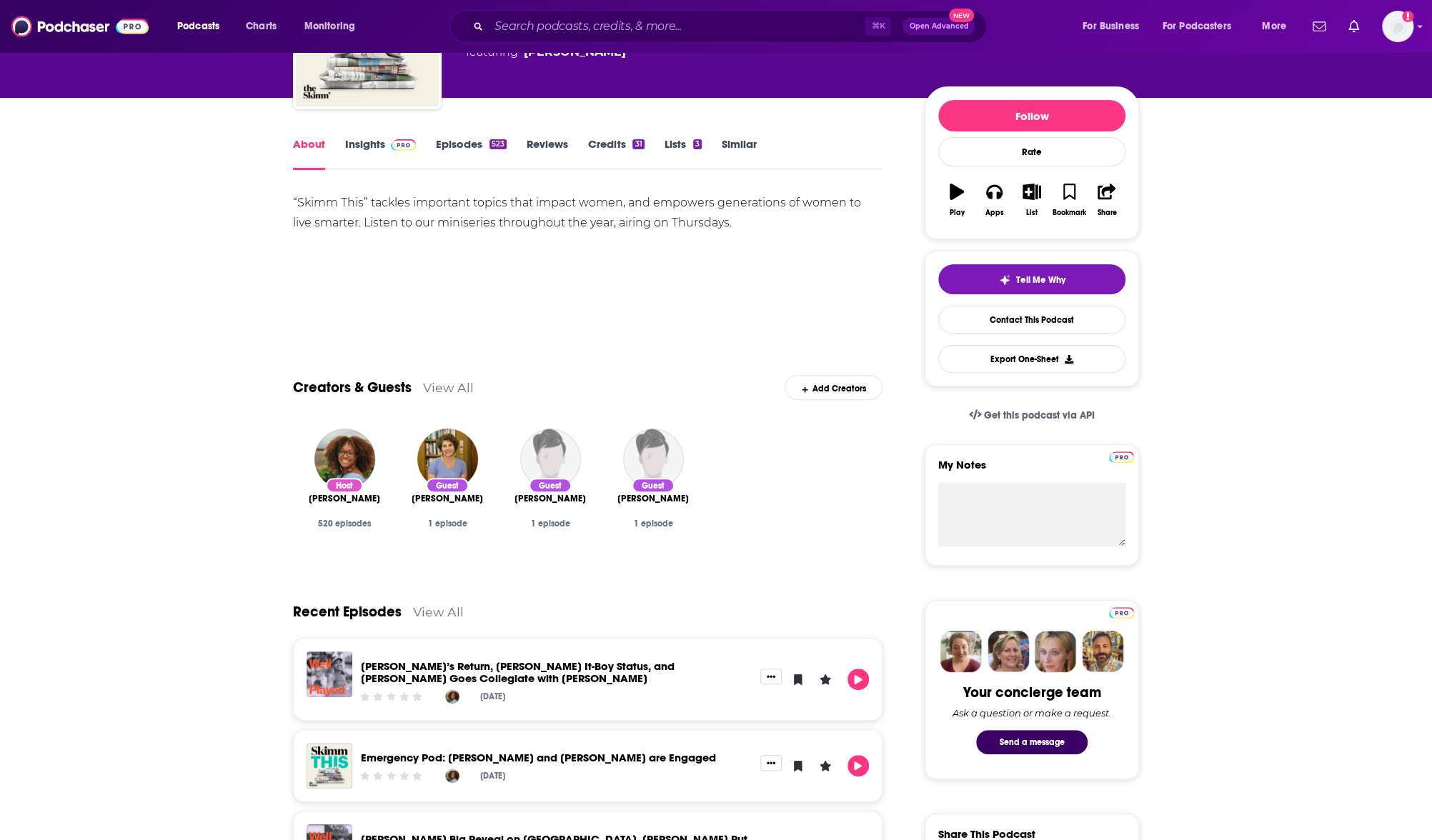
click at [377, 146] on link "Insights" at bounding box center [380, 153] width 71 height 33
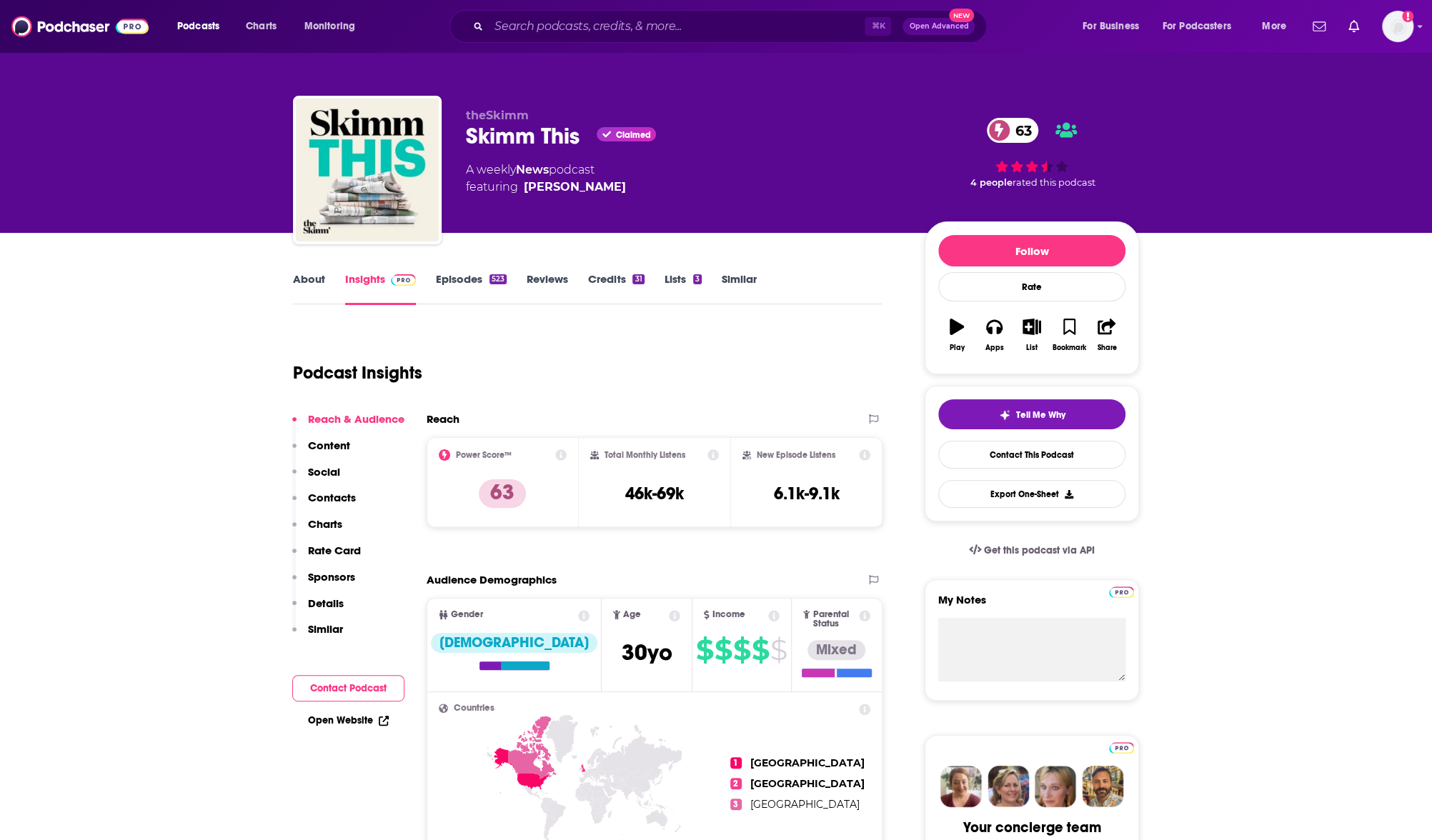
drag, startPoint x: 316, startPoint y: 503, endPoint x: 275, endPoint y: 498, distance: 41.3
click at [316, 503] on p "Contacts" at bounding box center [332, 498] width 48 height 14
drag, startPoint x: 464, startPoint y: 141, endPoint x: 581, endPoint y: 140, distance: 117.0
click at [581, 140] on div "theSkimm Skimm This Claimed 63 A weekly News podcast featuring Bridget Armstron…" at bounding box center [716, 173] width 846 height 154
copy h2 "Skimm This"
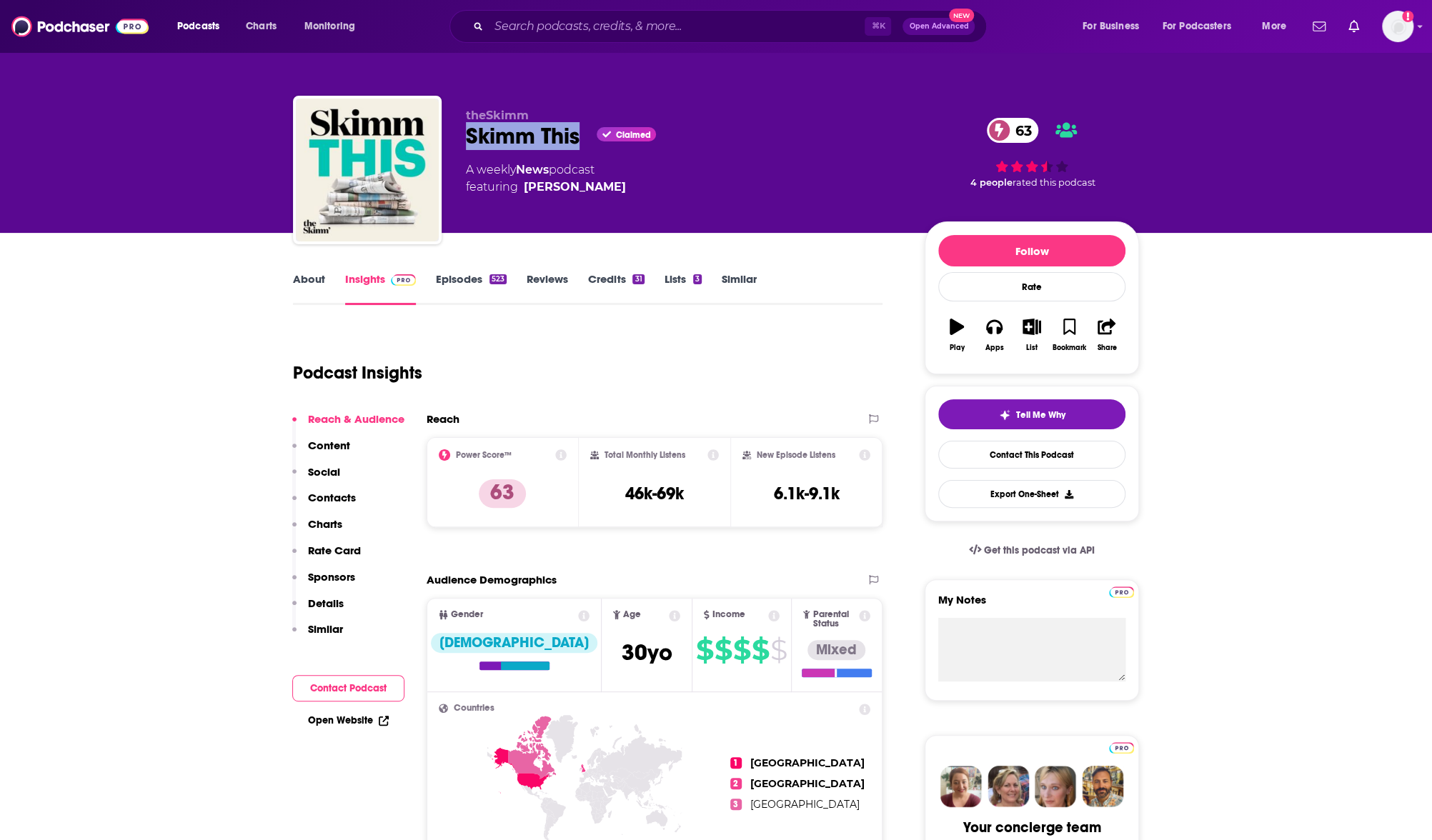
click at [332, 496] on p "Contacts" at bounding box center [332, 498] width 48 height 14
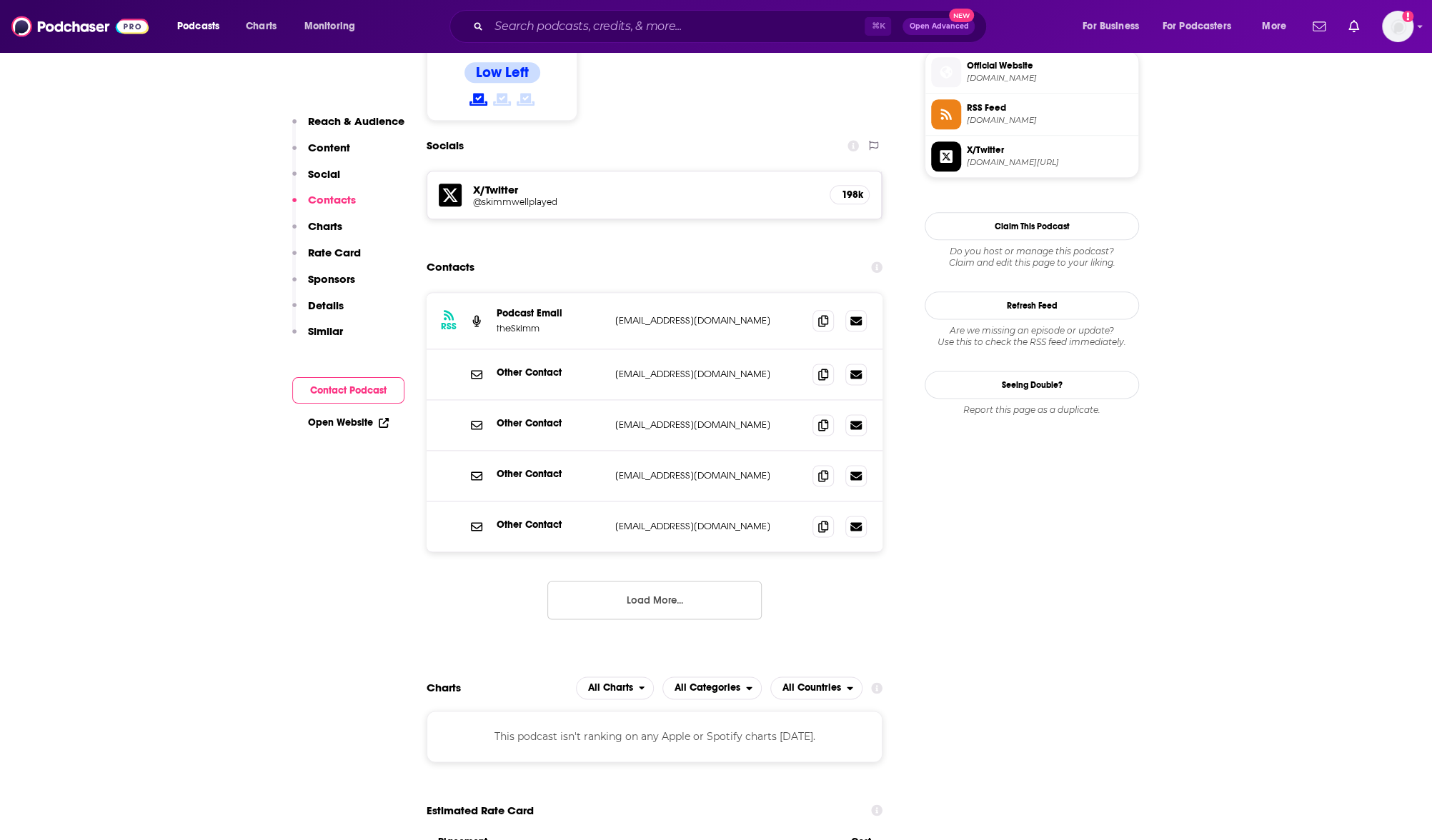
scroll to position [499, 0]
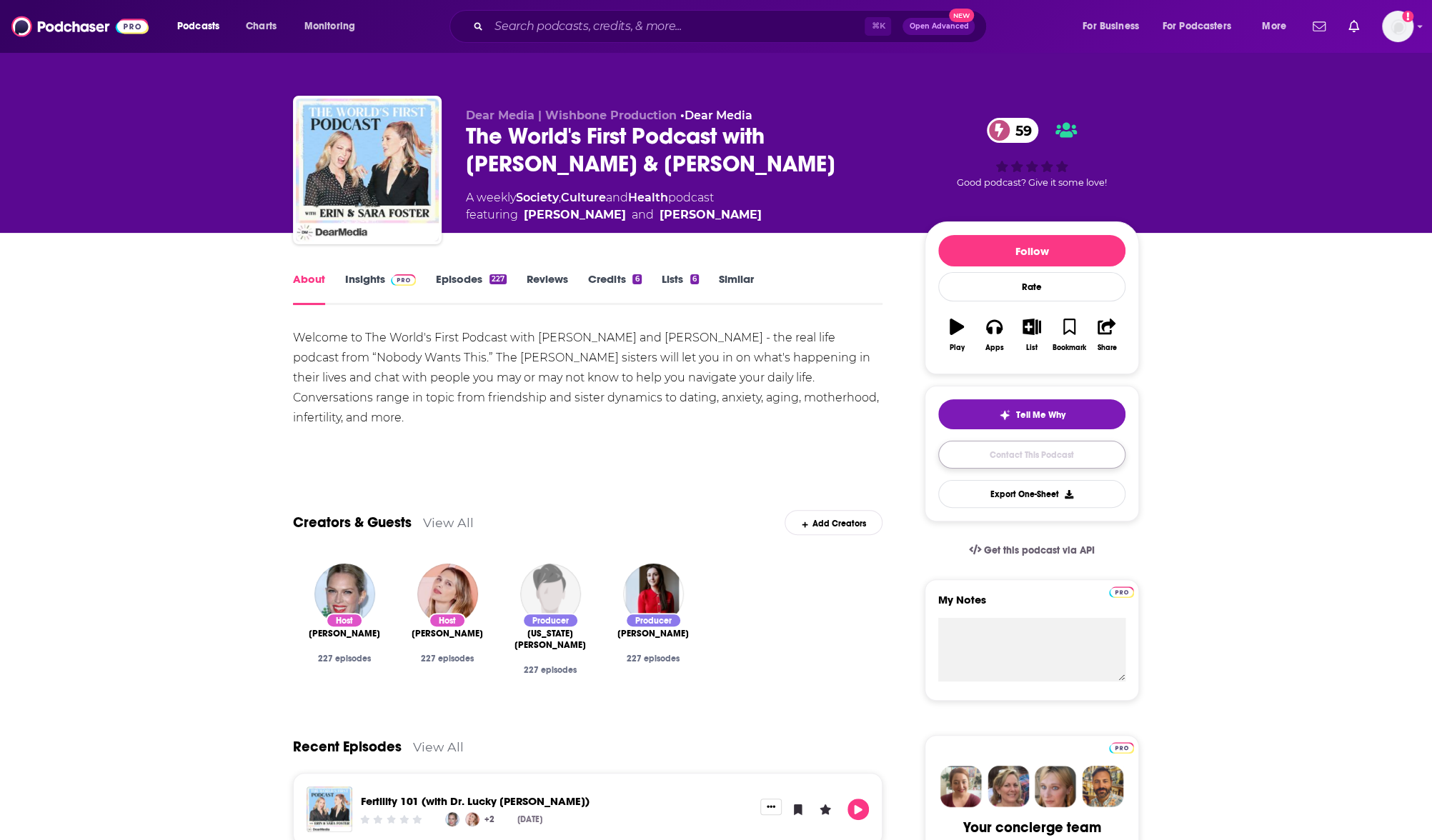
click at [1011, 460] on link "Contact This Podcast" at bounding box center [1032, 454] width 187 height 28
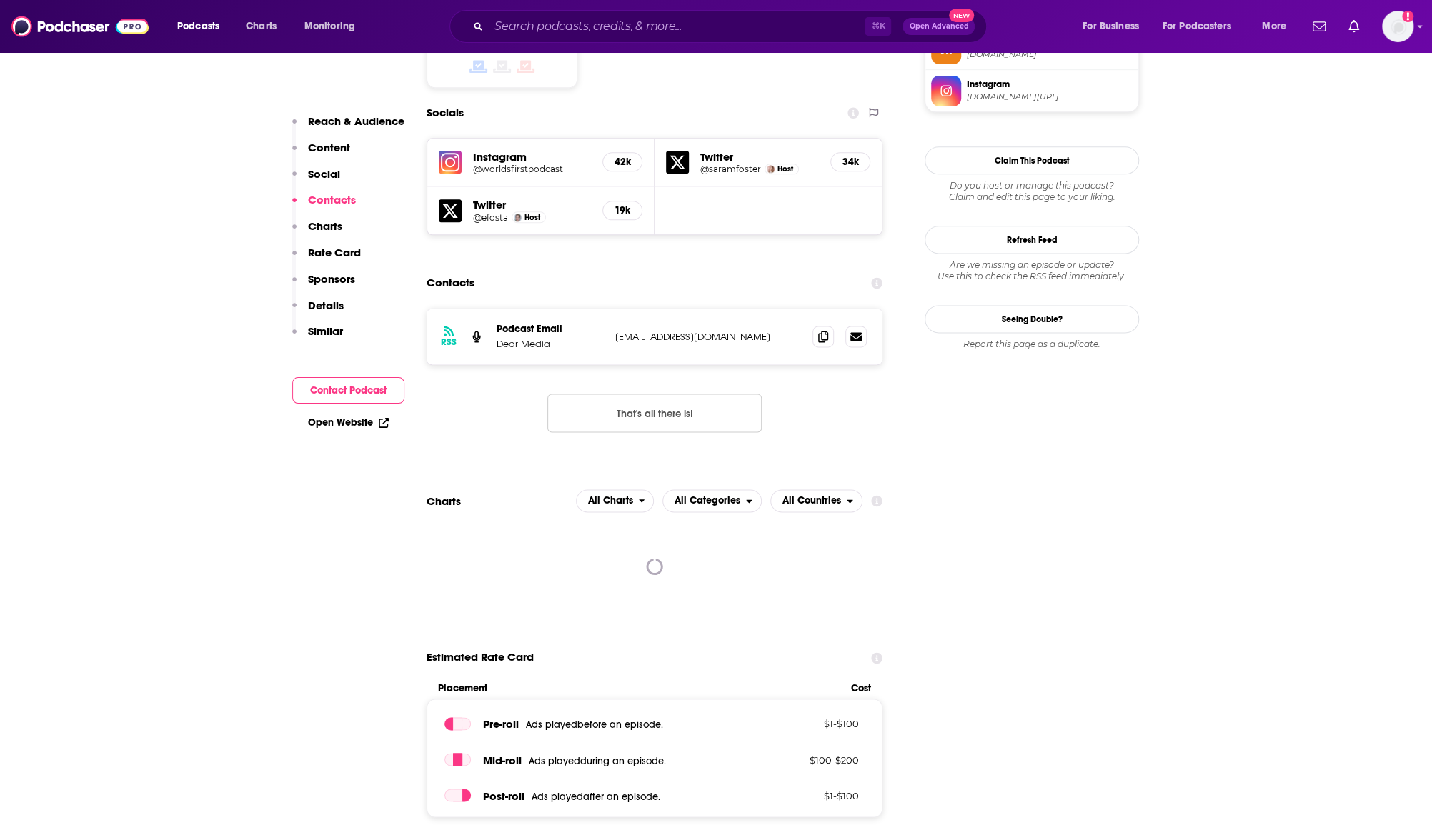
scroll to position [1225, 0]
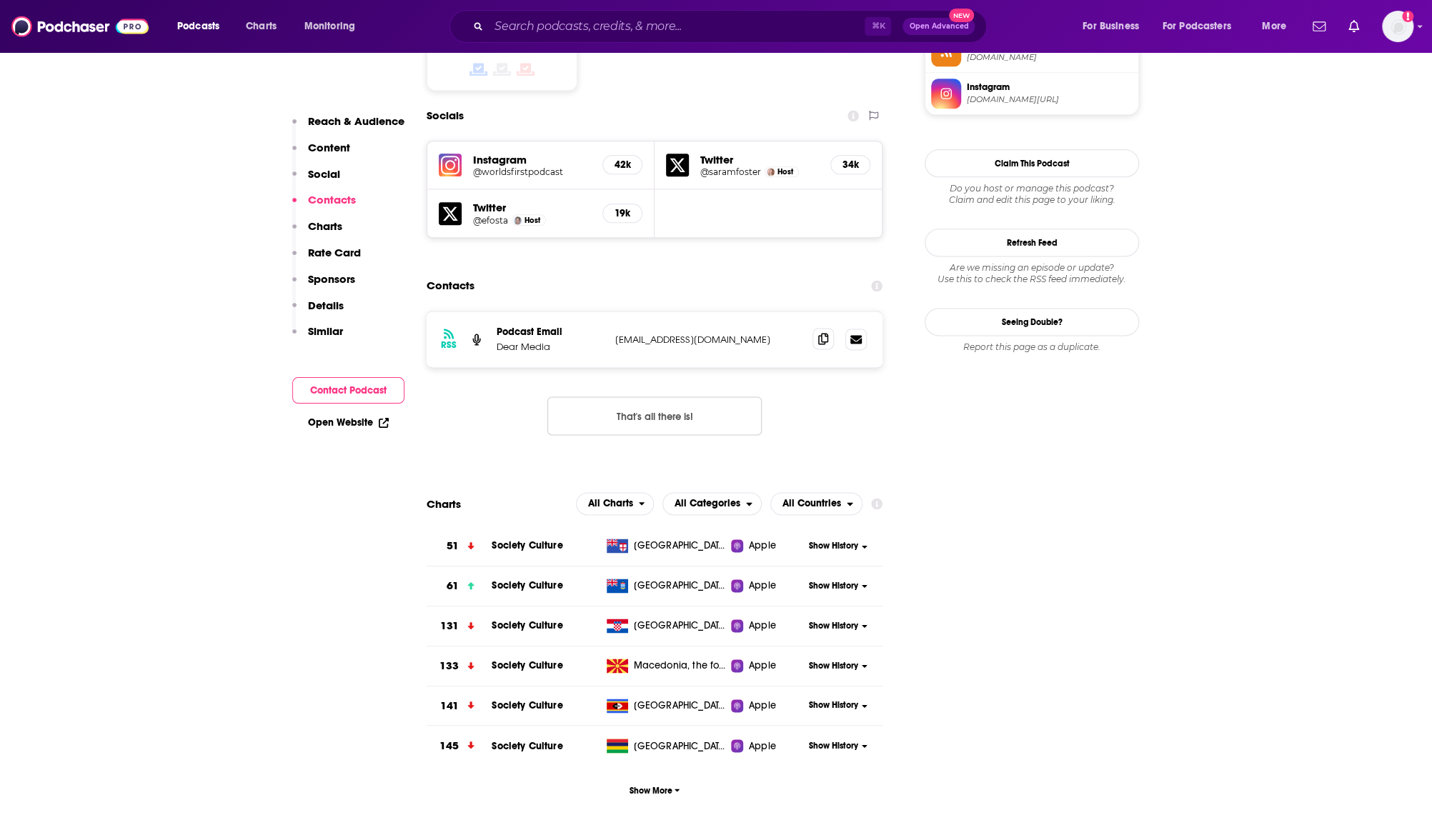
click at [827, 328] on span at bounding box center [823, 339] width 22 height 22
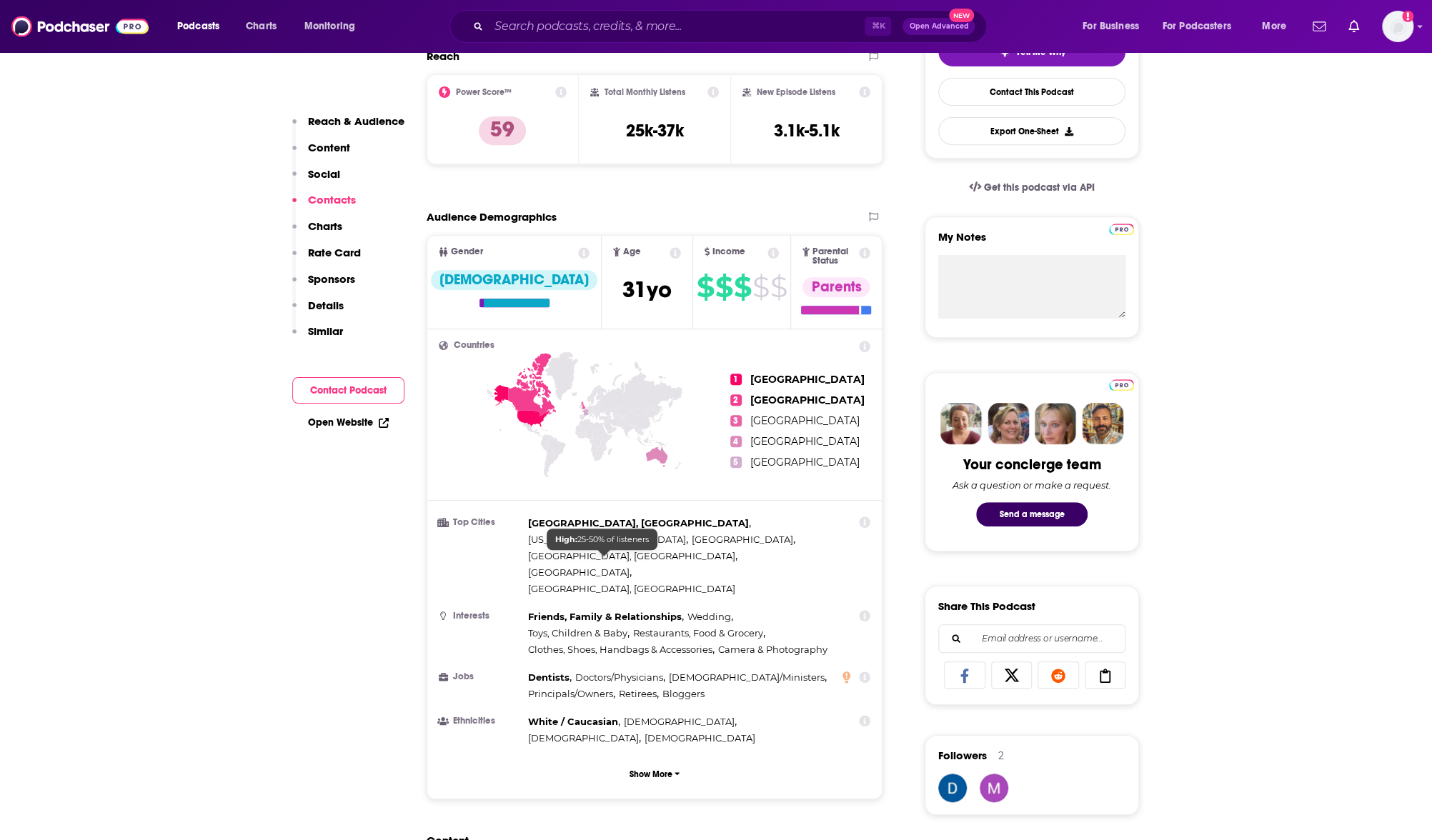
scroll to position [0, 0]
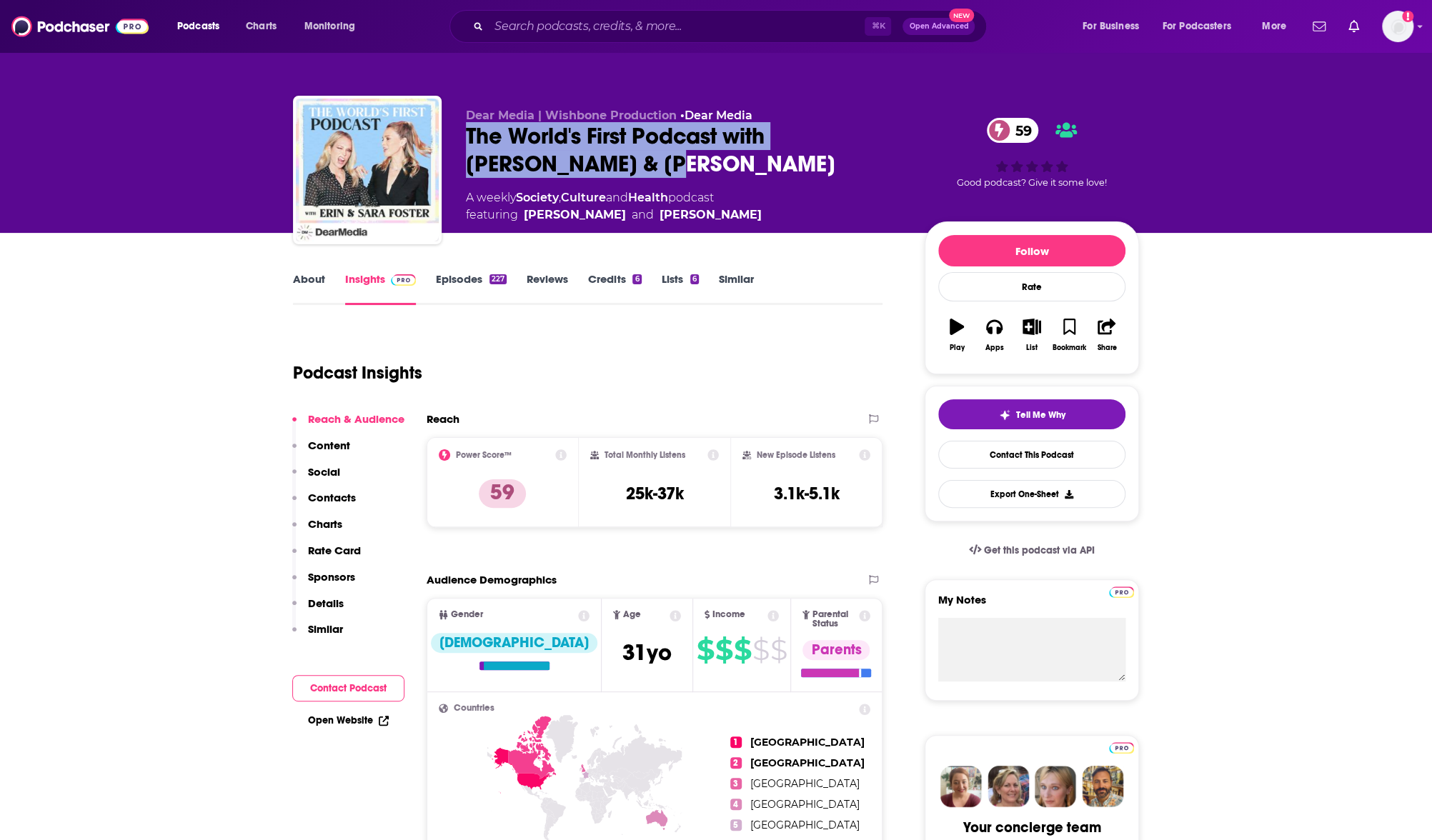
drag, startPoint x: 529, startPoint y: 169, endPoint x: 447, endPoint y: 130, distance: 90.8
click at [447, 130] on div "Dear Media | Wishbone Production • Dear Media The World's First Podcast with [P…" at bounding box center [716, 173] width 846 height 154
copy h2 "The World's First Podcast with [PERSON_NAME] & [PERSON_NAME]"
